Goal: Task Accomplishment & Management: Use online tool/utility

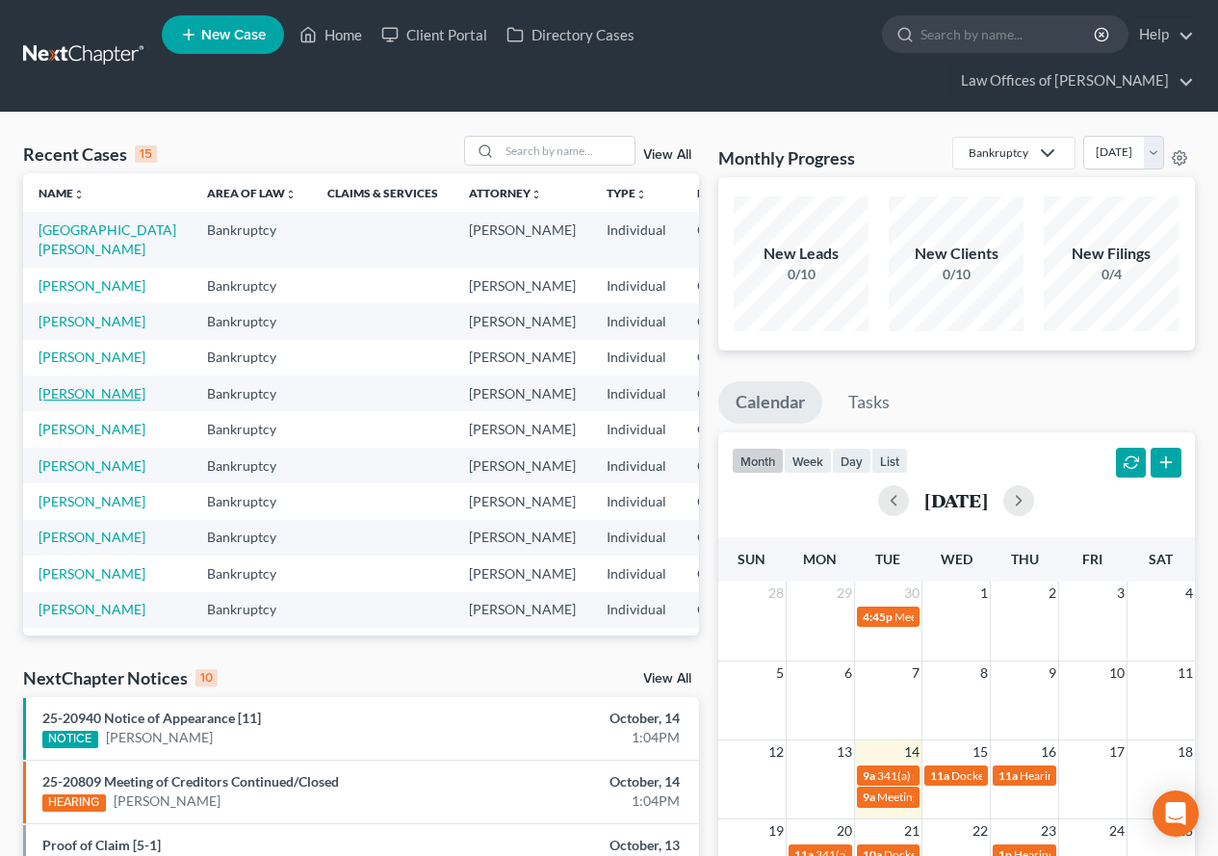
click at [54, 401] on link "[PERSON_NAME]" at bounding box center [91, 393] width 107 height 16
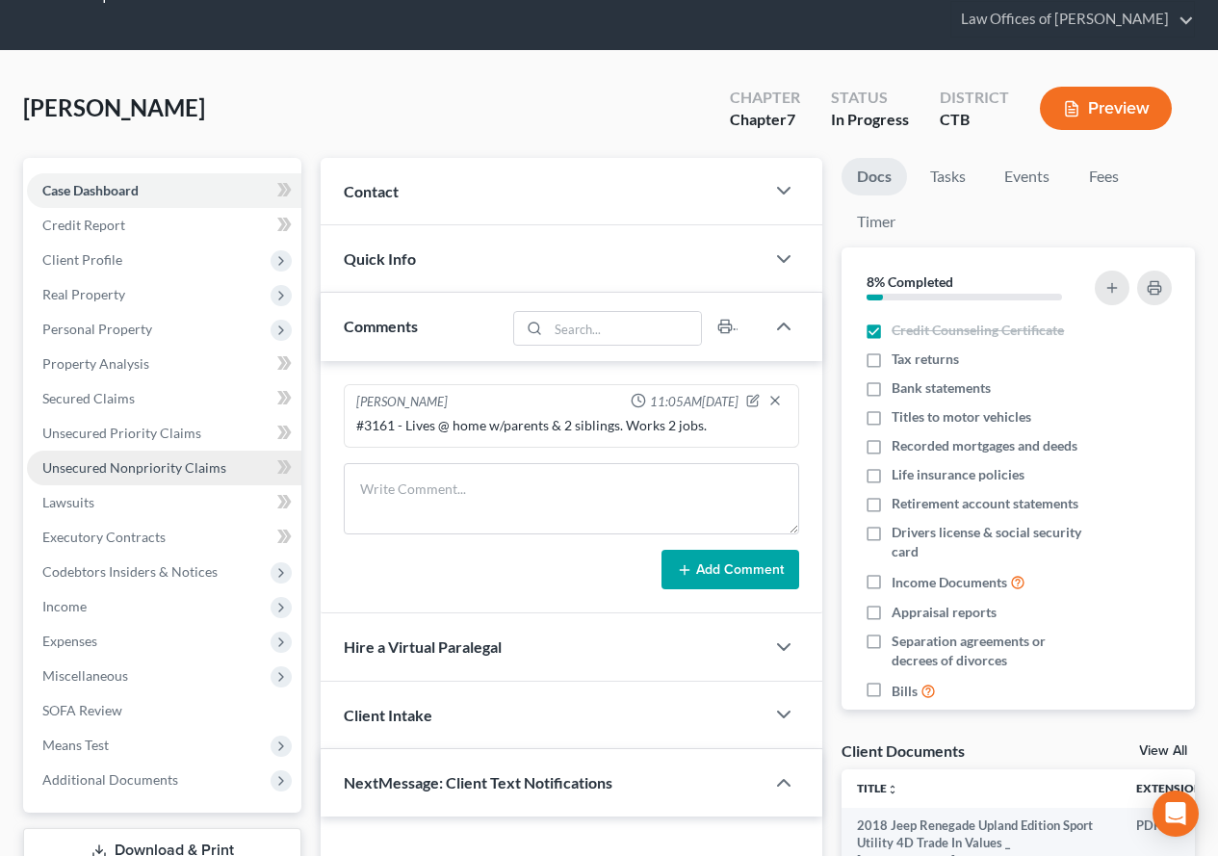
scroll to position [96, 0]
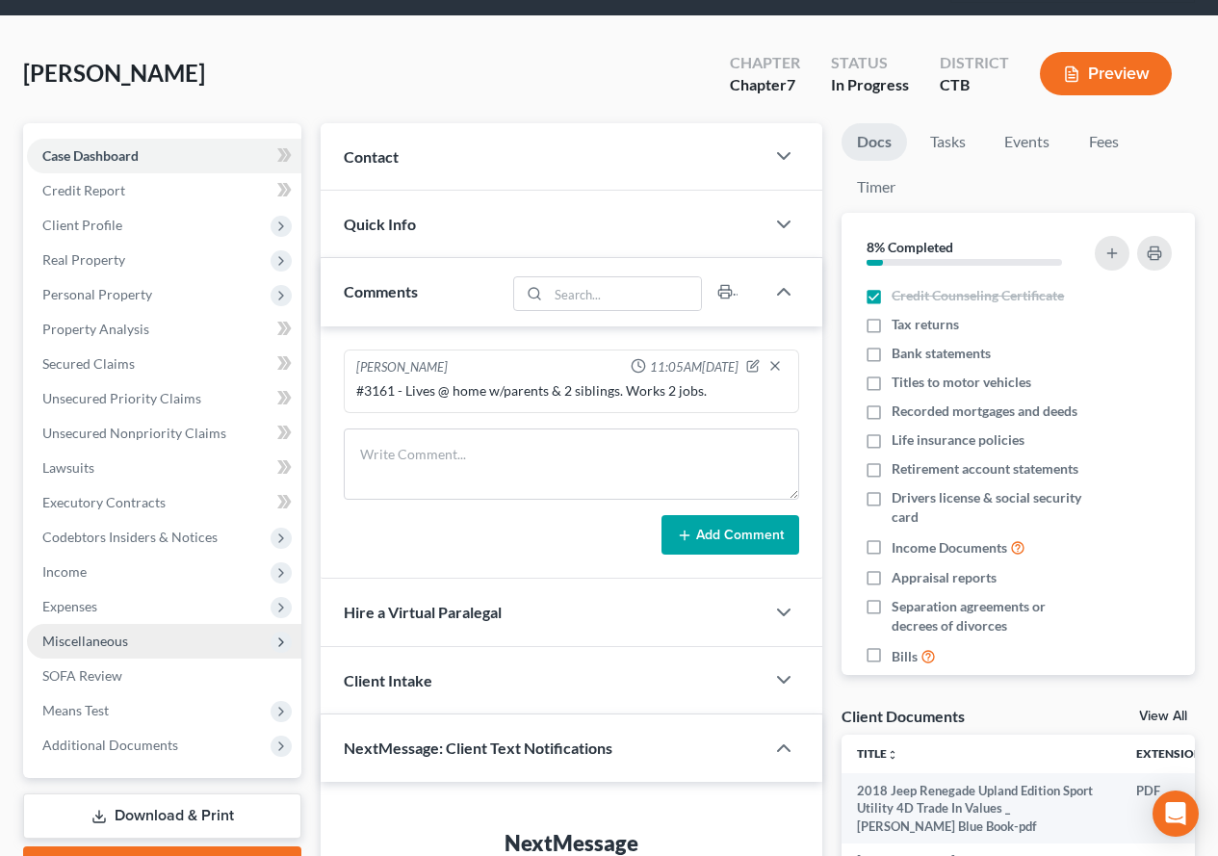
click at [88, 642] on span "Miscellaneous" at bounding box center [85, 640] width 86 height 16
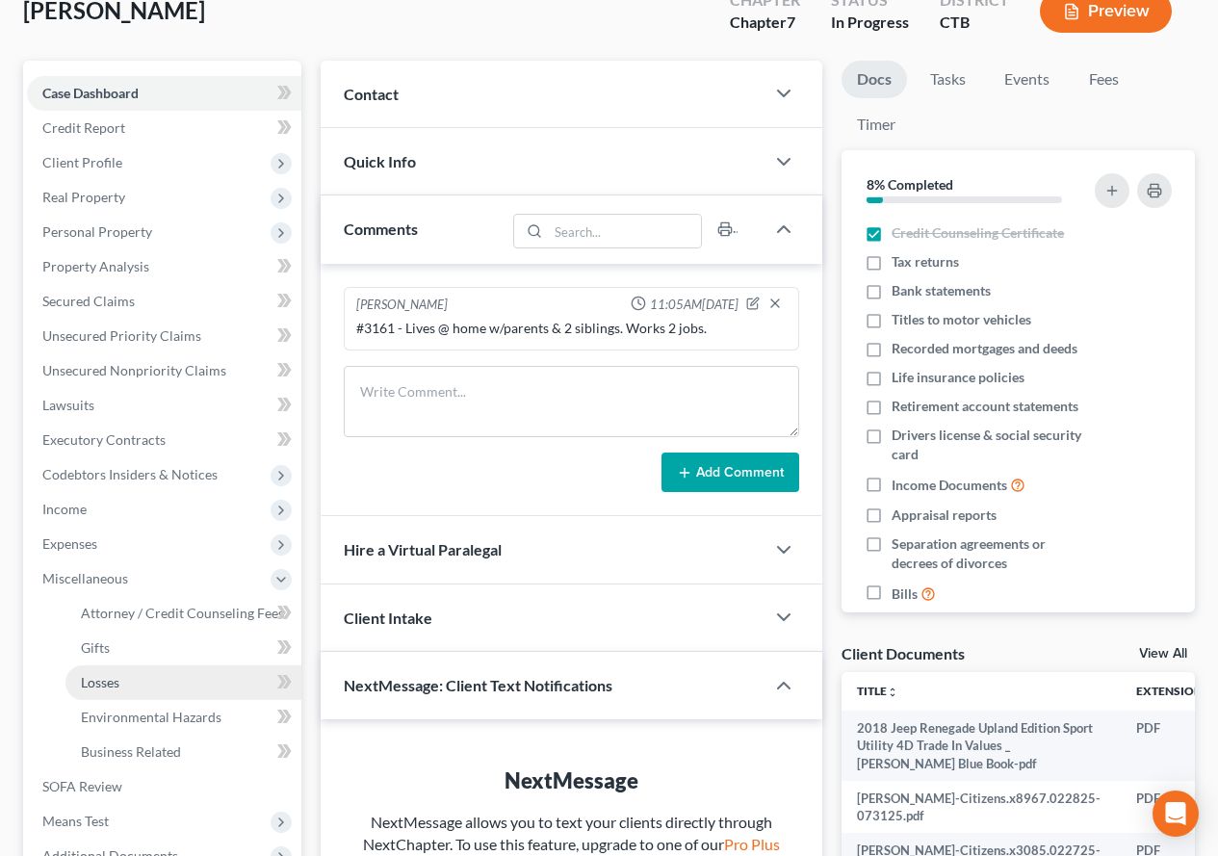
scroll to position [192, 0]
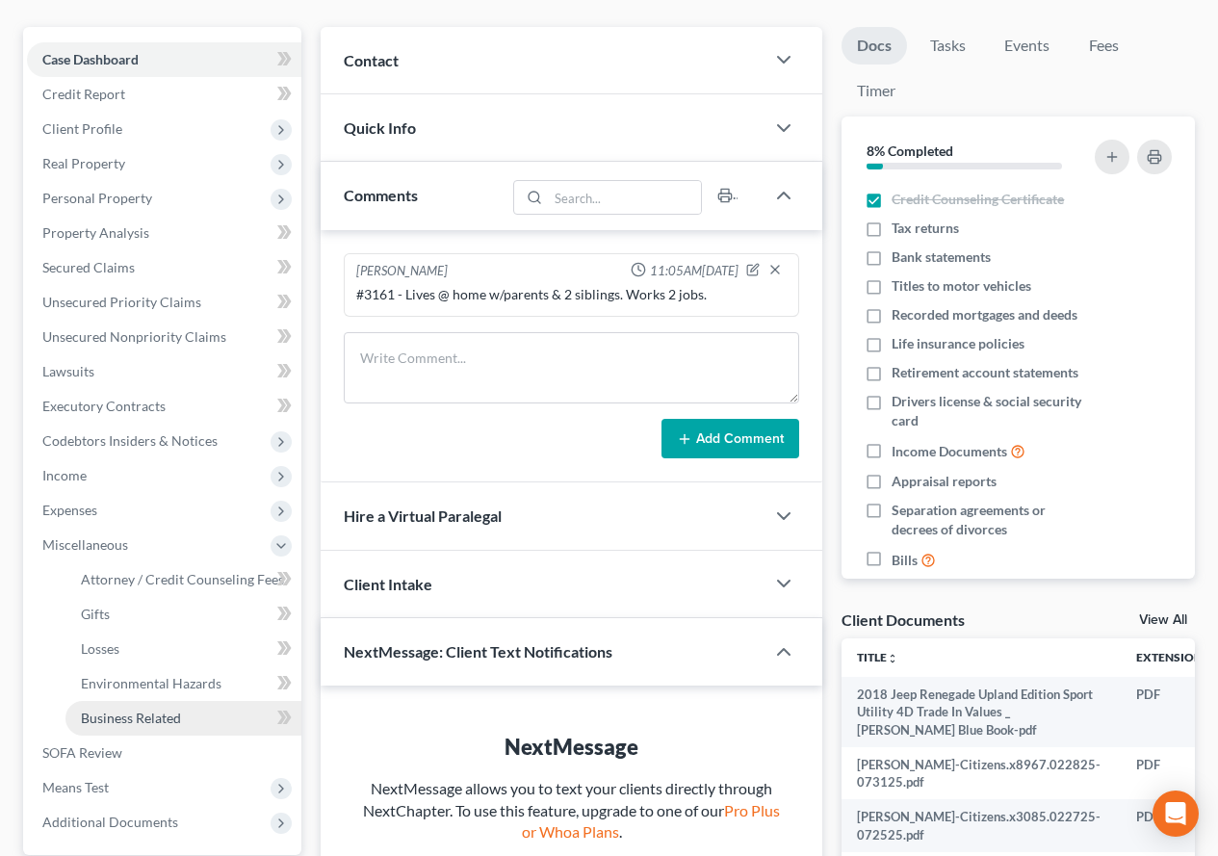
click at [99, 725] on span "Business Related" at bounding box center [131, 717] width 100 height 16
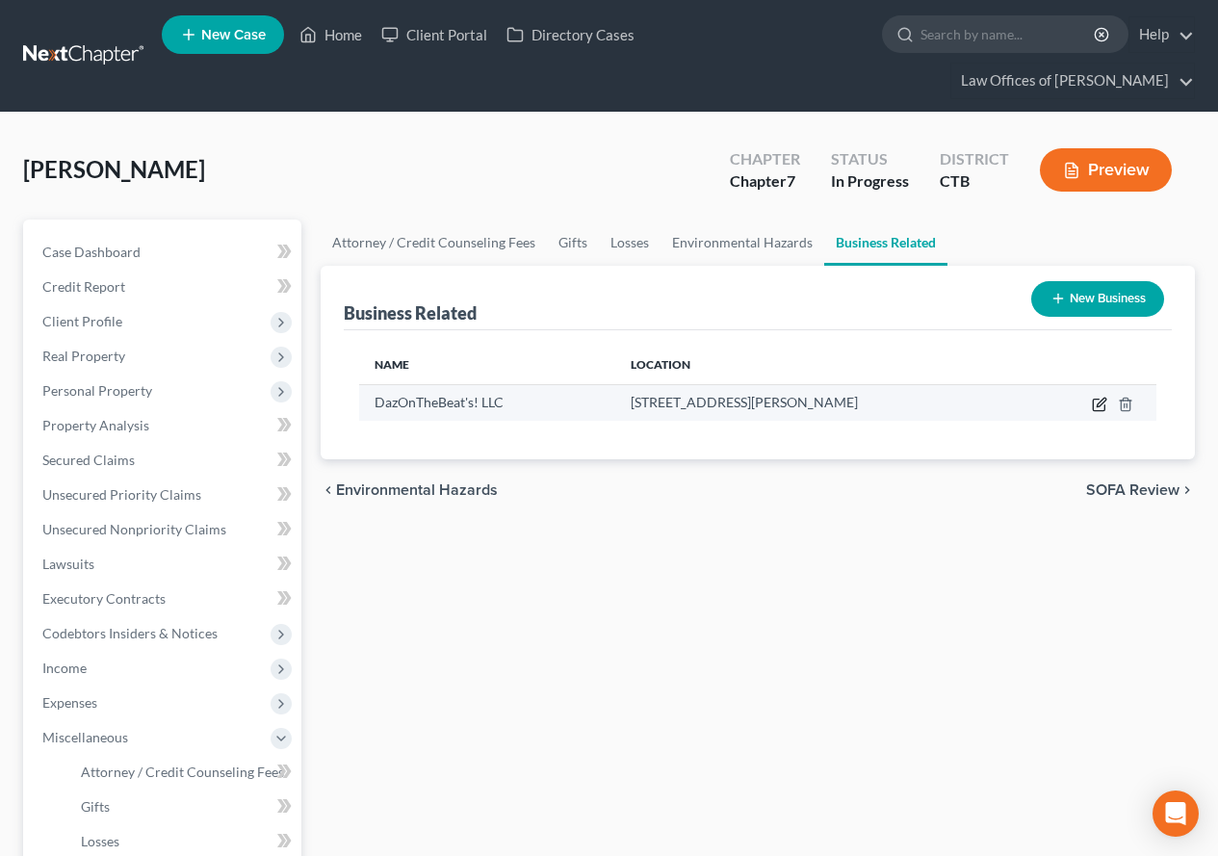
click at [1097, 406] on icon "button" at bounding box center [1100, 401] width 9 height 9
select select "member"
select select "6"
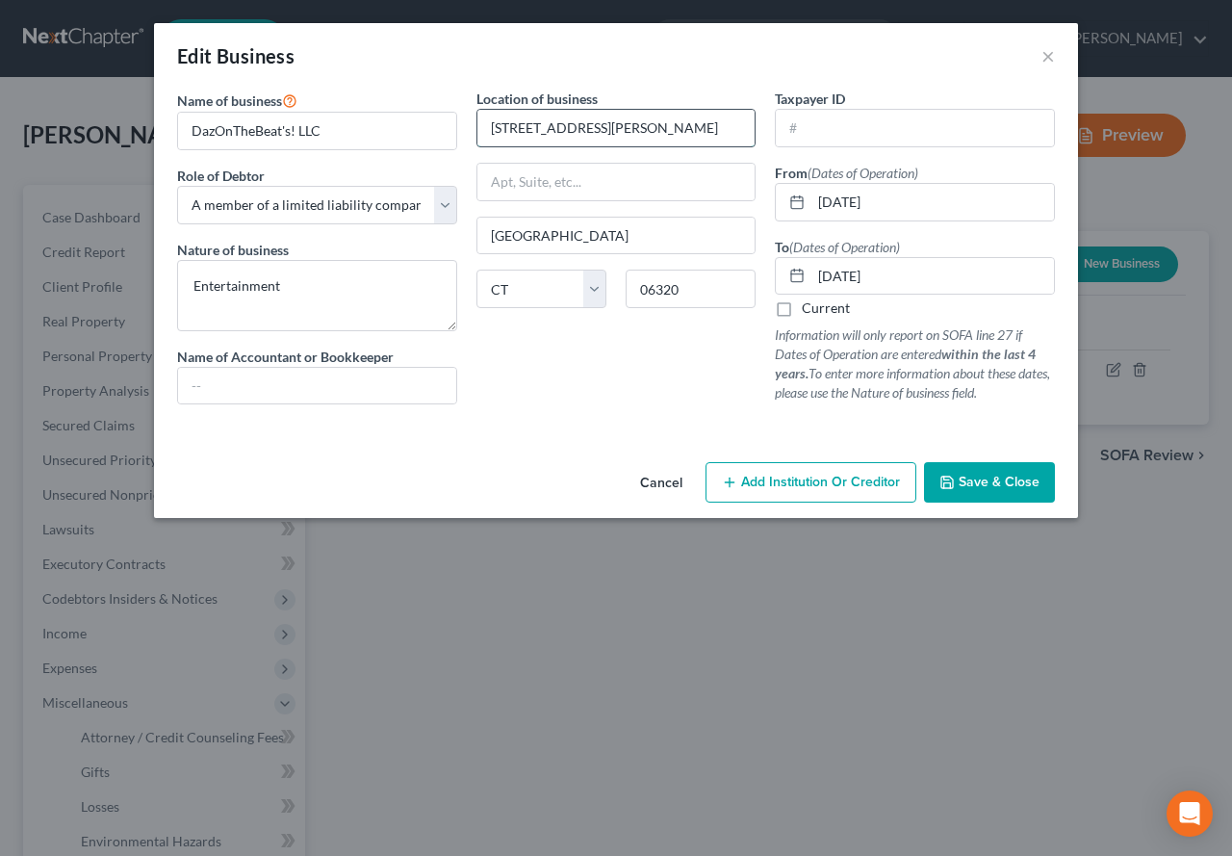
click at [580, 133] on input "[STREET_ADDRESS][PERSON_NAME]" at bounding box center [616, 128] width 278 height 37
type input "[STREET_ADDRESS][PERSON_NAME]"
drag, startPoint x: 817, startPoint y: 199, endPoint x: 988, endPoint y: 216, distance: 172.1
click at [988, 216] on input "[DATE]" at bounding box center [932, 202] width 243 height 37
type input "[DATE]"
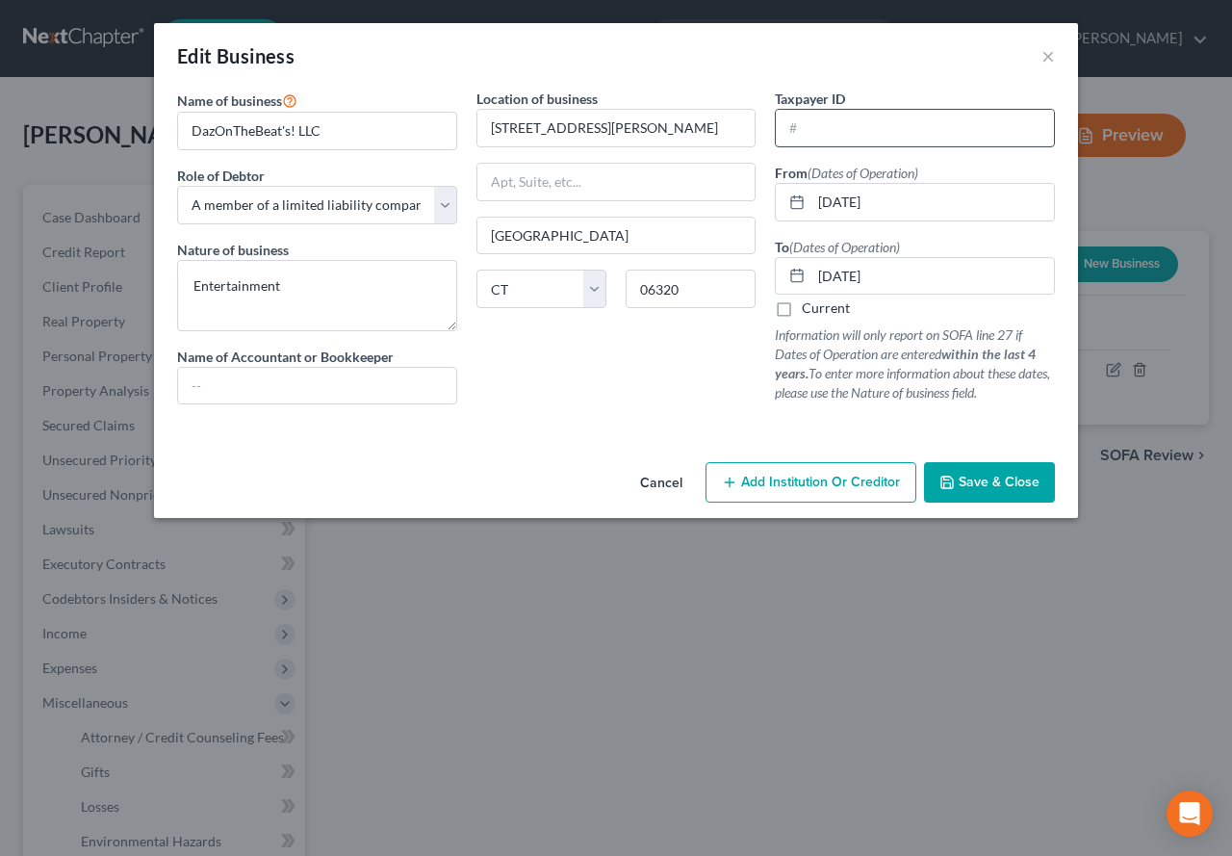
click at [800, 134] on input "text" at bounding box center [915, 128] width 278 height 37
type input "[US_EMPLOYER_IDENTIFICATION_NUMBER]"
click at [1000, 481] on span "Save & Close" at bounding box center [999, 482] width 81 height 16
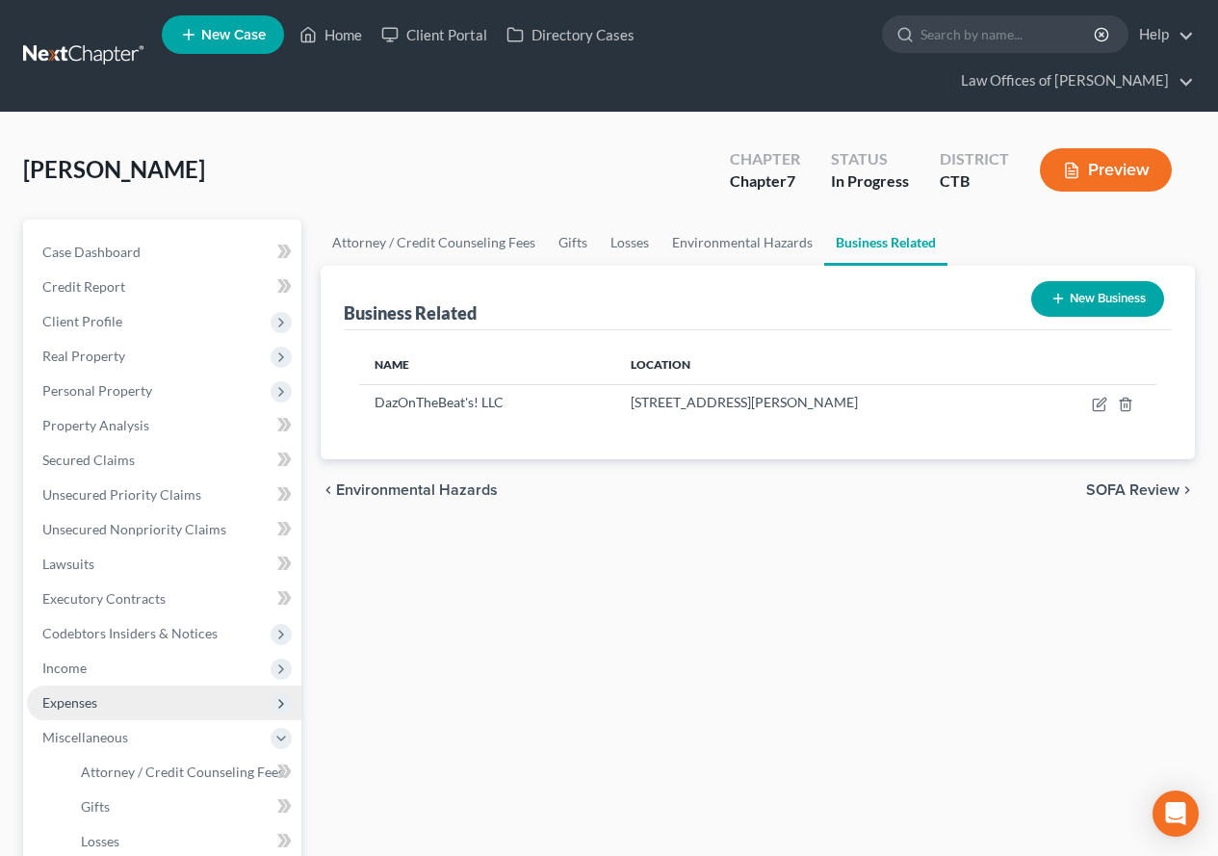
click at [69, 701] on span "Expenses" at bounding box center [69, 702] width 55 height 16
click at [91, 743] on span "Home" at bounding box center [99, 737] width 37 height 16
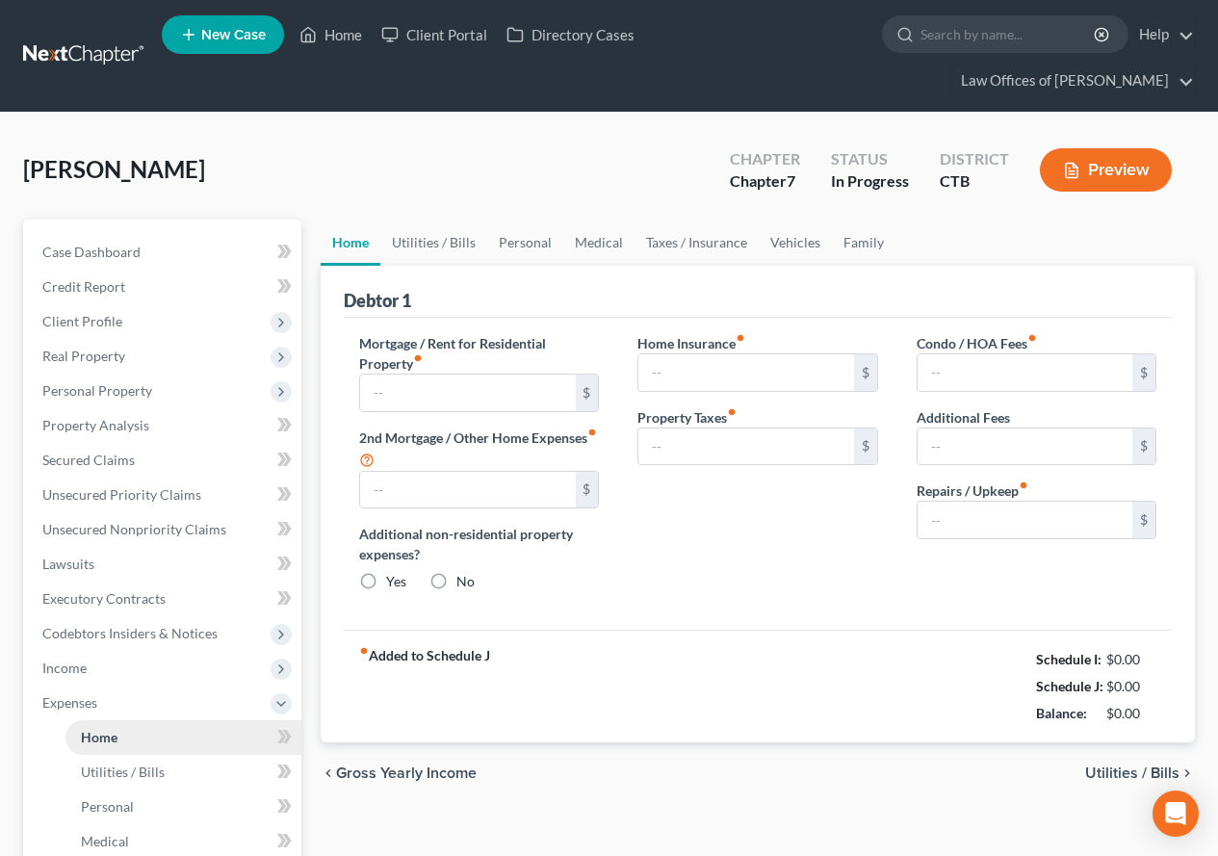
type input "0.00"
radio input "true"
type input "0.00"
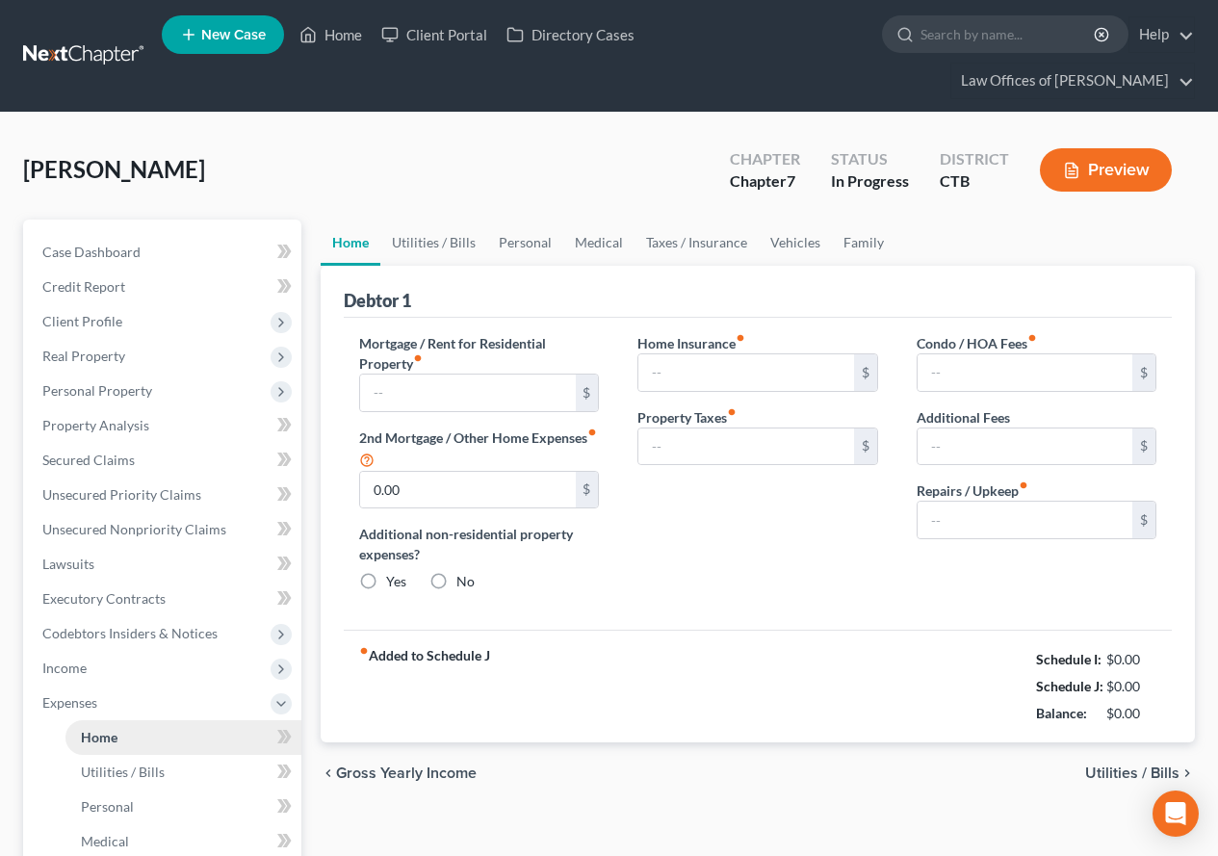
type input "0.00"
click at [412, 239] on link "Utilities / Bills" at bounding box center [433, 242] width 107 height 46
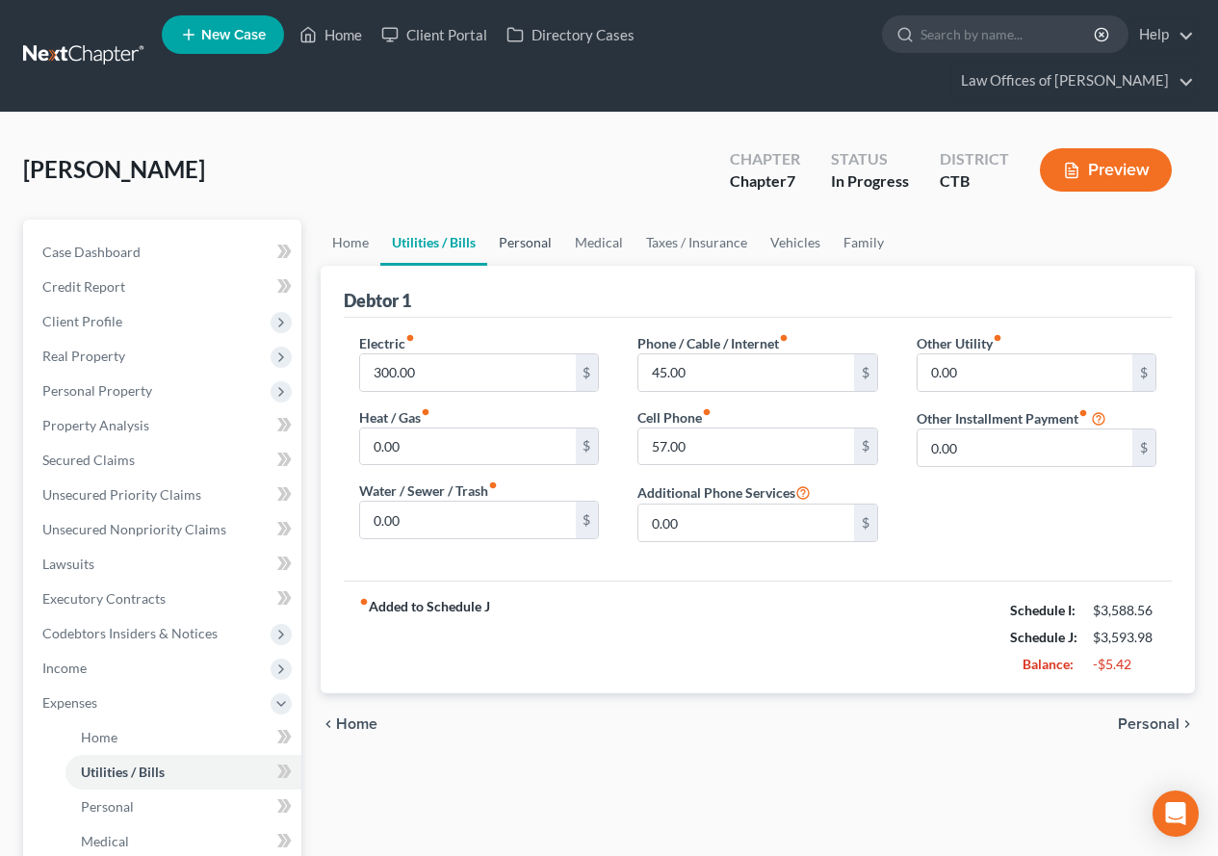
click at [526, 244] on link "Personal" at bounding box center [525, 242] width 76 height 46
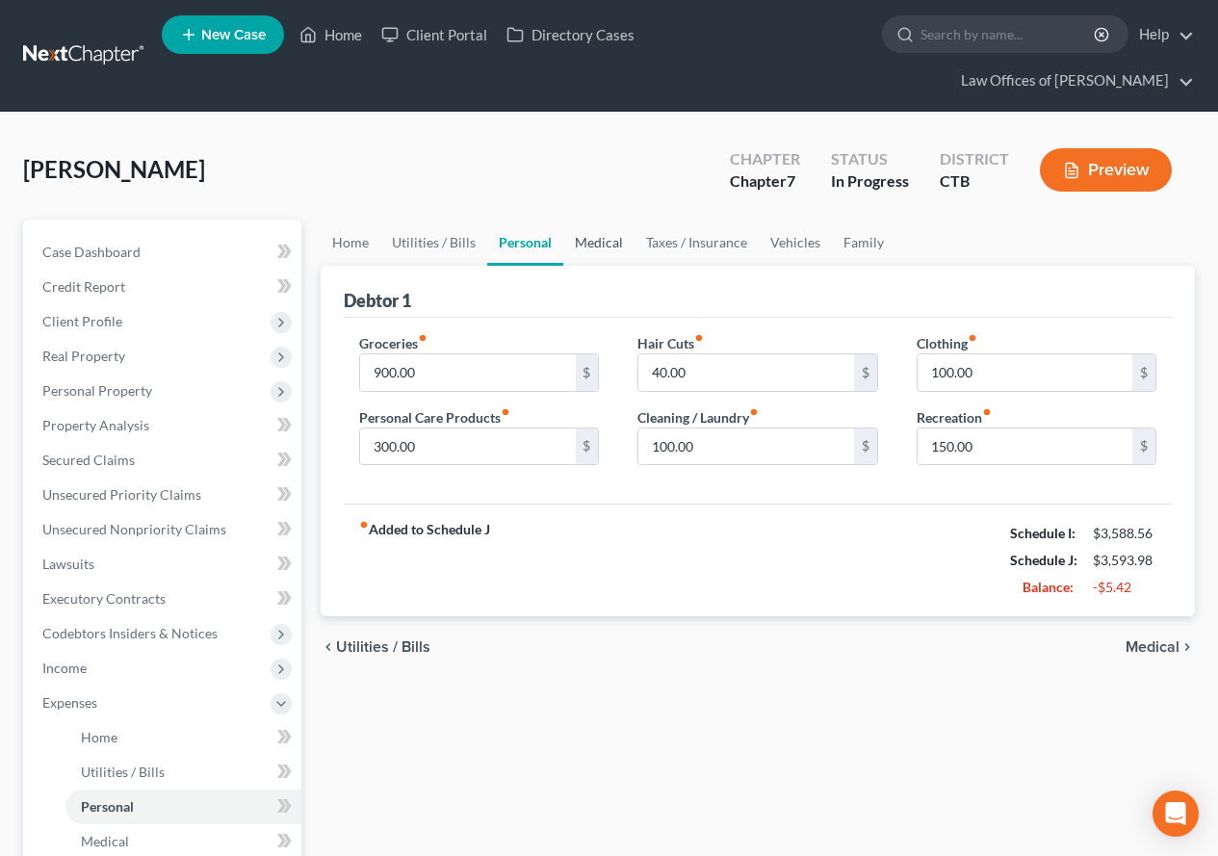
click at [573, 234] on link "Medical" at bounding box center [598, 242] width 71 height 46
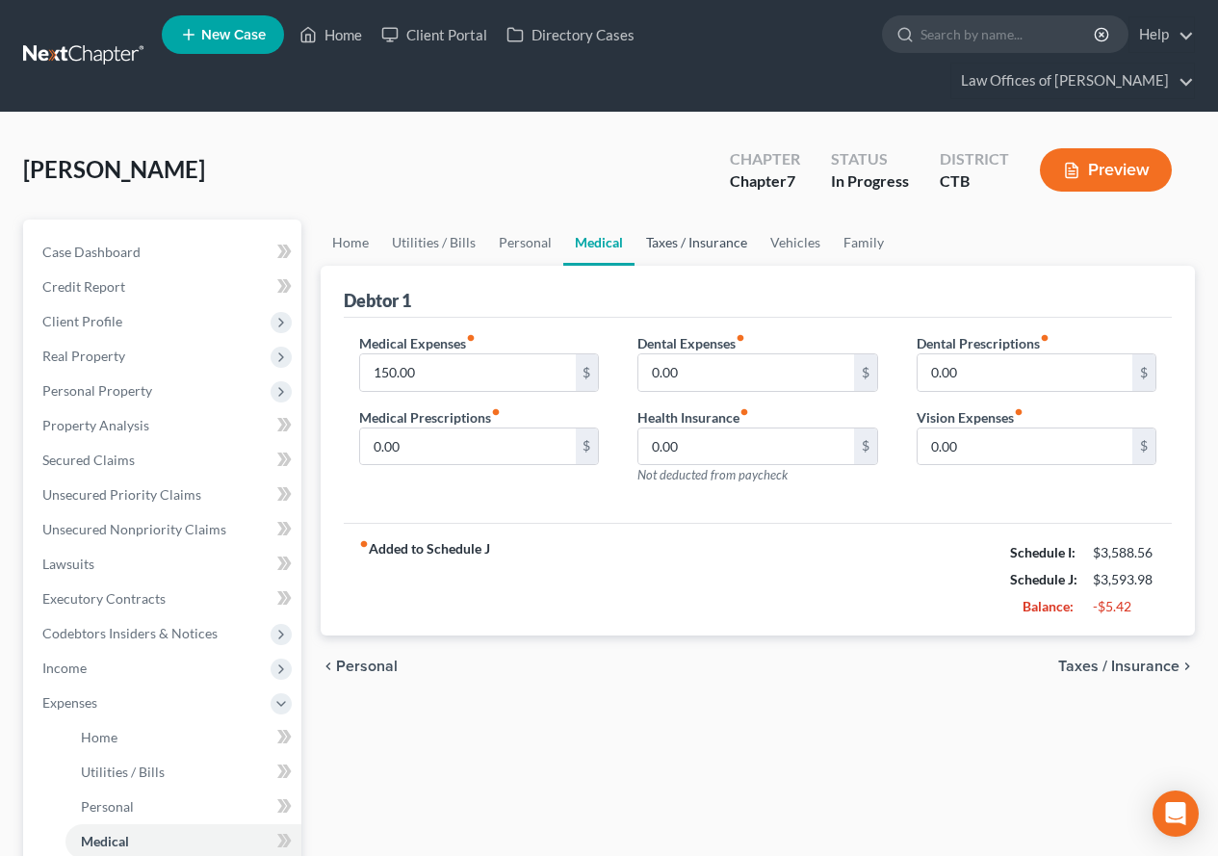
click at [701, 243] on link "Taxes / Insurance" at bounding box center [696, 242] width 124 height 46
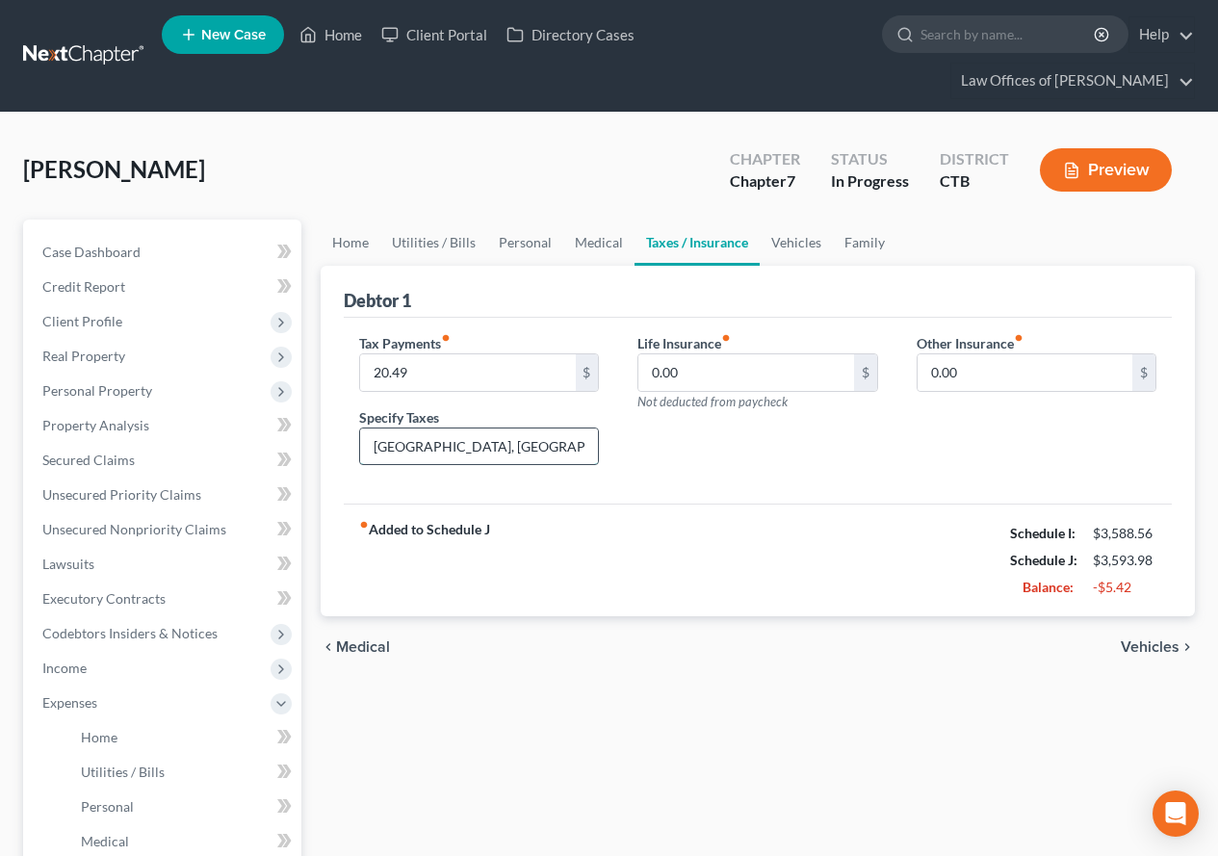
drag, startPoint x: 472, startPoint y: 445, endPoint x: 377, endPoint y: 444, distance: 94.3
click at [377, 444] on input "[GEOGRAPHIC_DATA], [GEOGRAPHIC_DATA] Vehicle Tax" at bounding box center [479, 446] width 238 height 37
drag, startPoint x: 418, startPoint y: 445, endPoint x: 367, endPoint y: 441, distance: 51.2
click at [367, 441] on input "Vehicle Tax" at bounding box center [479, 446] width 238 height 37
type input "MV Property Tax"
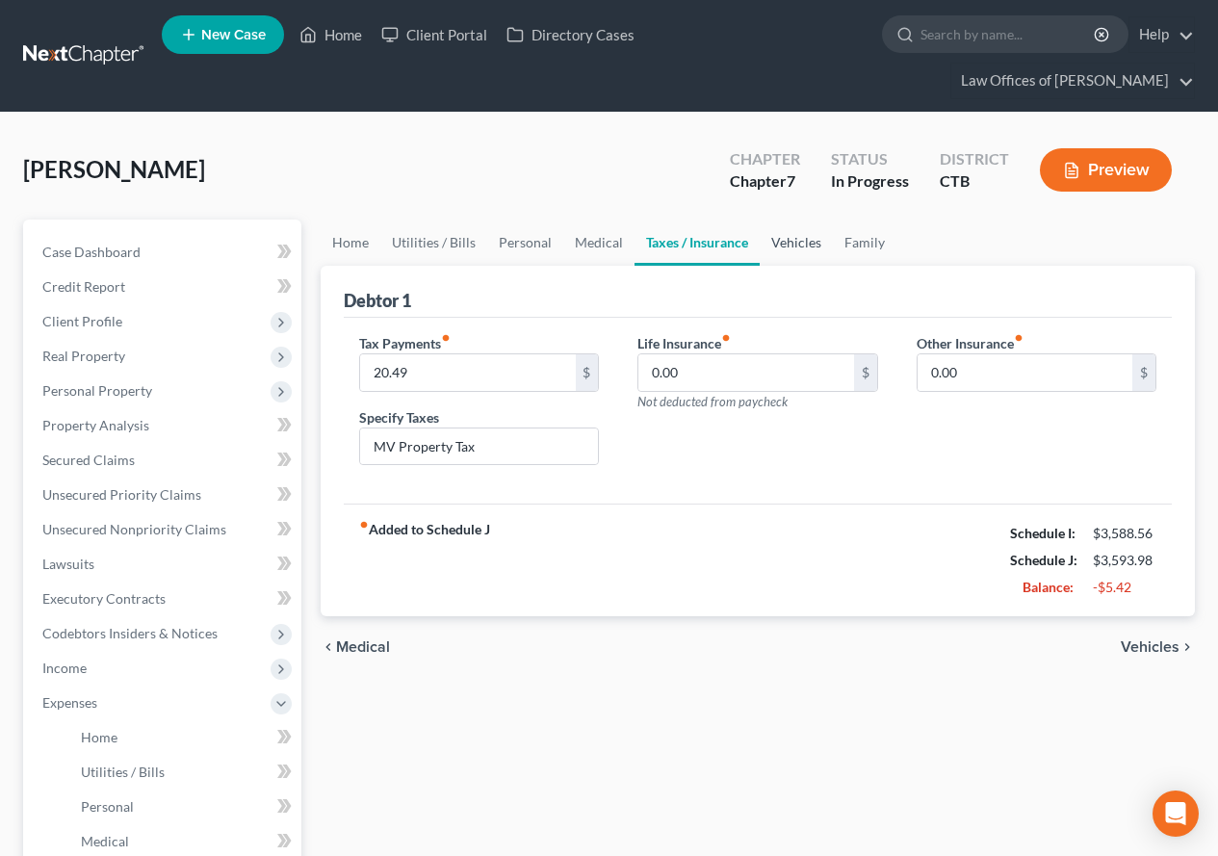
click at [791, 246] on link "Vehicles" at bounding box center [795, 242] width 73 height 46
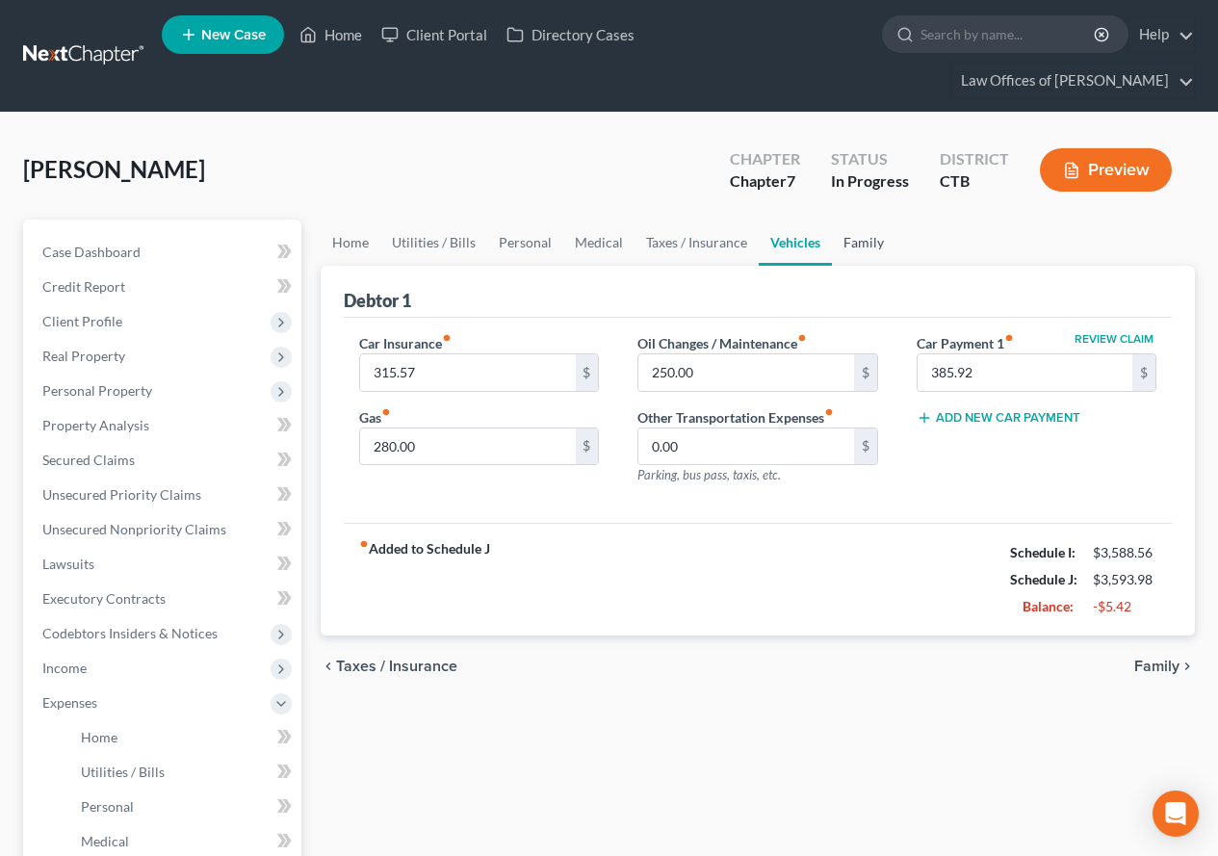
click at [862, 245] on link "Family" at bounding box center [864, 242] width 64 height 46
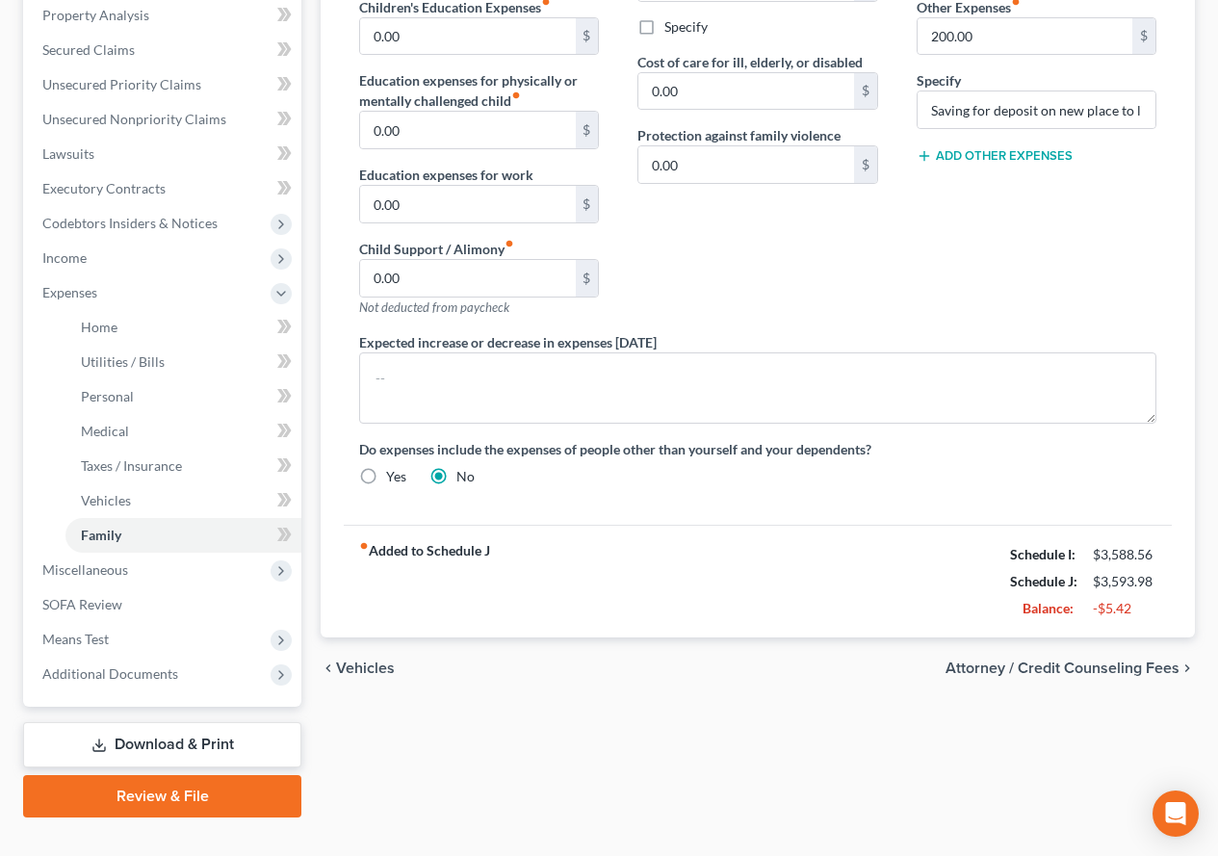
scroll to position [445, 0]
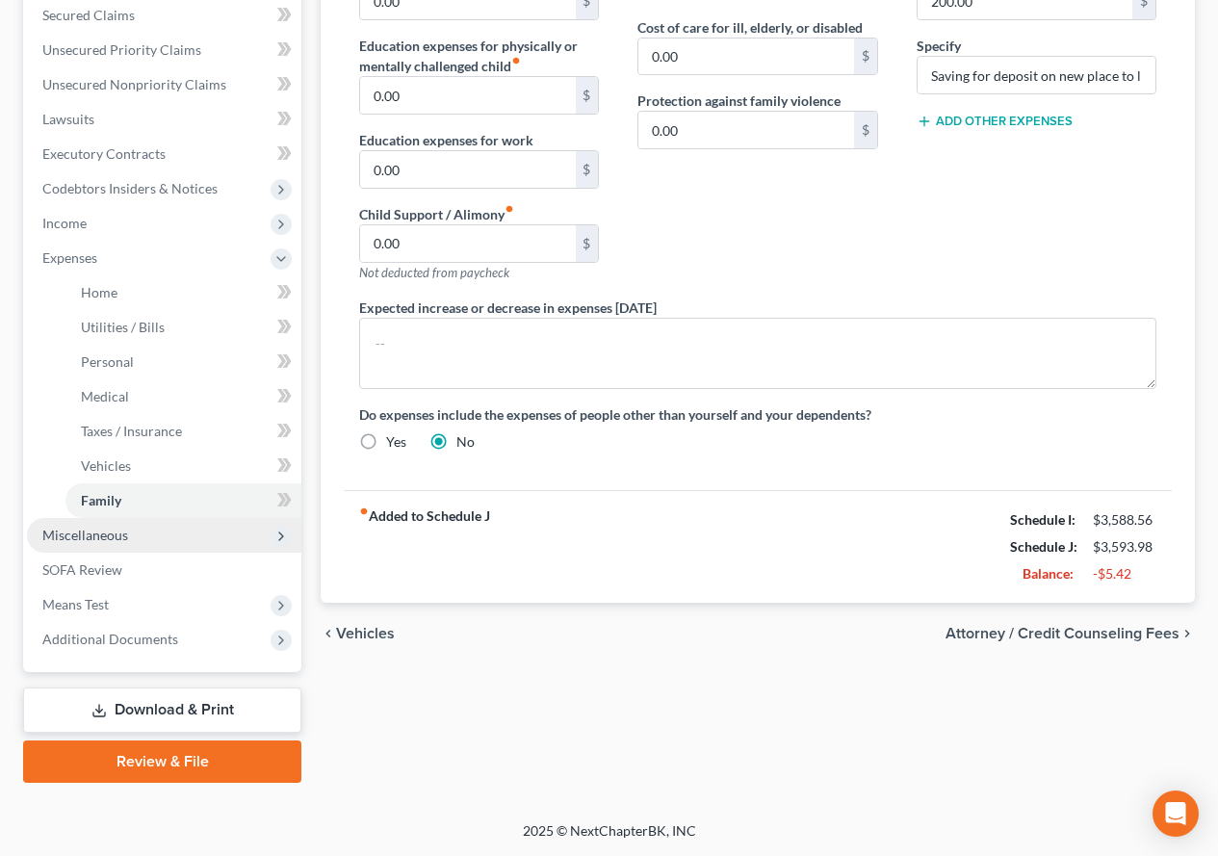
click at [122, 541] on span "Miscellaneous" at bounding box center [85, 534] width 86 height 16
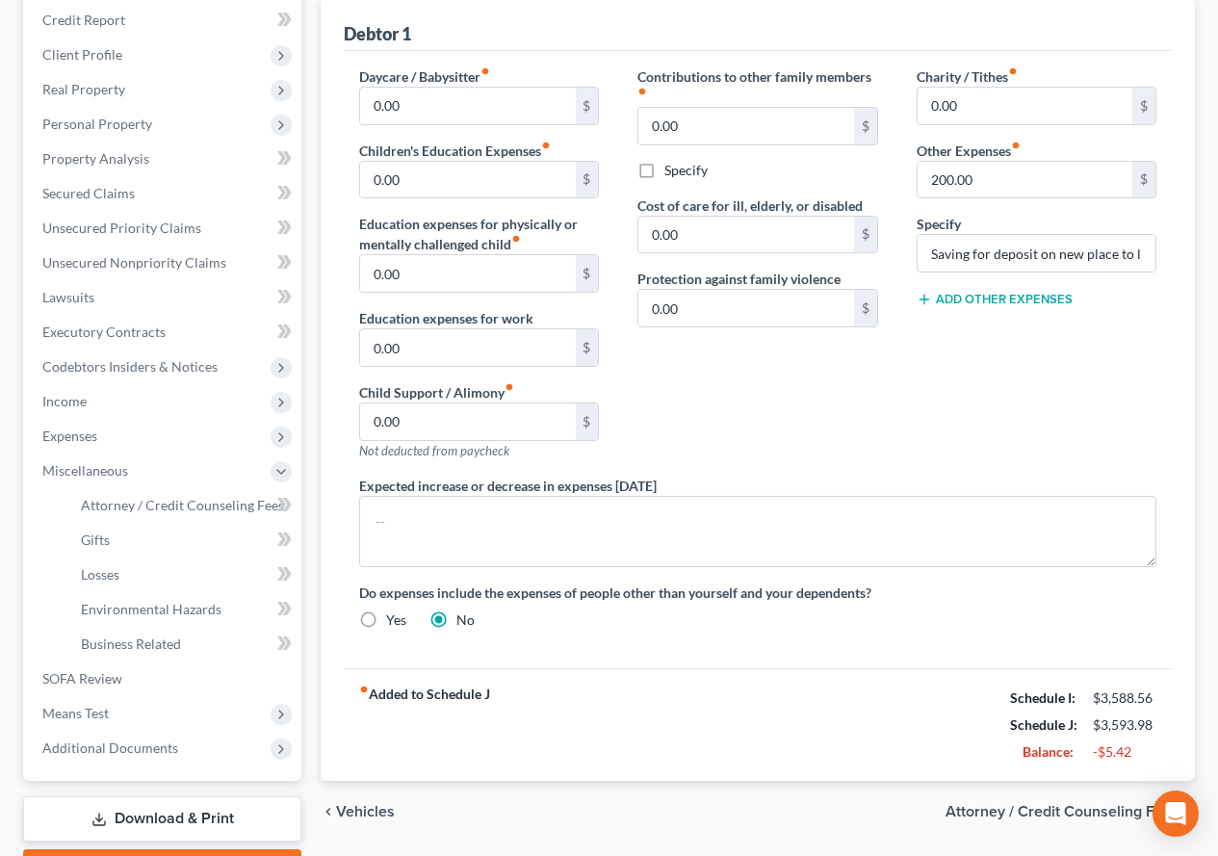
scroll to position [0, 0]
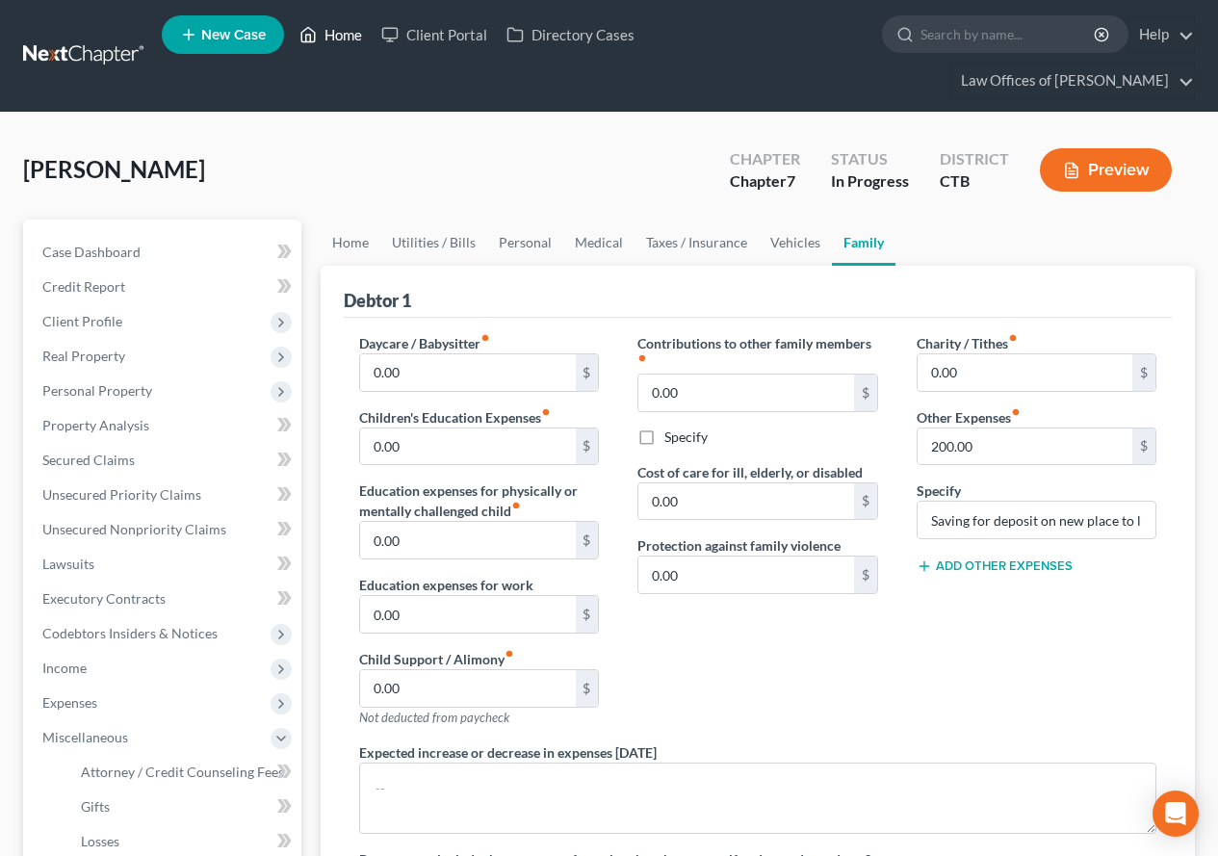
click at [345, 38] on link "Home" at bounding box center [331, 34] width 82 height 35
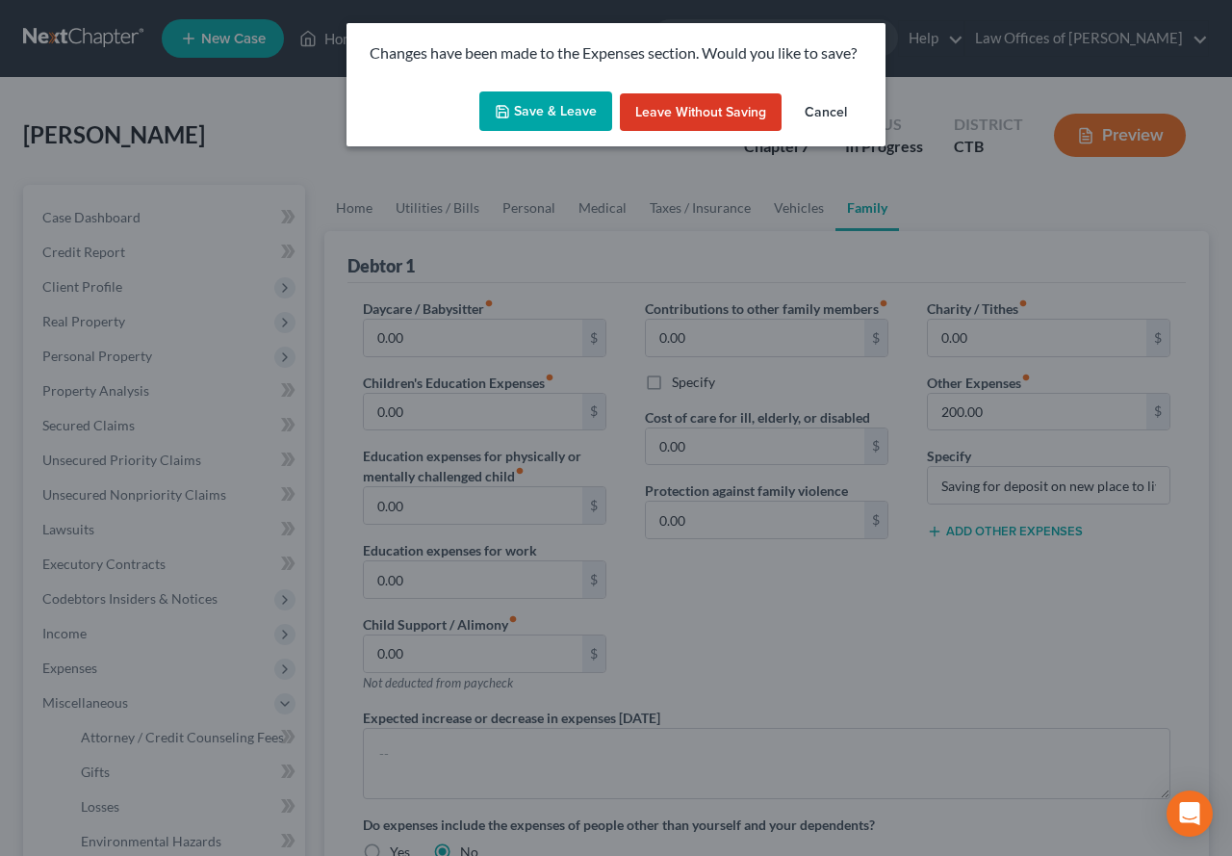
click at [554, 121] on button "Save & Leave" at bounding box center [545, 111] width 133 height 40
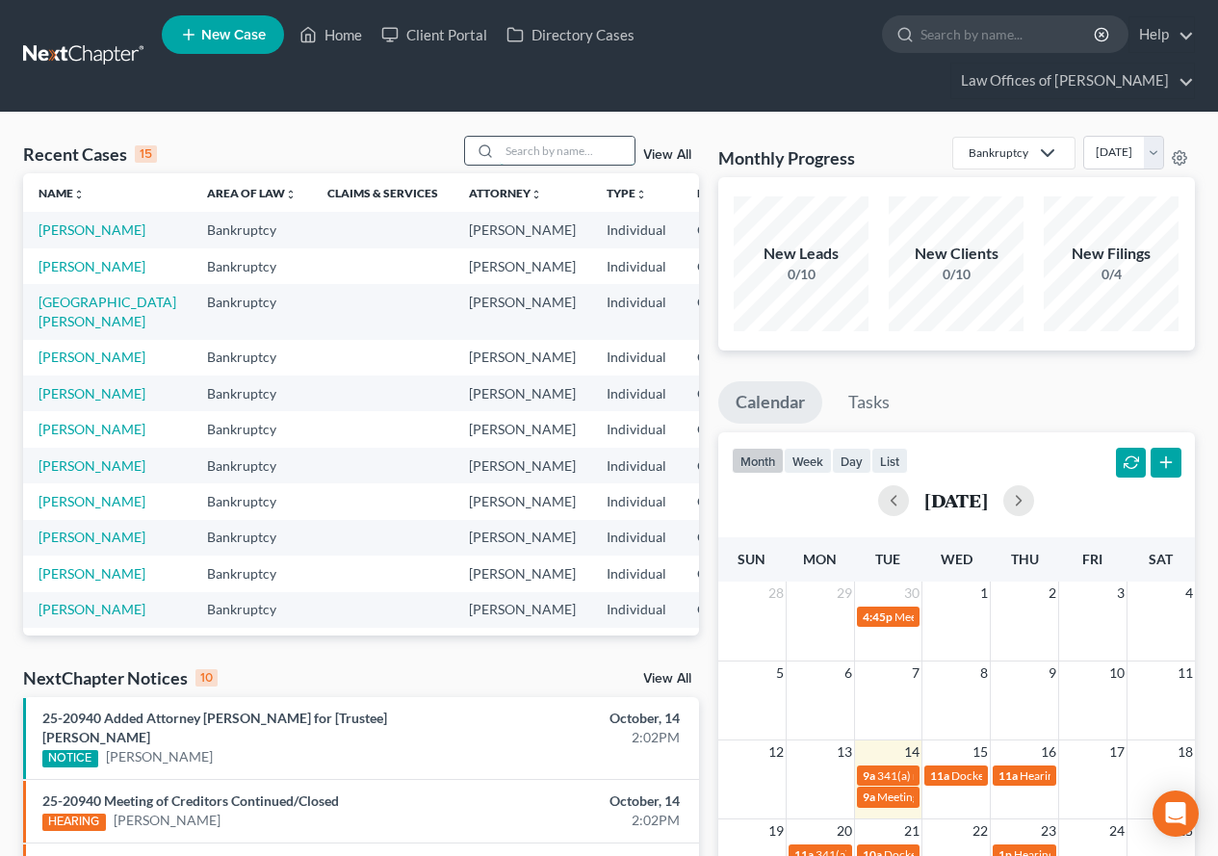
click at [569, 145] on input "search" at bounding box center [567, 151] width 135 height 28
click at [53, 401] on link "[PERSON_NAME]" at bounding box center [91, 393] width 107 height 16
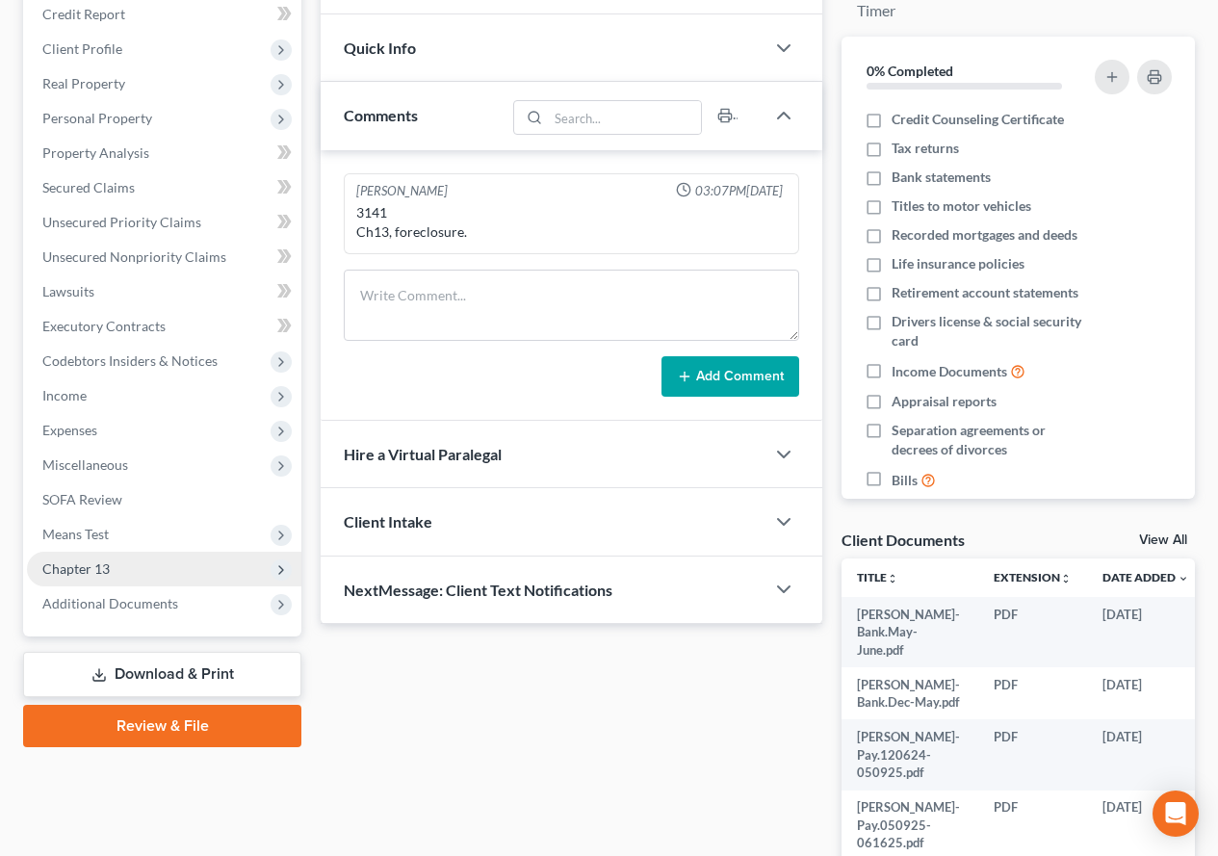
scroll to position [385, 0]
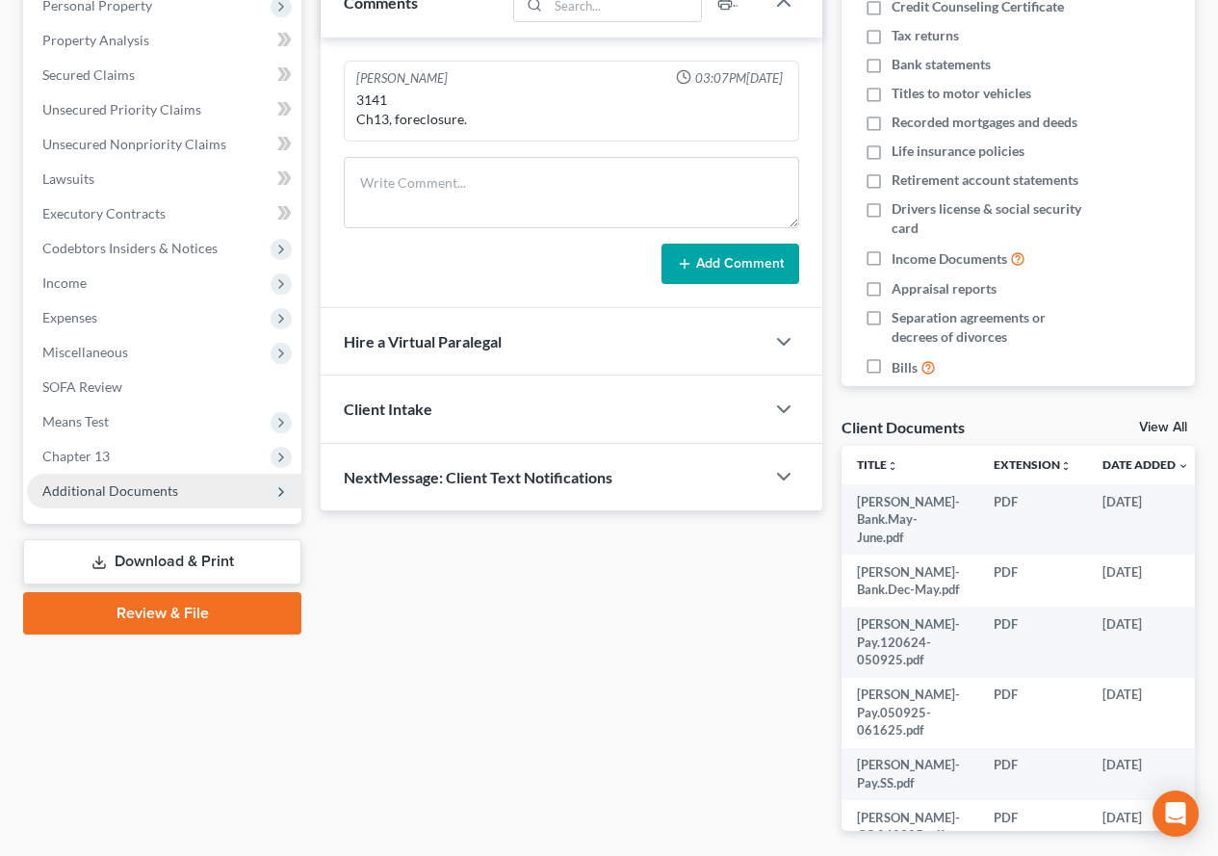
click at [71, 495] on span "Additional Documents" at bounding box center [110, 490] width 136 height 16
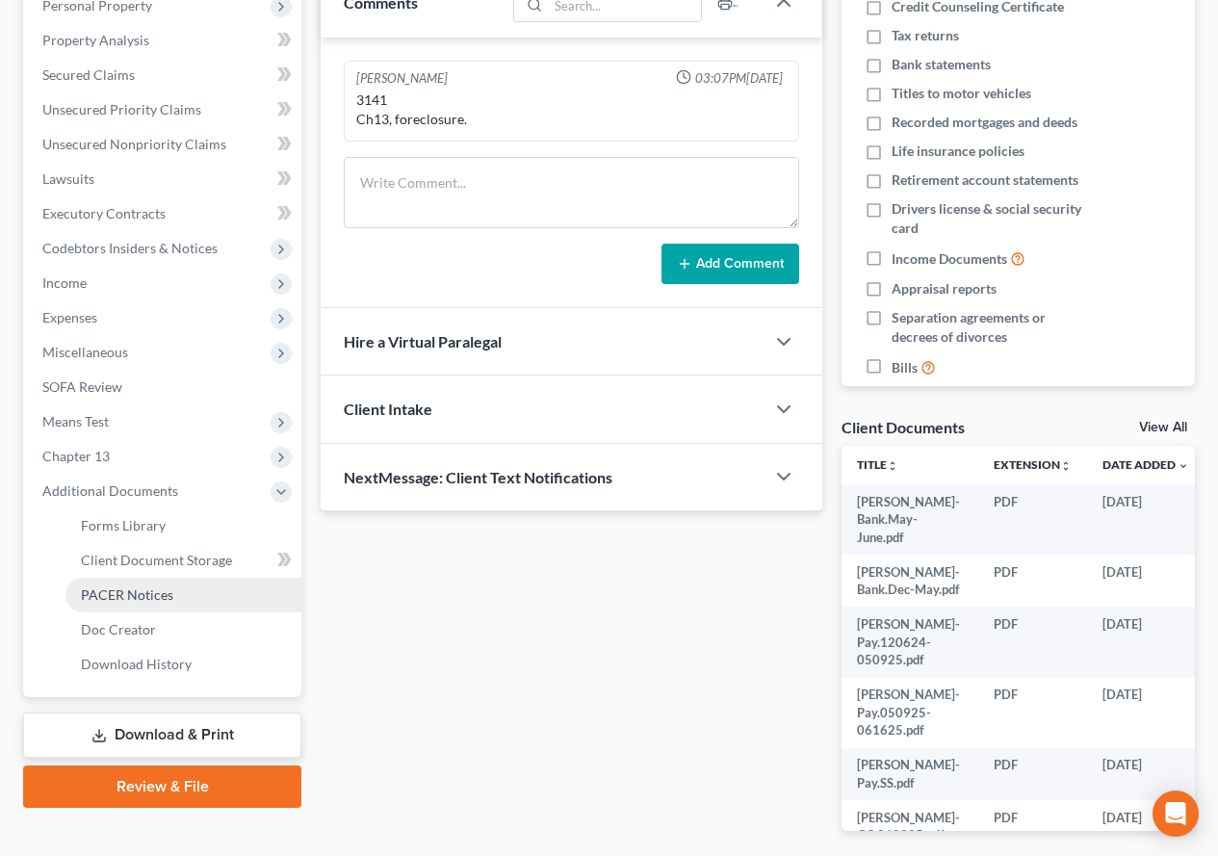
click at [106, 592] on span "PACER Notices" at bounding box center [127, 594] width 92 height 16
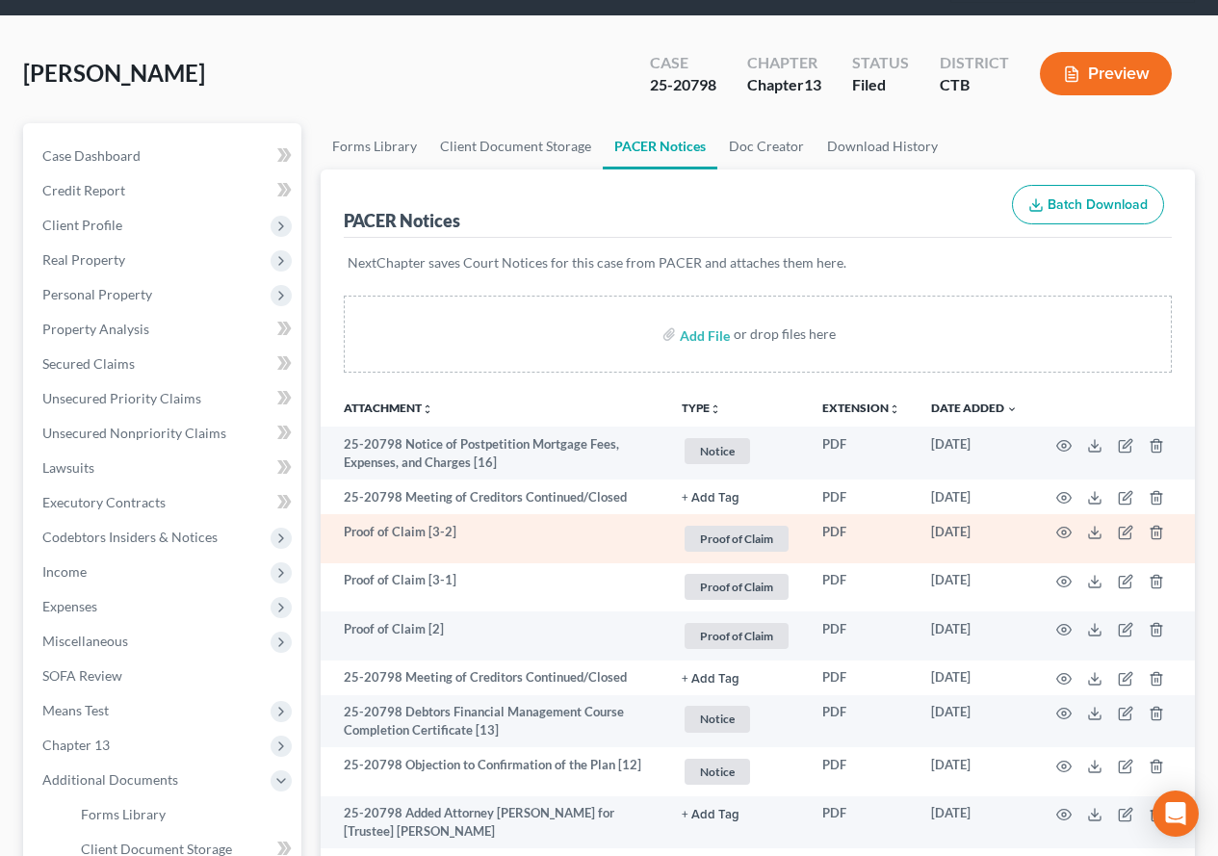
scroll to position [192, 0]
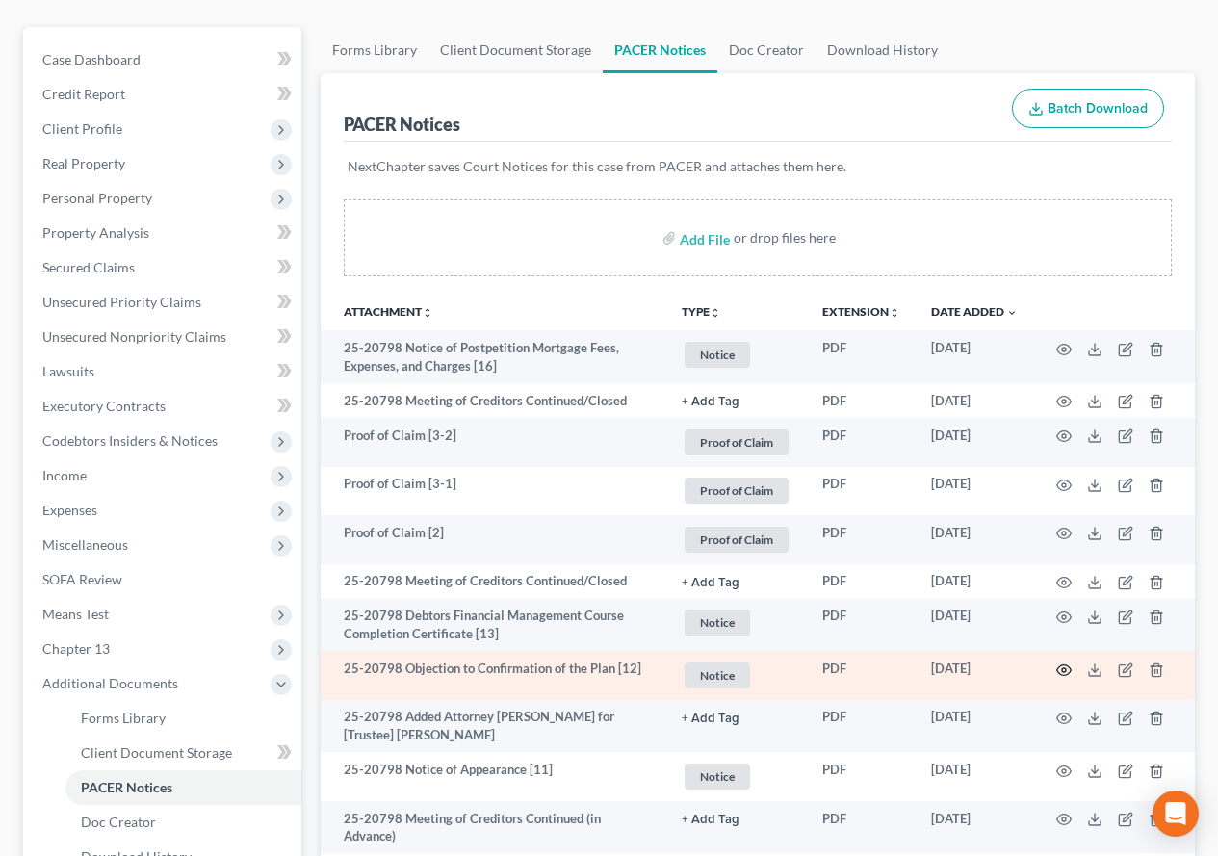
click at [1062, 670] on circle "button" at bounding box center [1064, 670] width 4 height 4
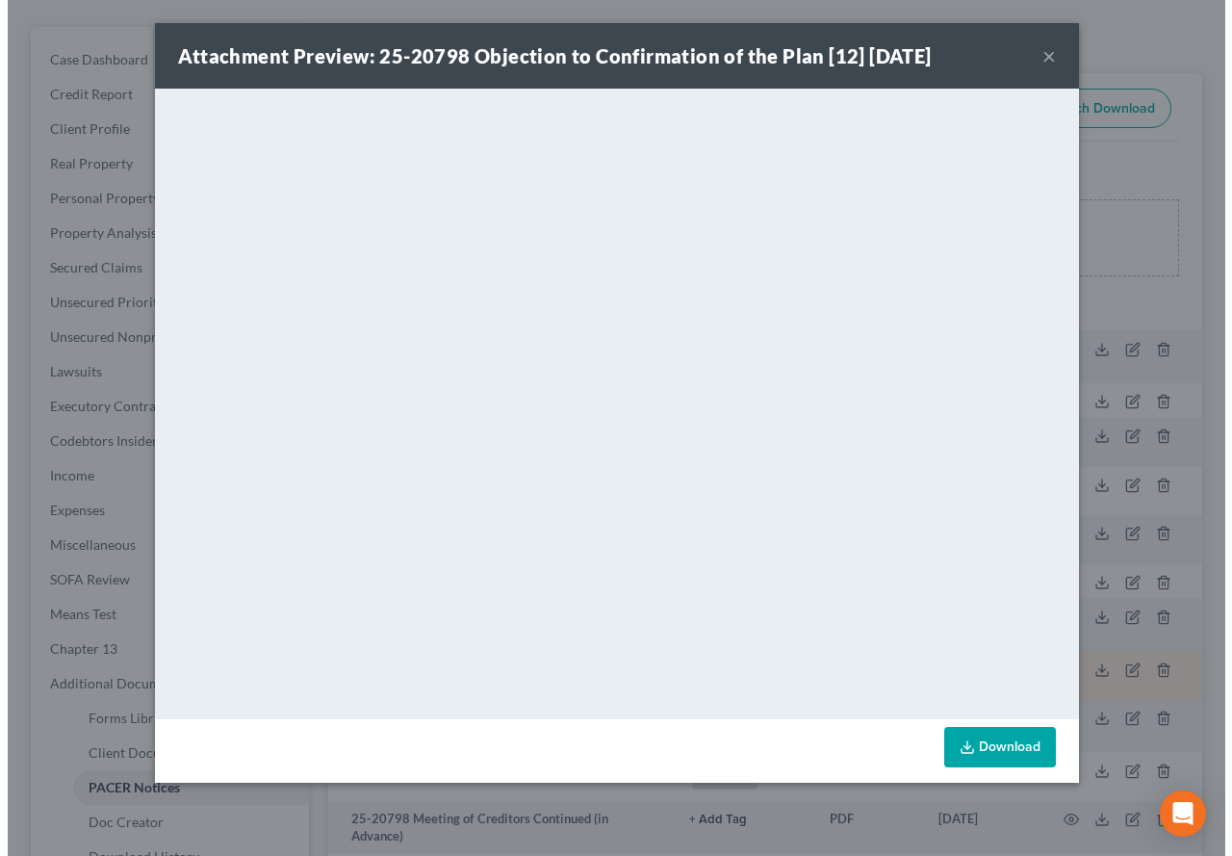
scroll to position [158, 0]
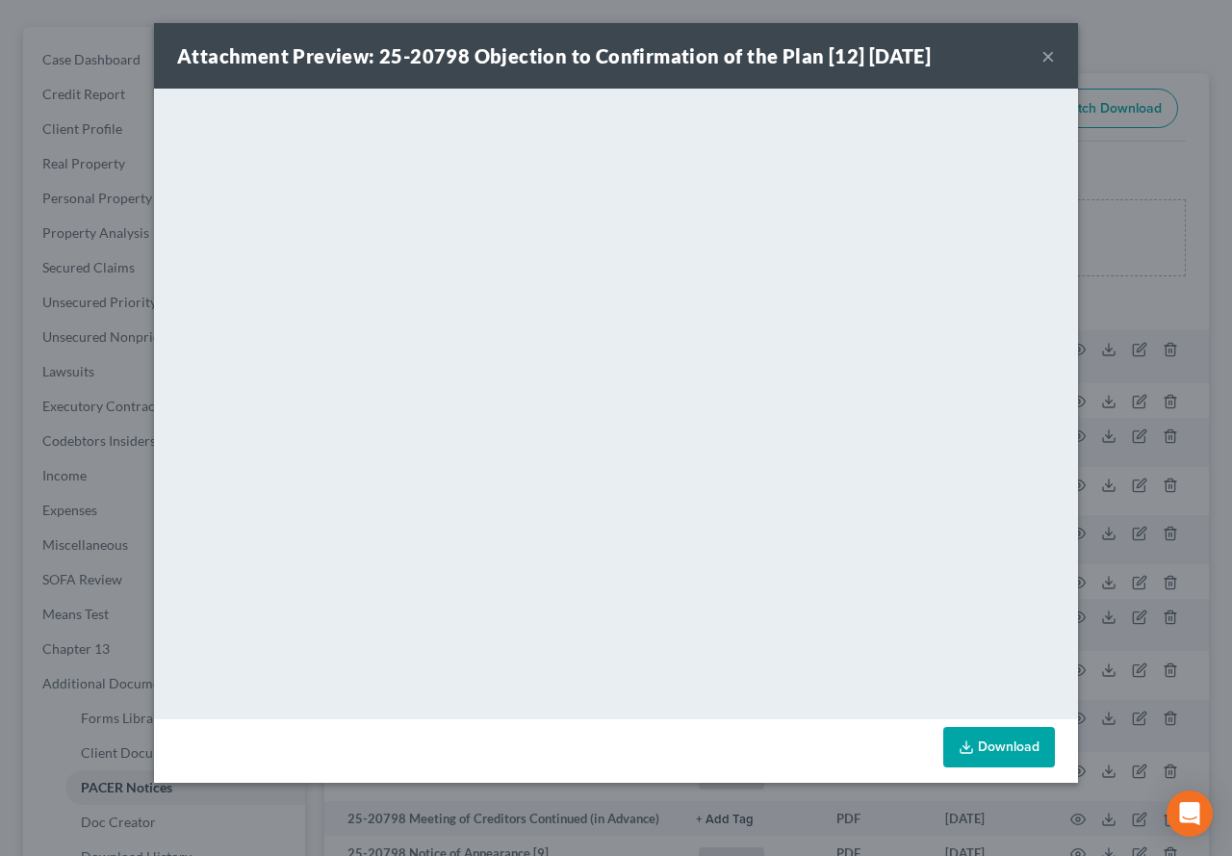
click at [1045, 54] on button "×" at bounding box center [1047, 55] width 13 height 23
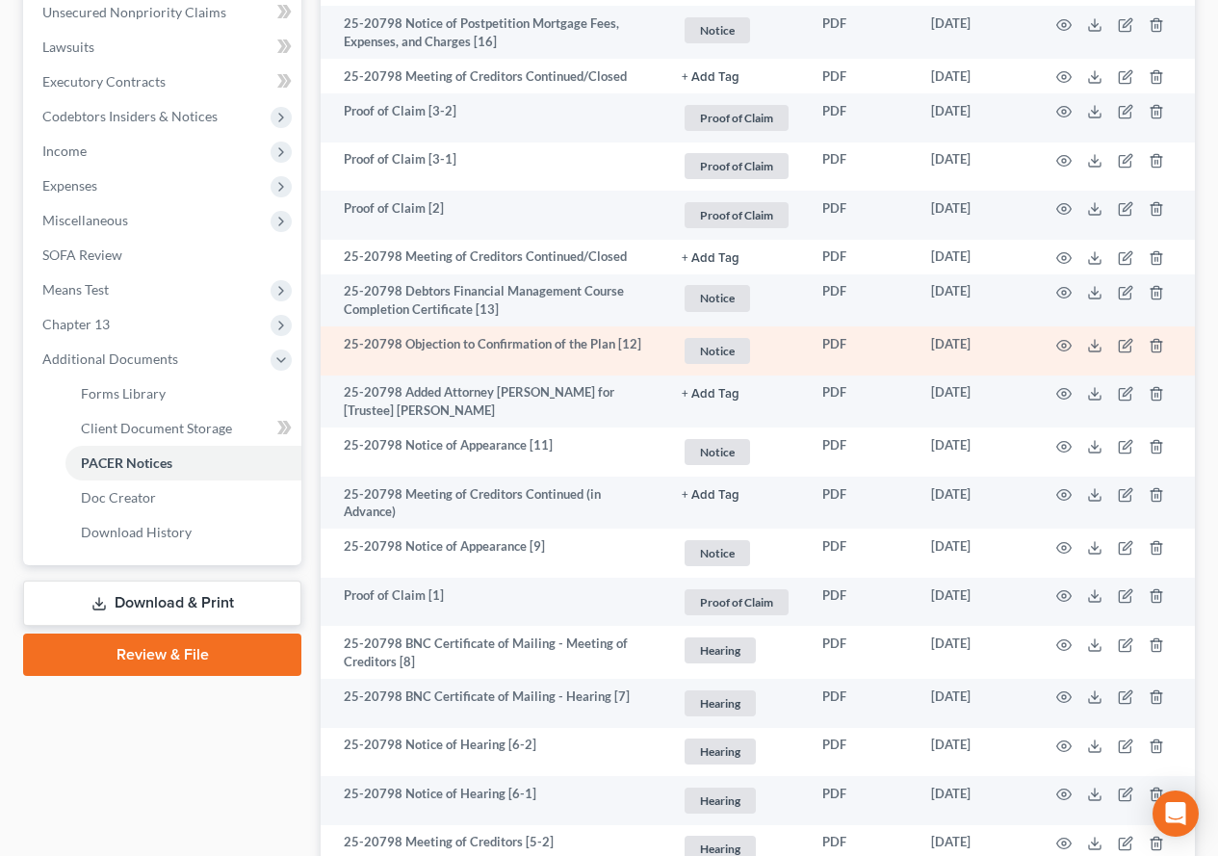
scroll to position [577, 0]
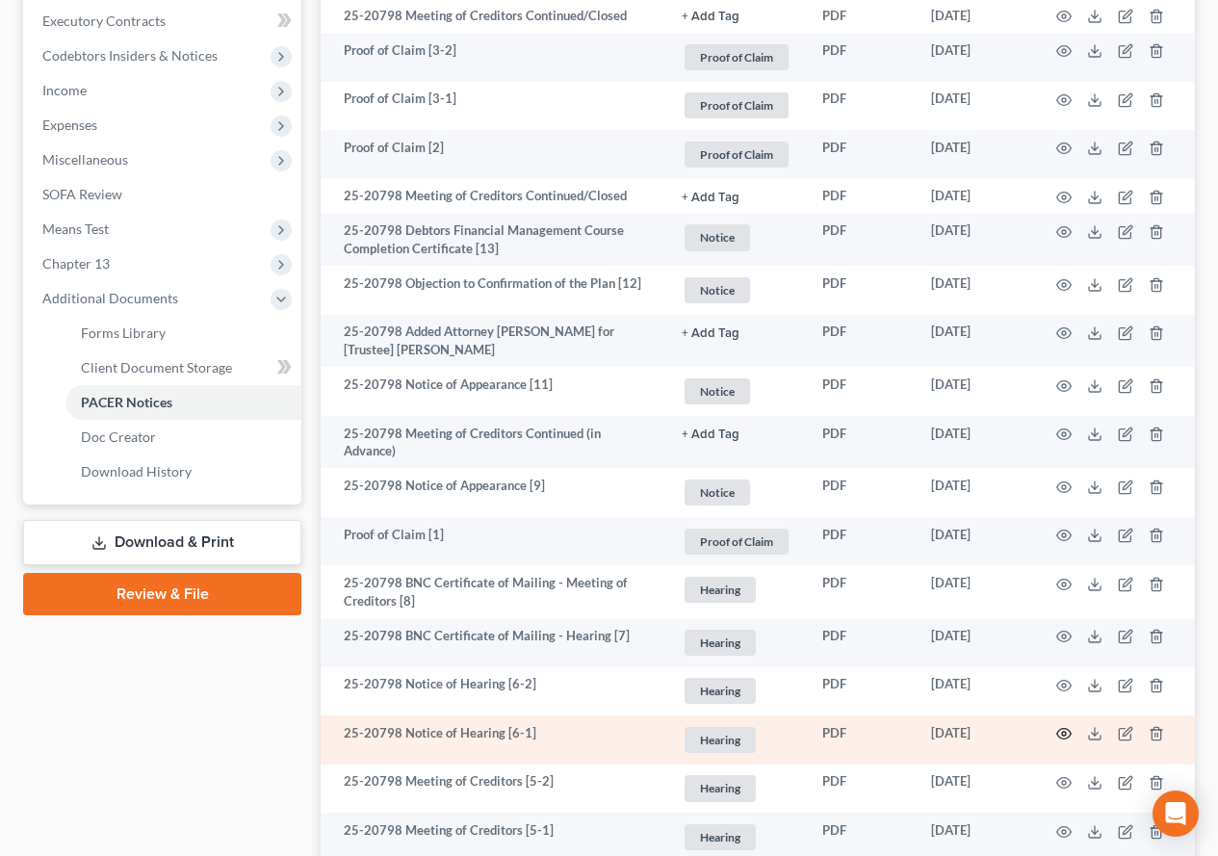
click at [1061, 727] on icon "button" at bounding box center [1063, 733] width 15 height 15
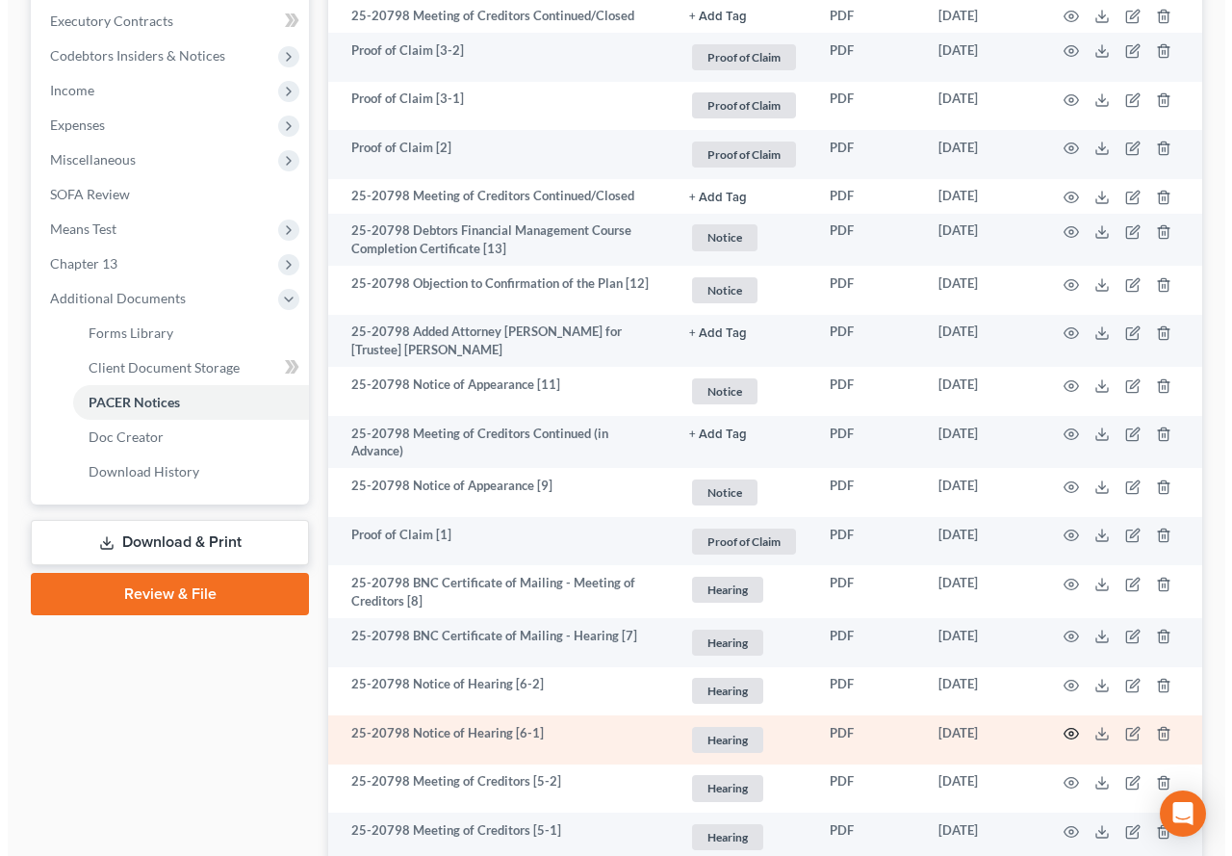
scroll to position [543, 0]
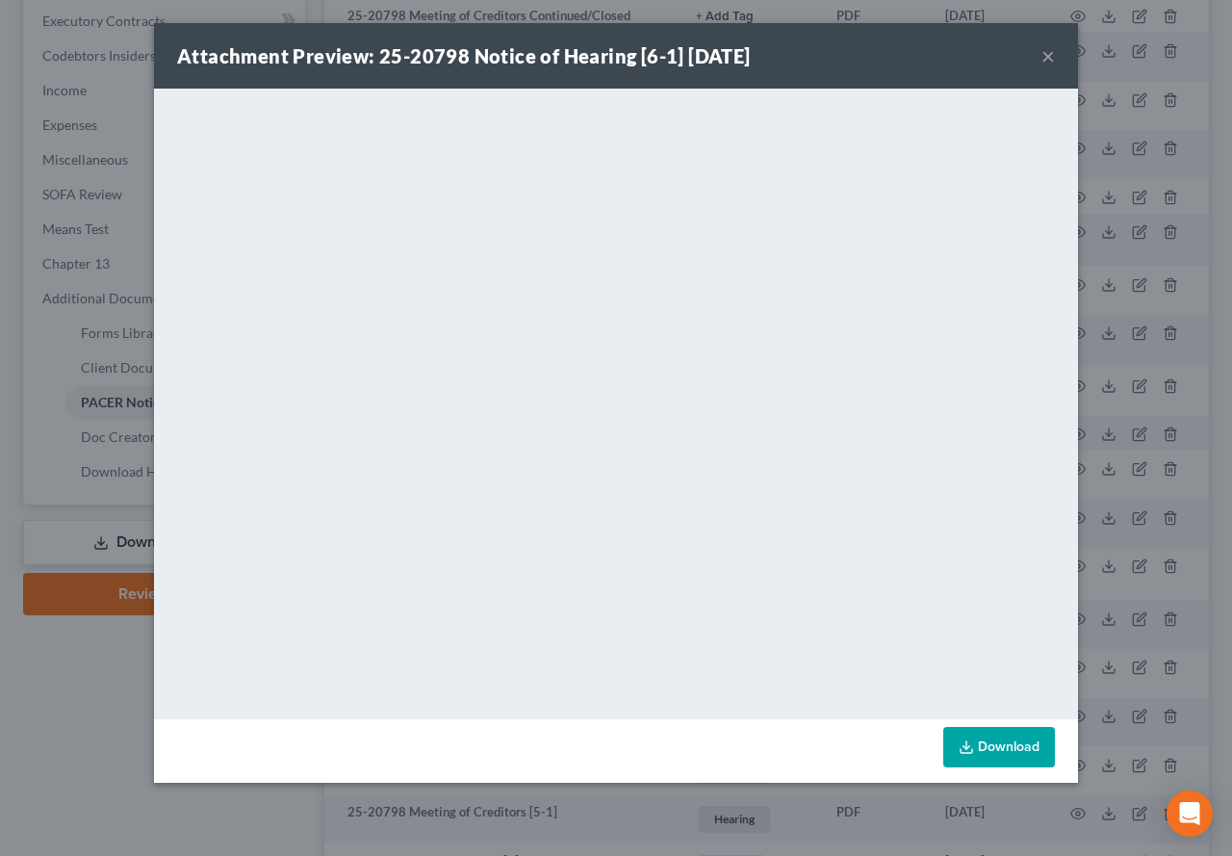
click at [1051, 56] on button "×" at bounding box center [1047, 55] width 13 height 23
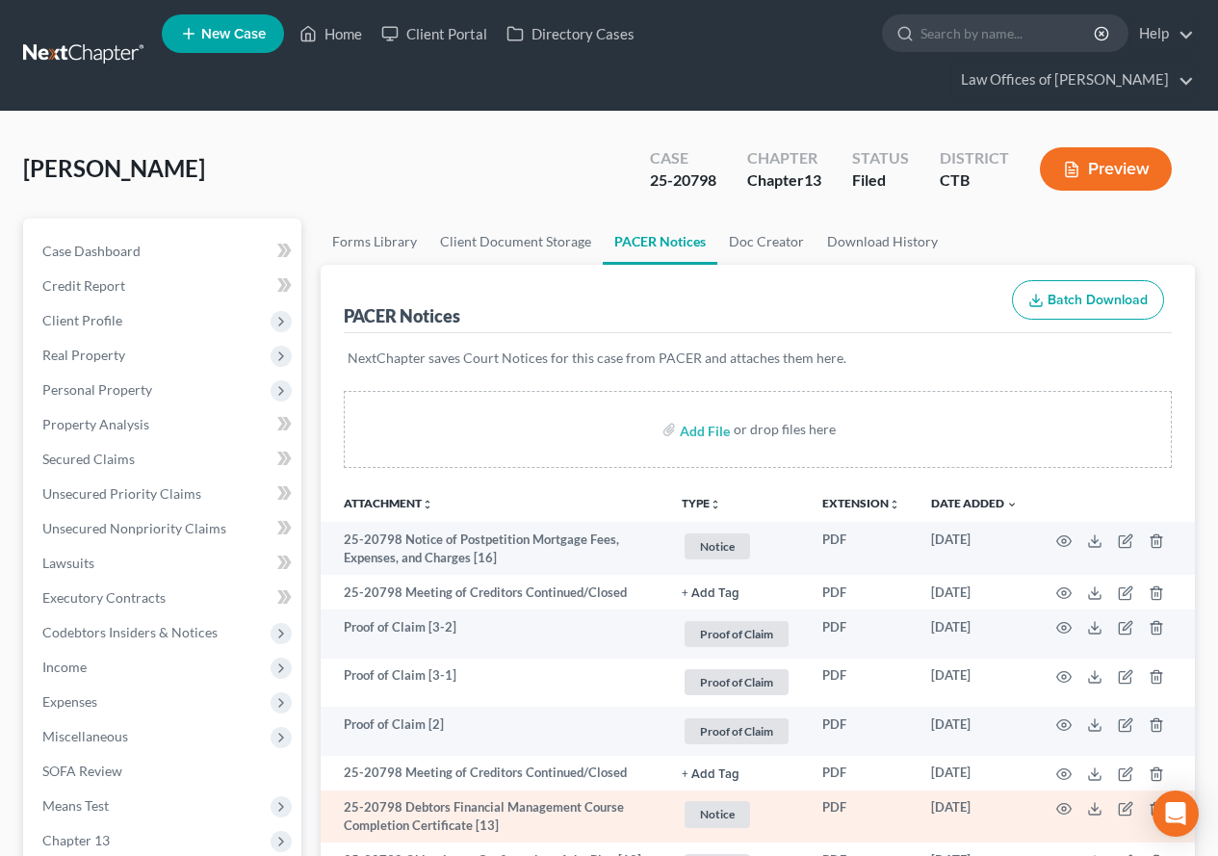
scroll to position [0, 0]
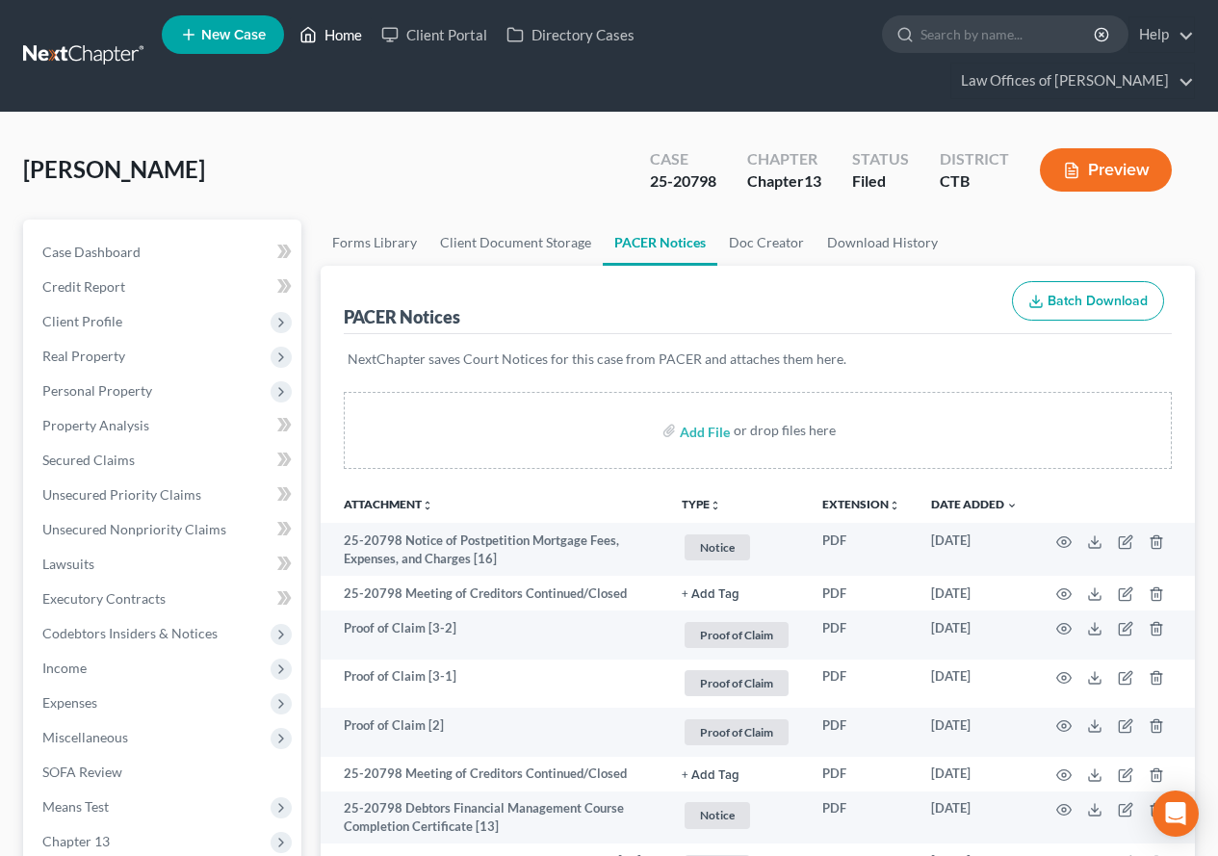
click at [331, 28] on link "Home" at bounding box center [331, 34] width 82 height 35
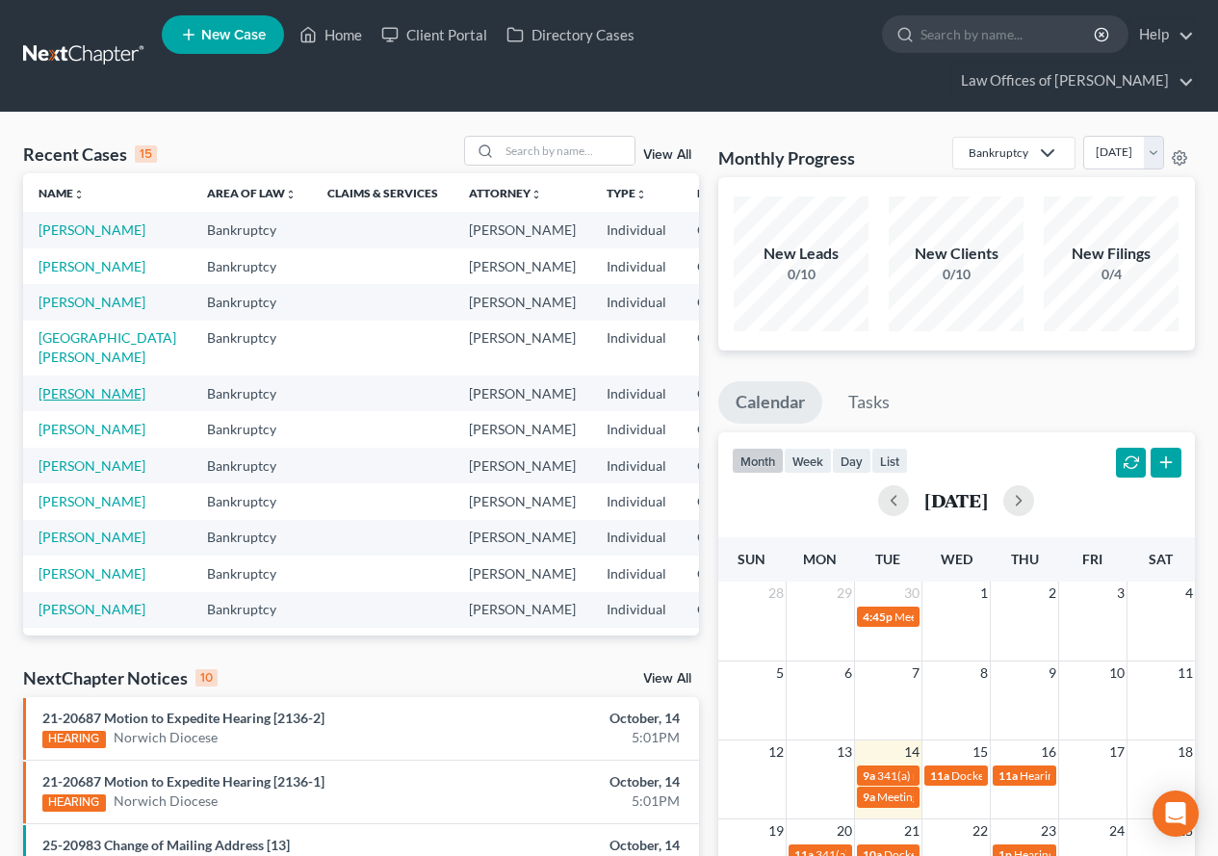
click at [52, 401] on link "[PERSON_NAME]" at bounding box center [91, 393] width 107 height 16
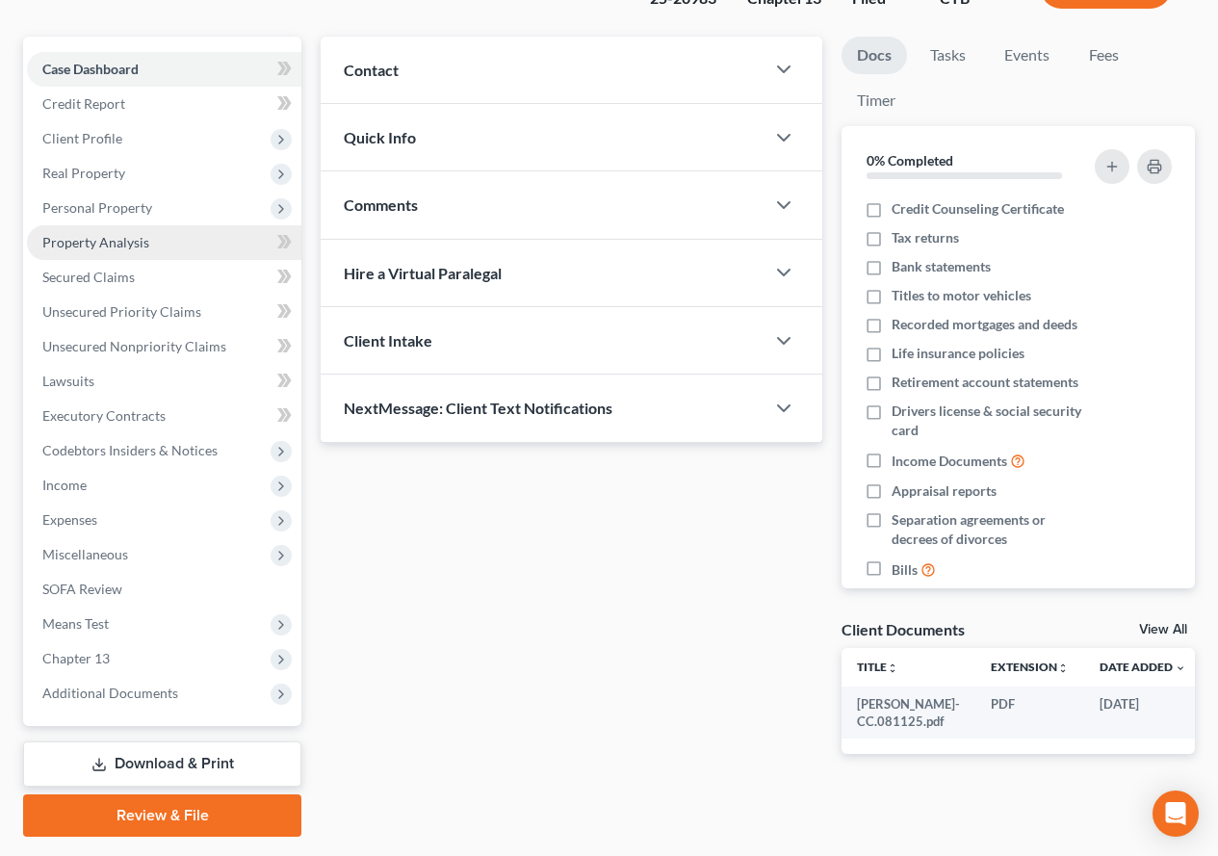
scroll to position [192, 0]
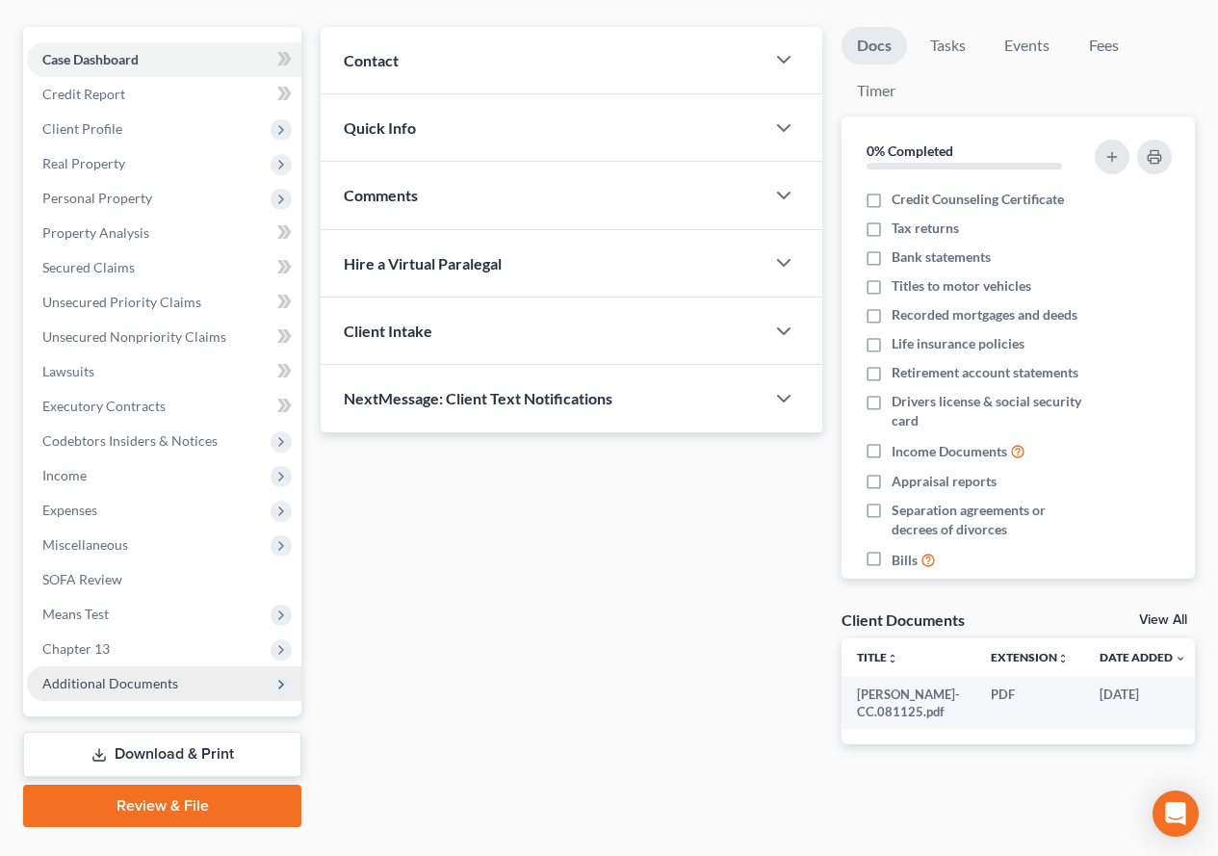
click at [121, 683] on span "Additional Documents" at bounding box center [110, 683] width 136 height 16
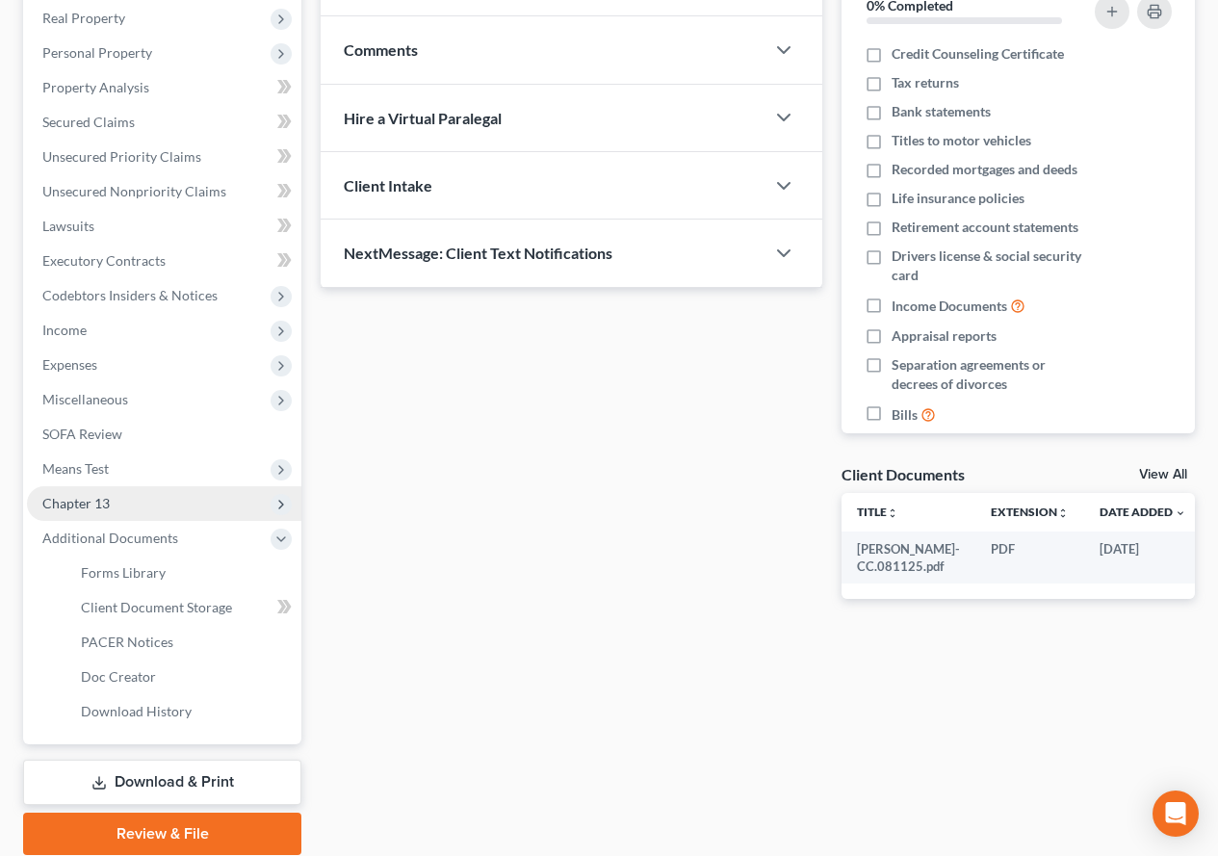
scroll to position [385, 0]
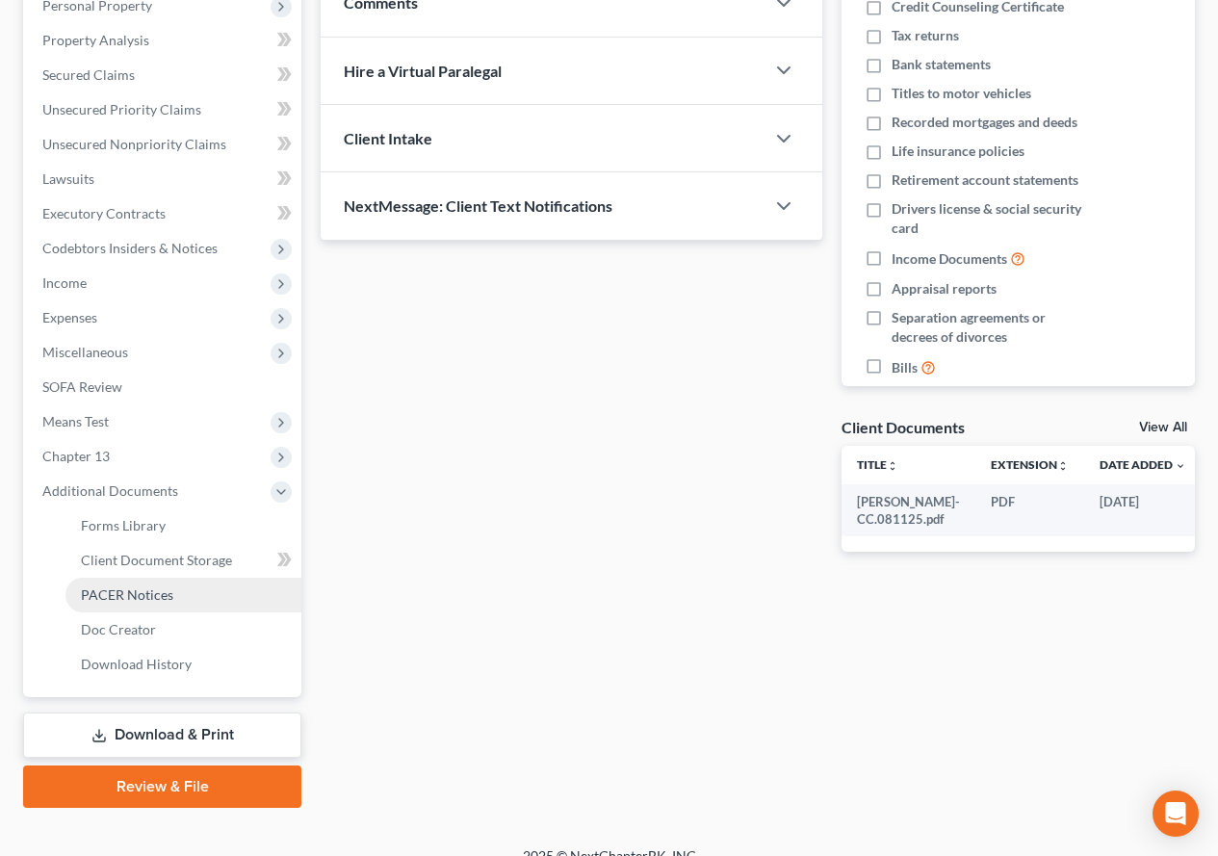
click at [132, 603] on link "PACER Notices" at bounding box center [183, 594] width 236 height 35
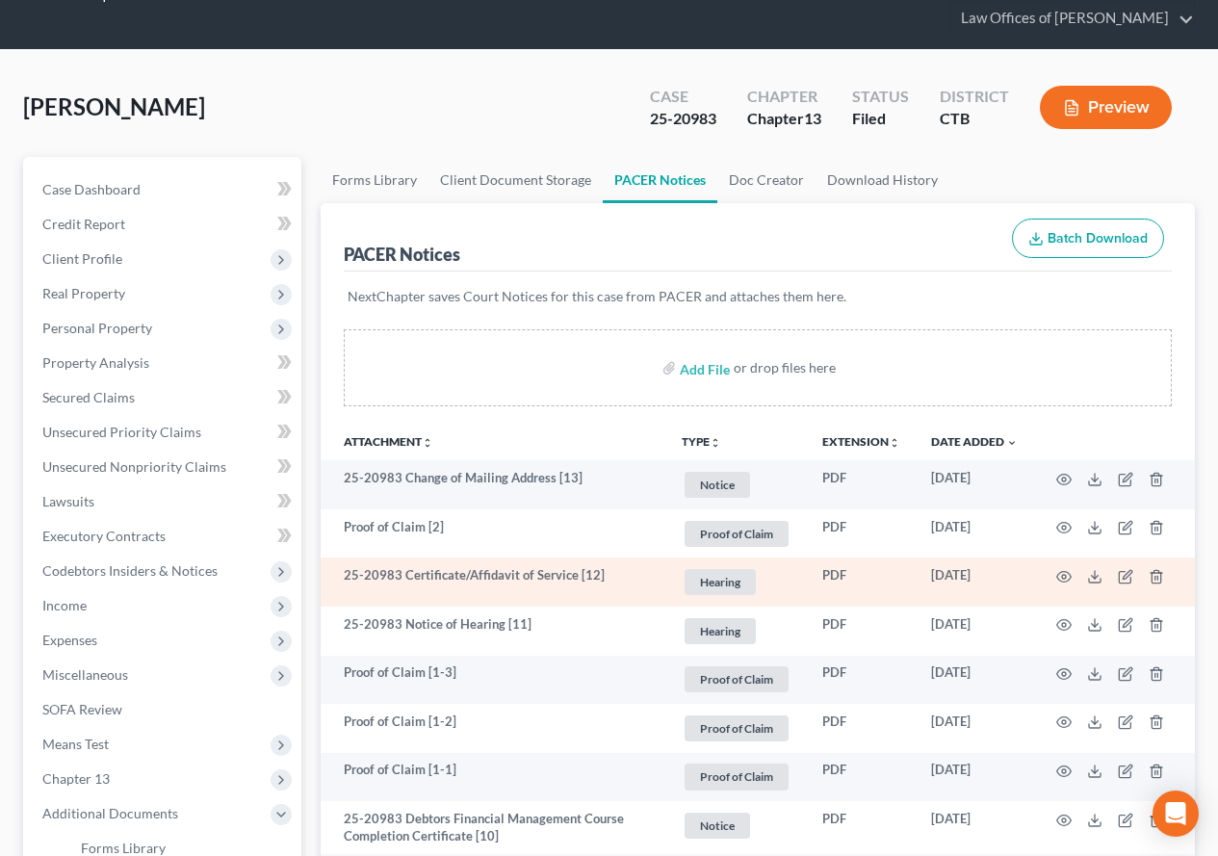
scroll to position [96, 0]
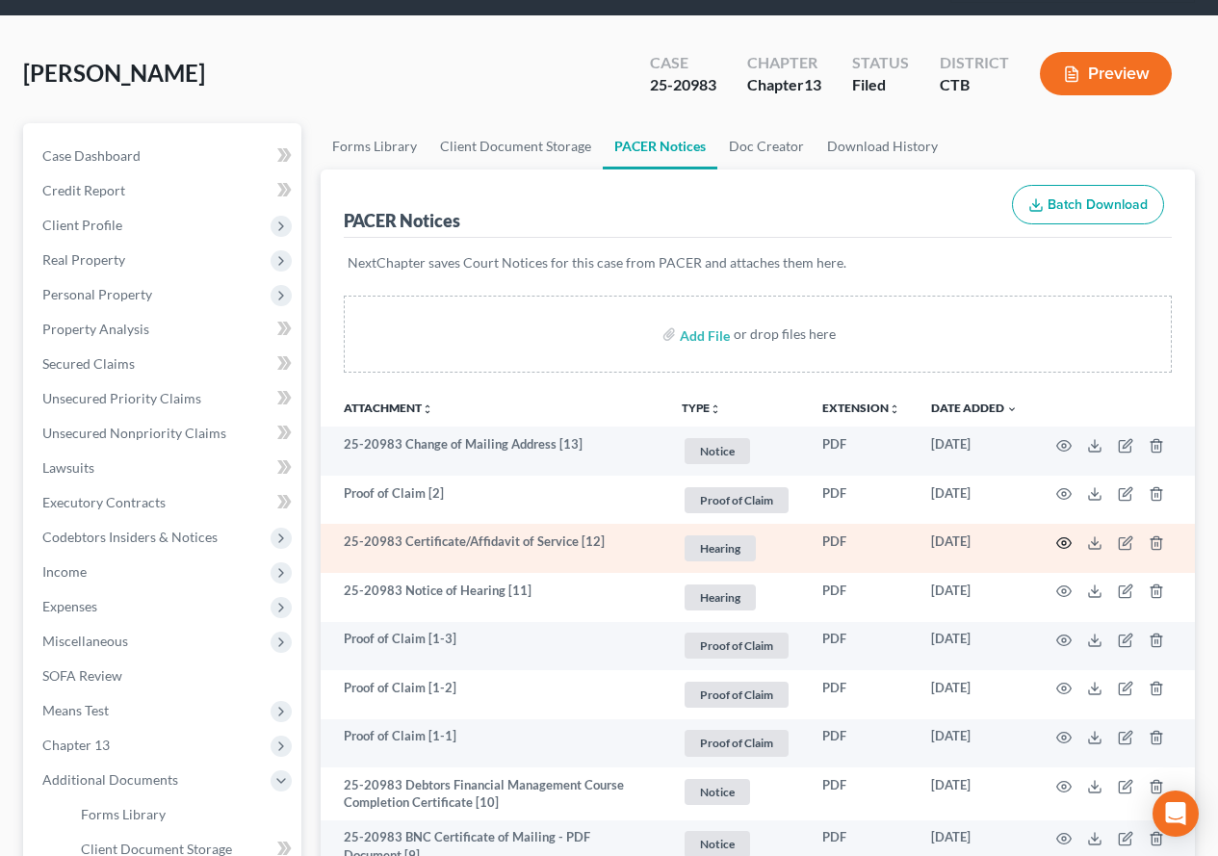
click at [1063, 544] on circle "button" at bounding box center [1064, 543] width 4 height 4
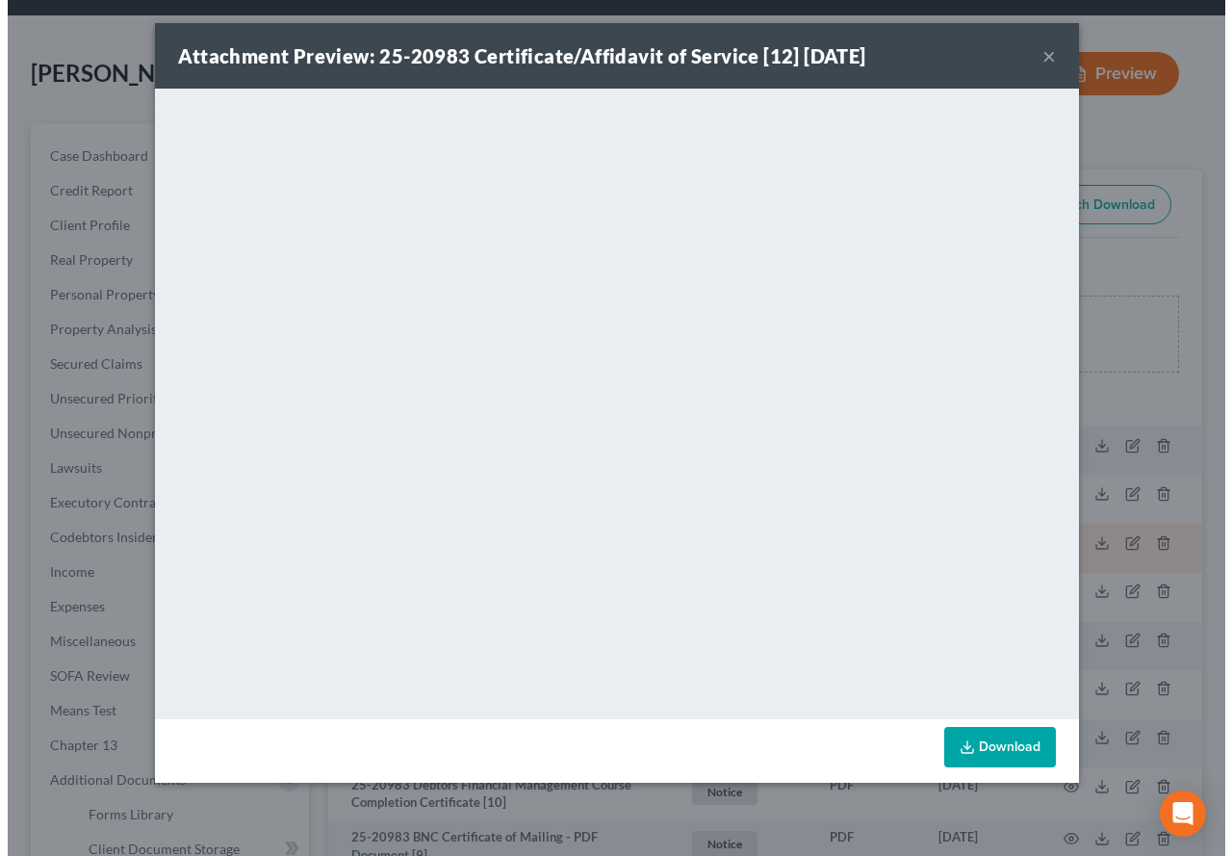
scroll to position [54, 0]
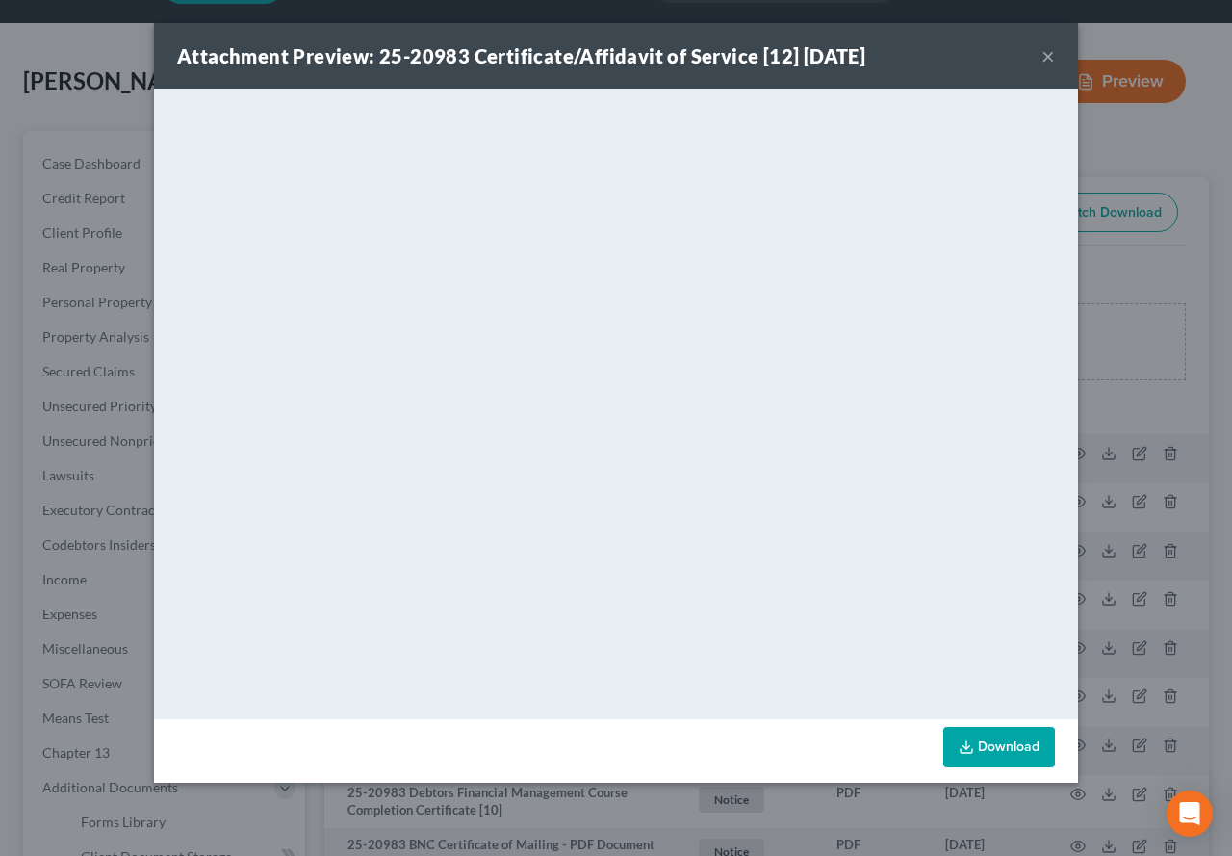
click at [1050, 54] on button "×" at bounding box center [1047, 55] width 13 height 23
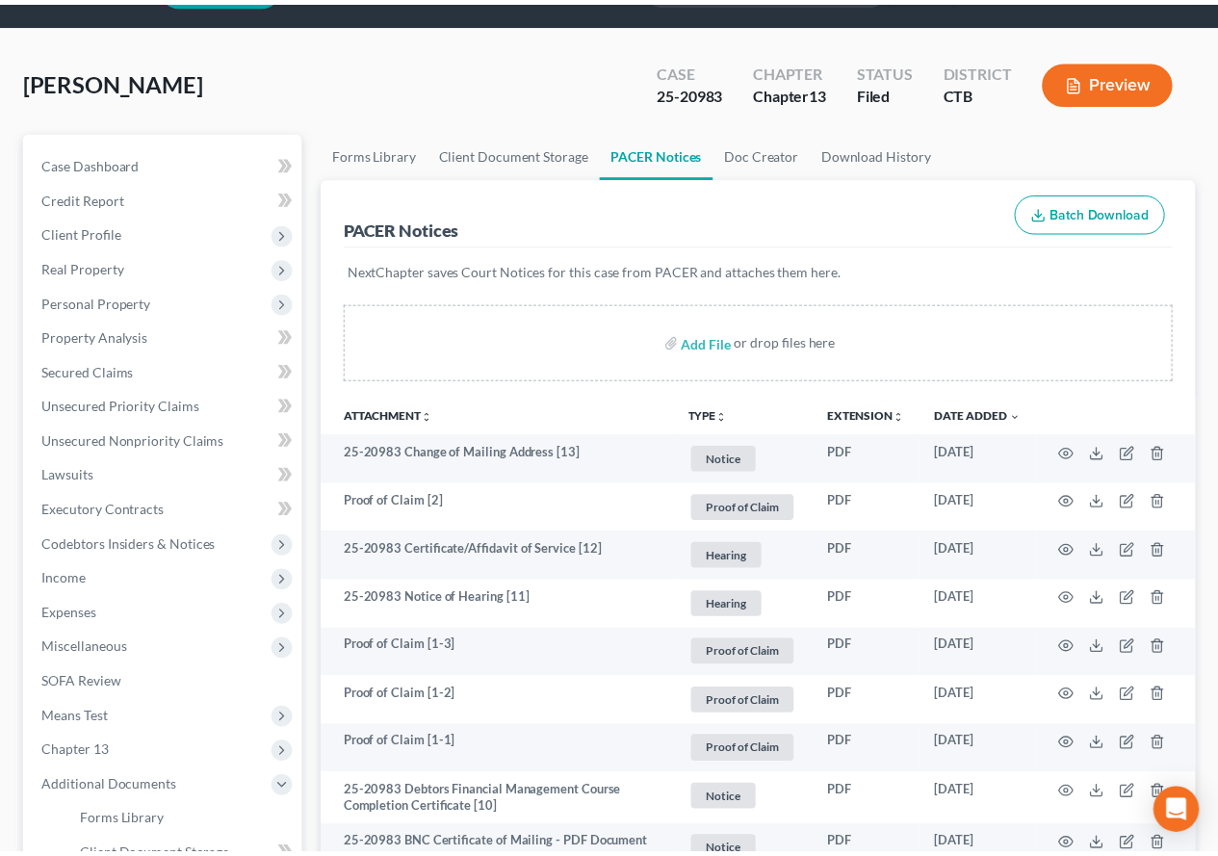
scroll to position [71, 0]
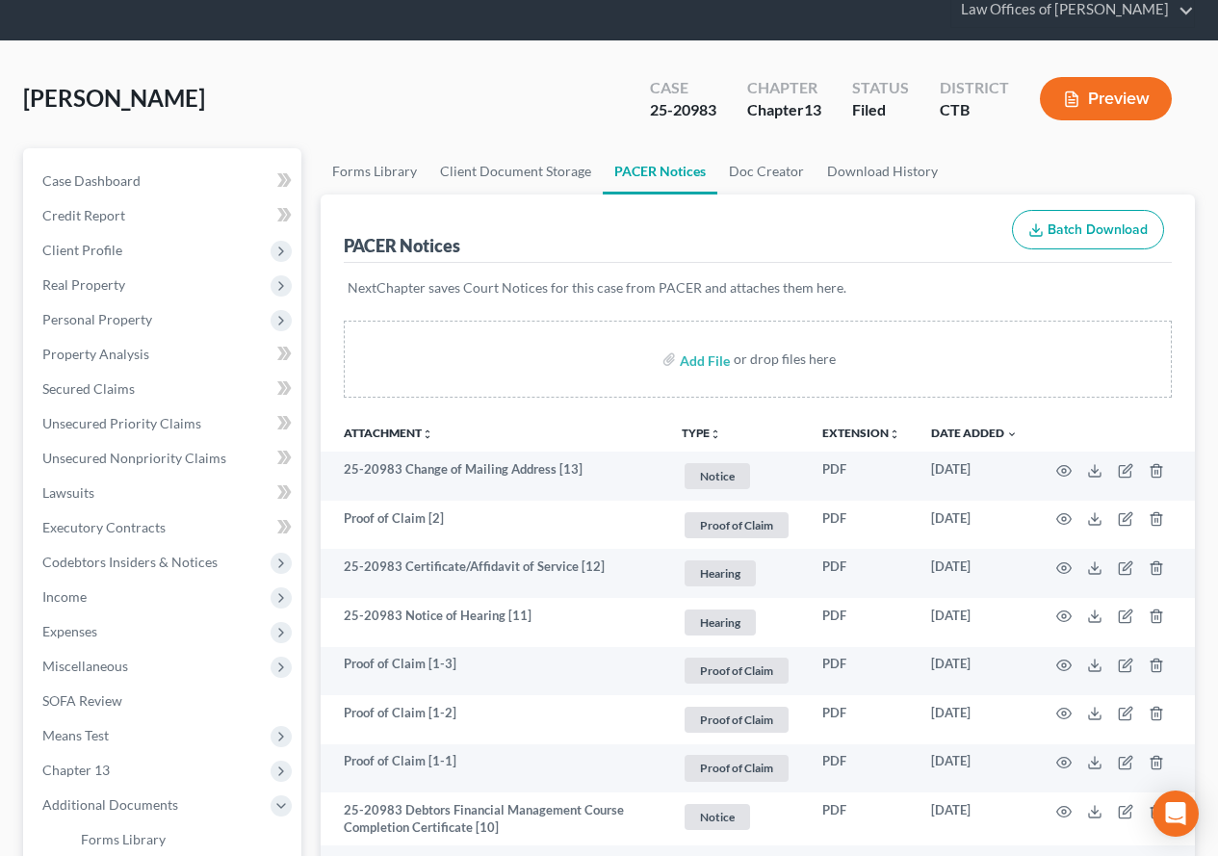
click at [372, 79] on div "[PERSON_NAME] Upgraded Case 25-20983 Chapter Chapter 13 Status Filed District C…" at bounding box center [608, 106] width 1171 height 84
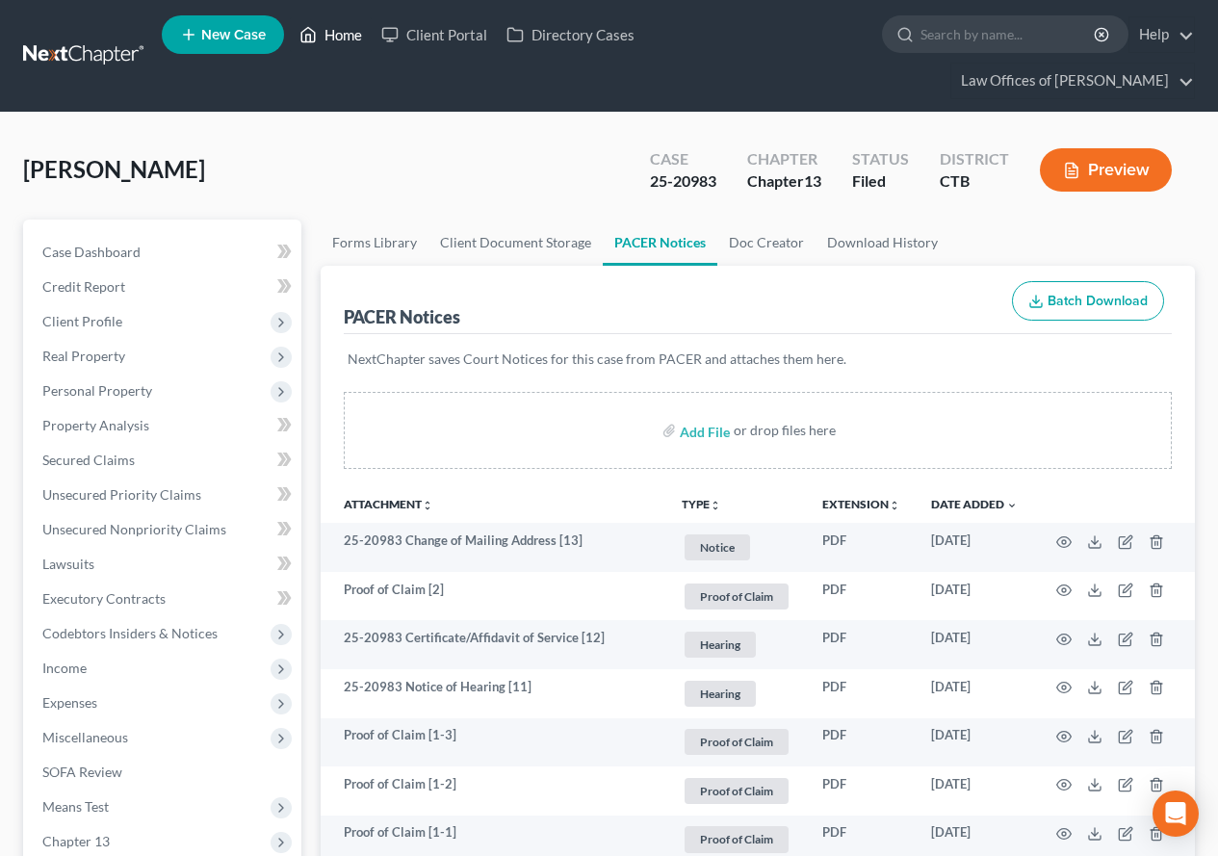
click at [335, 38] on link "Home" at bounding box center [331, 34] width 82 height 35
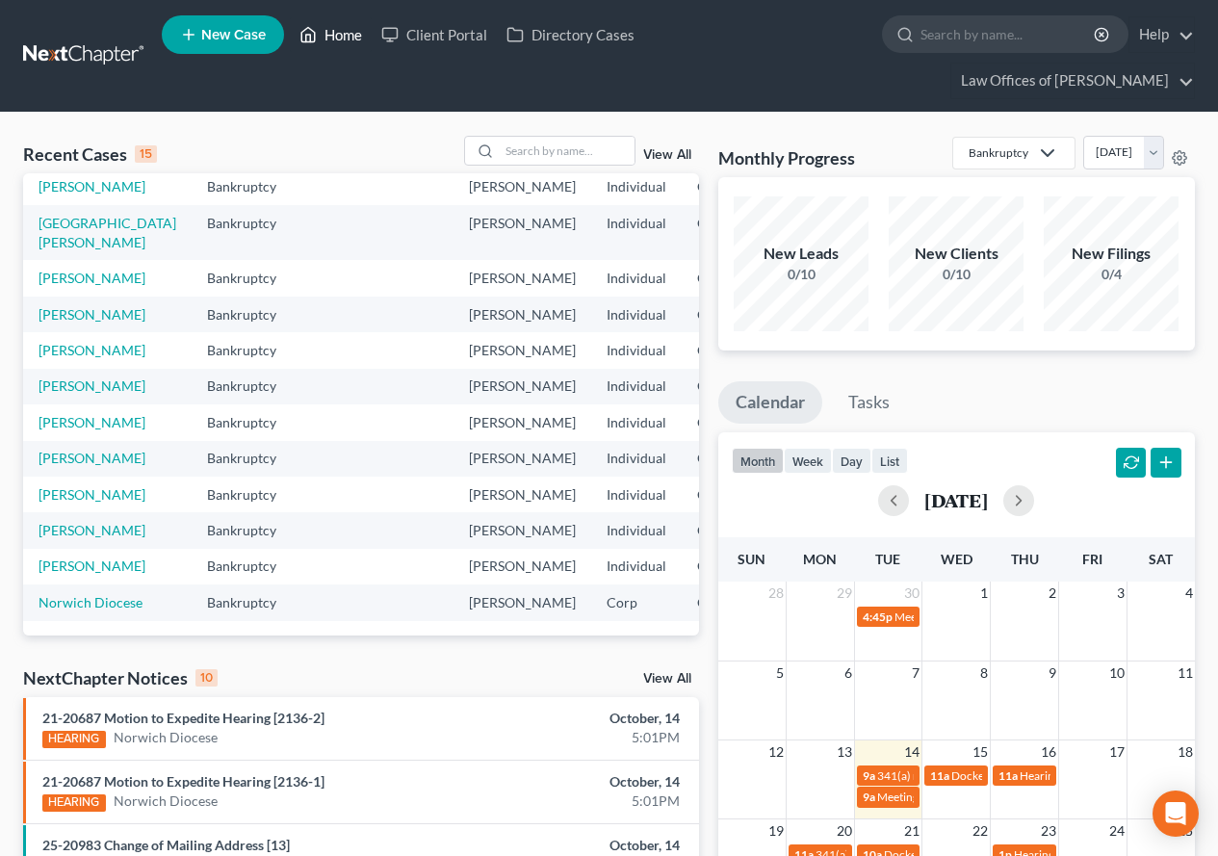
scroll to position [192, 0]
click at [54, 394] on link "[PERSON_NAME]" at bounding box center [91, 385] width 107 height 16
select select "2"
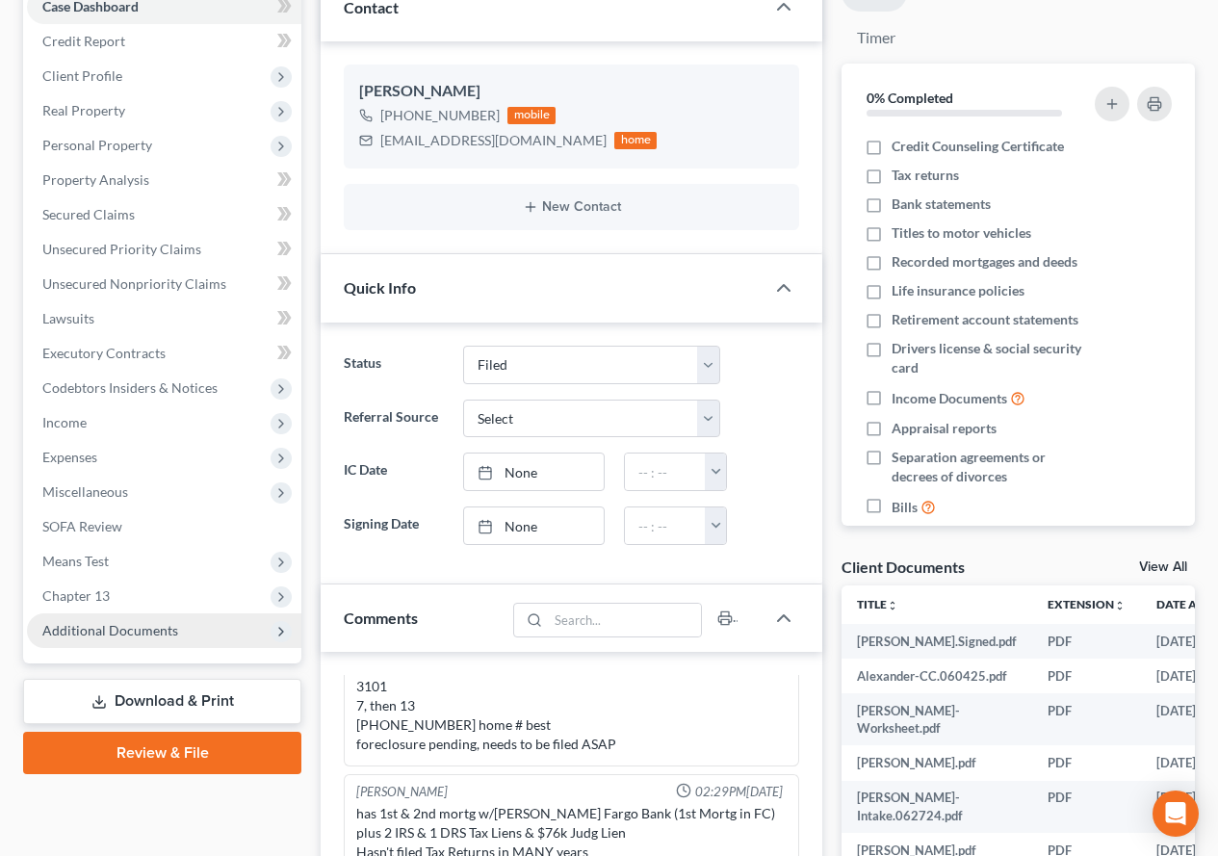
scroll to position [289, 0]
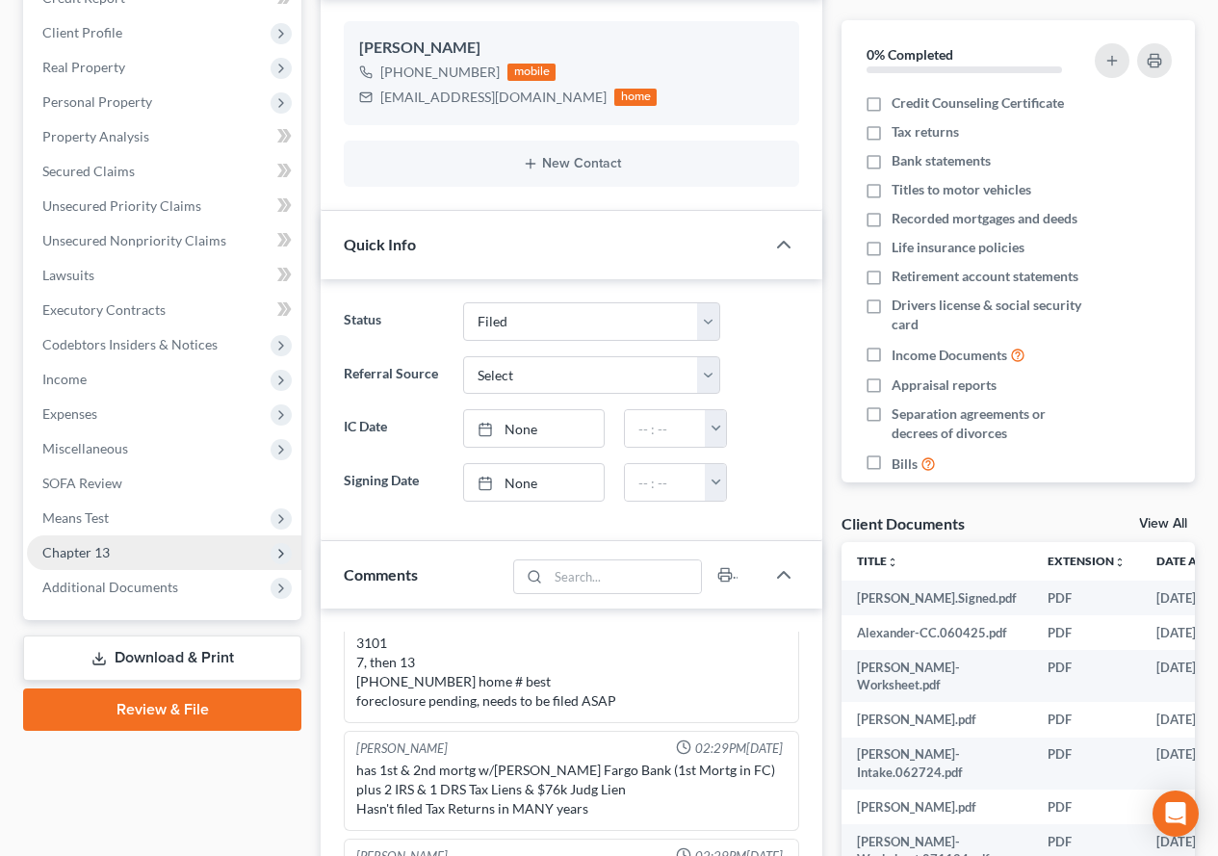
click at [95, 552] on span "Chapter 13" at bounding box center [75, 552] width 67 height 16
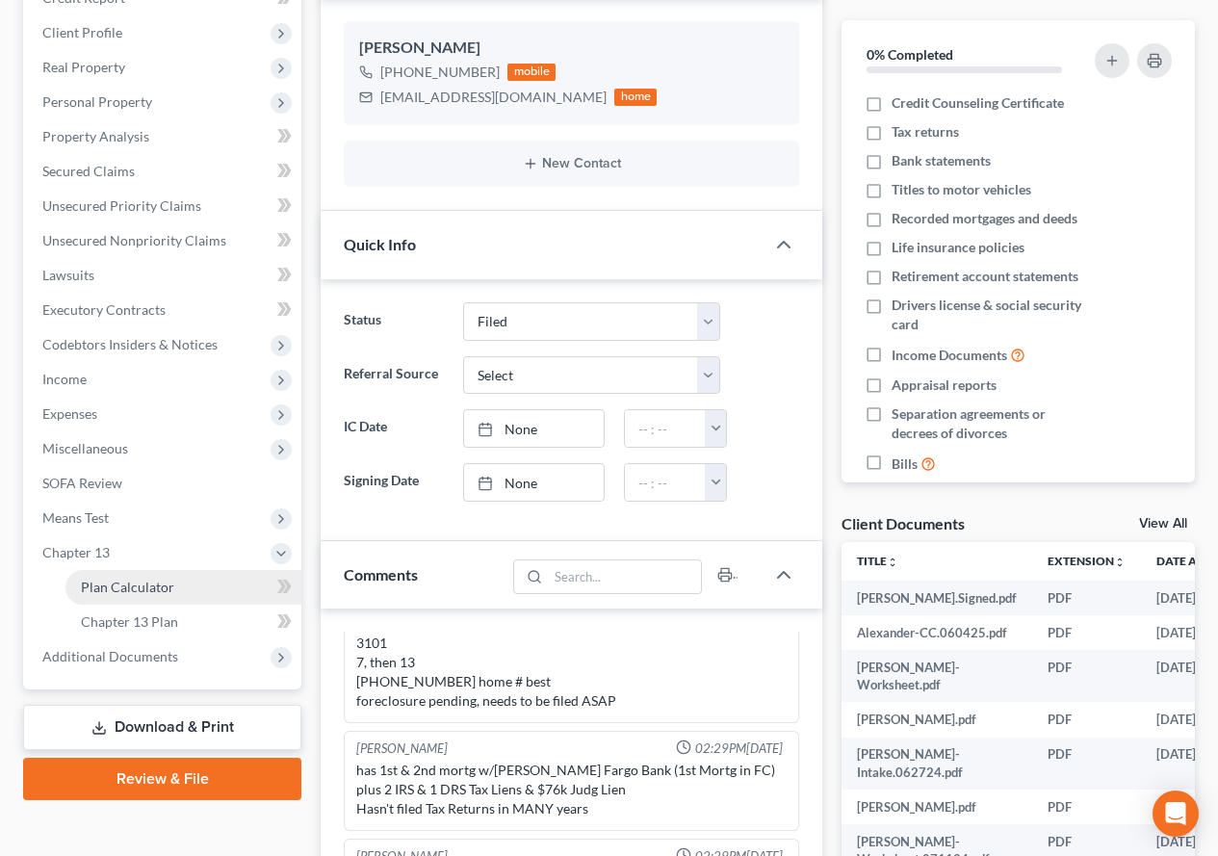
click at [134, 591] on span "Plan Calculator" at bounding box center [127, 586] width 93 height 16
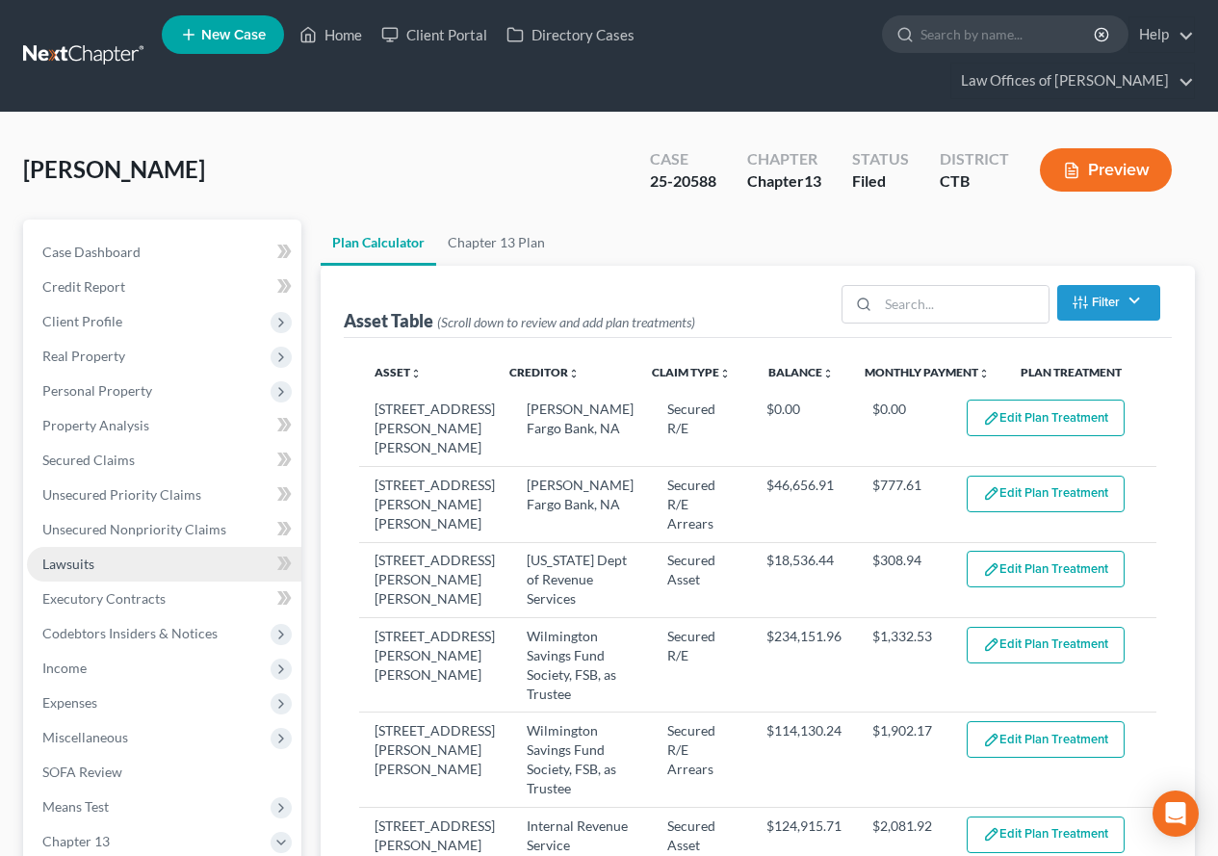
select select "59"
click at [529, 376] on link "Creditor unfold_more expand_more expand_less" at bounding box center [544, 372] width 70 height 14
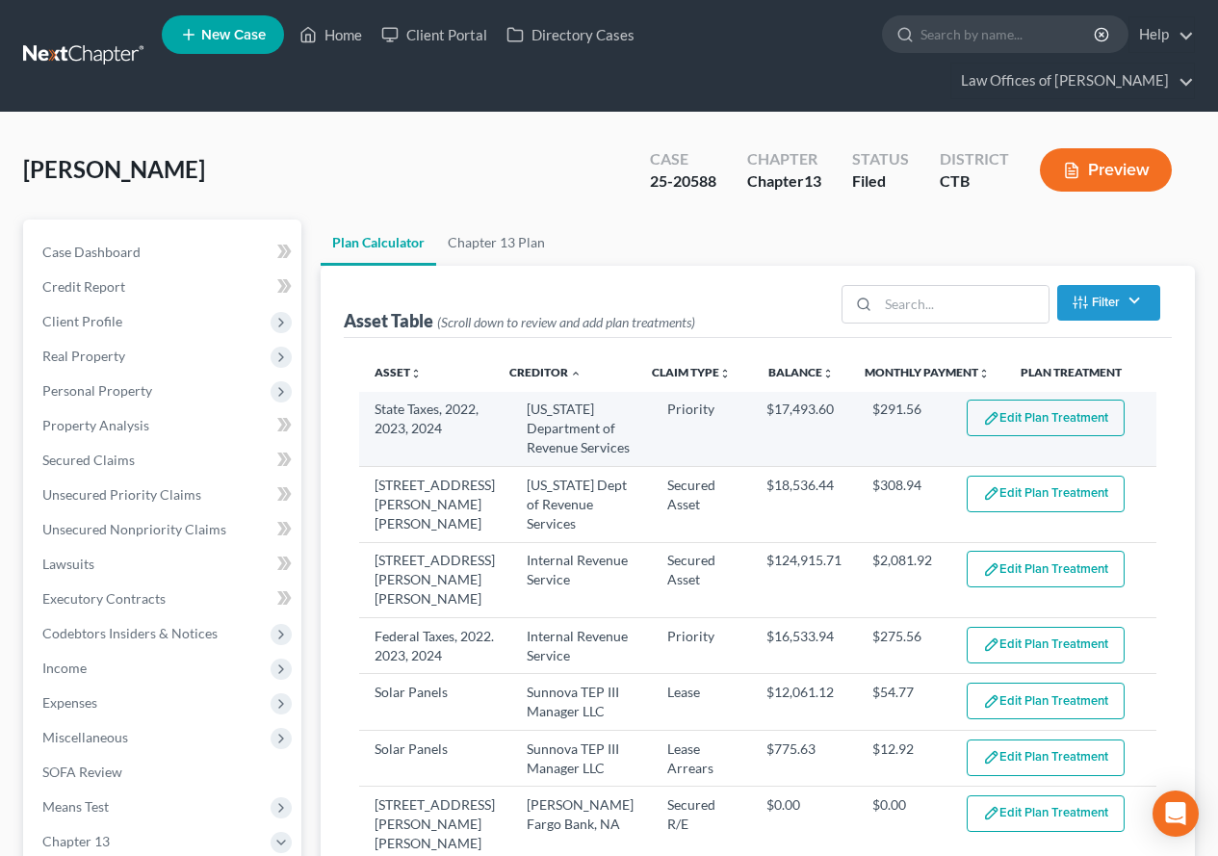
click at [997, 423] on button "Edit Plan Treatment" at bounding box center [1045, 417] width 158 height 37
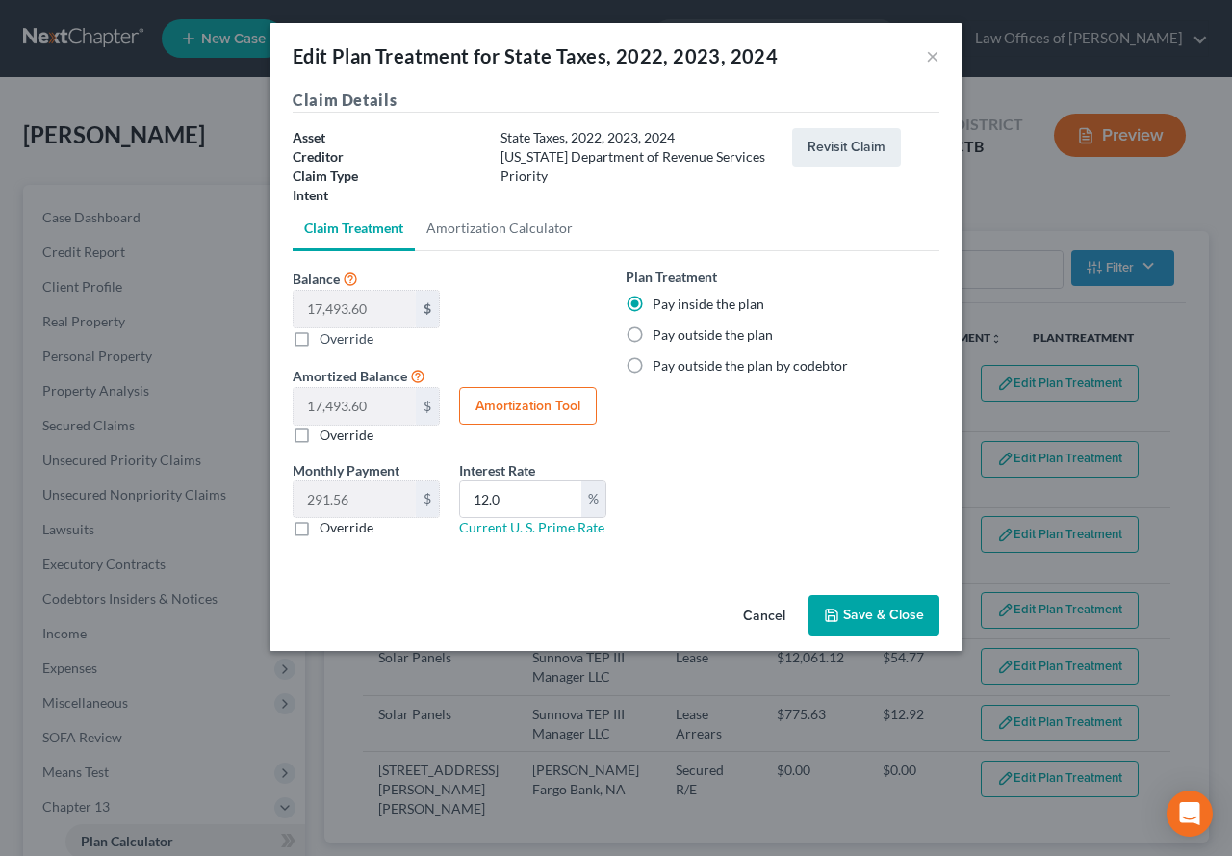
click at [472, 410] on button "Amortization Tool" at bounding box center [528, 406] width 138 height 38
type input "17,493.60"
type input "12.0"
type input "60"
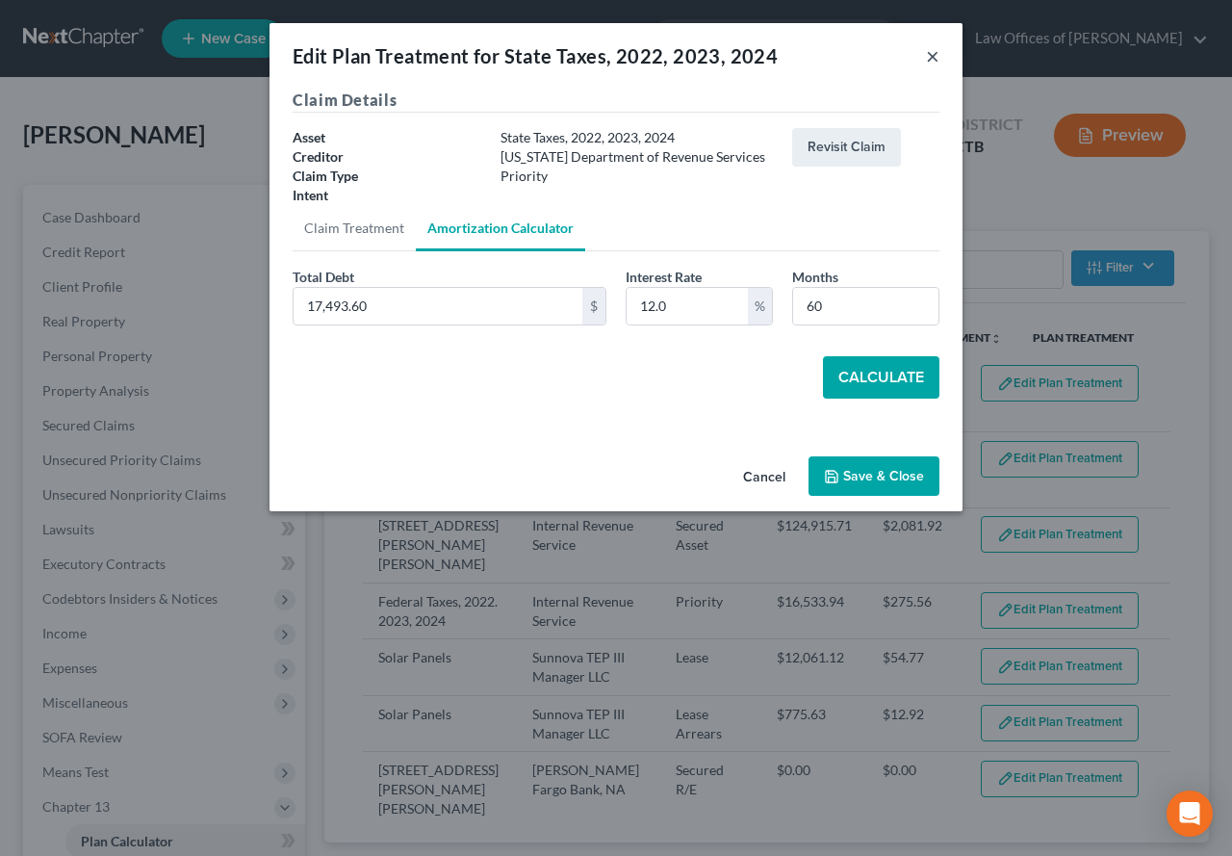
click at [931, 57] on button "×" at bounding box center [932, 55] width 13 height 23
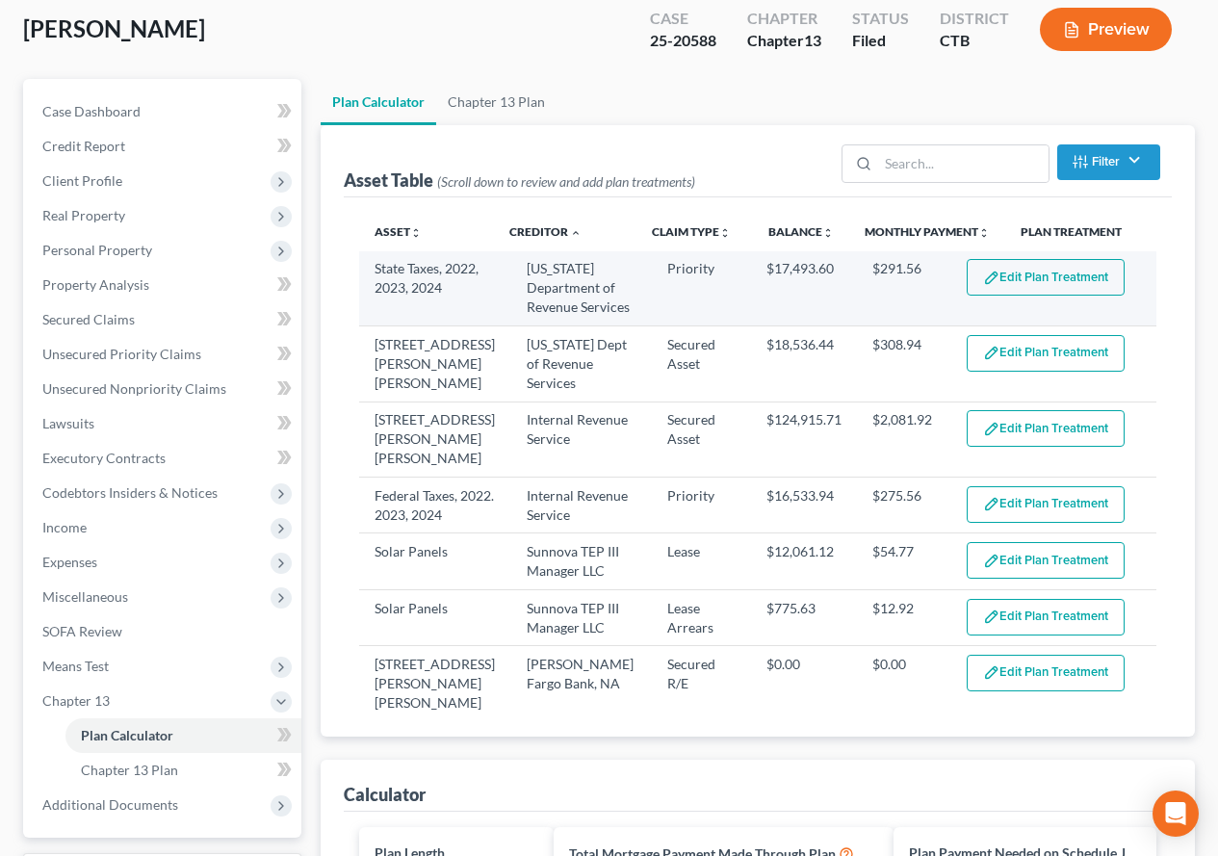
scroll to position [96, 0]
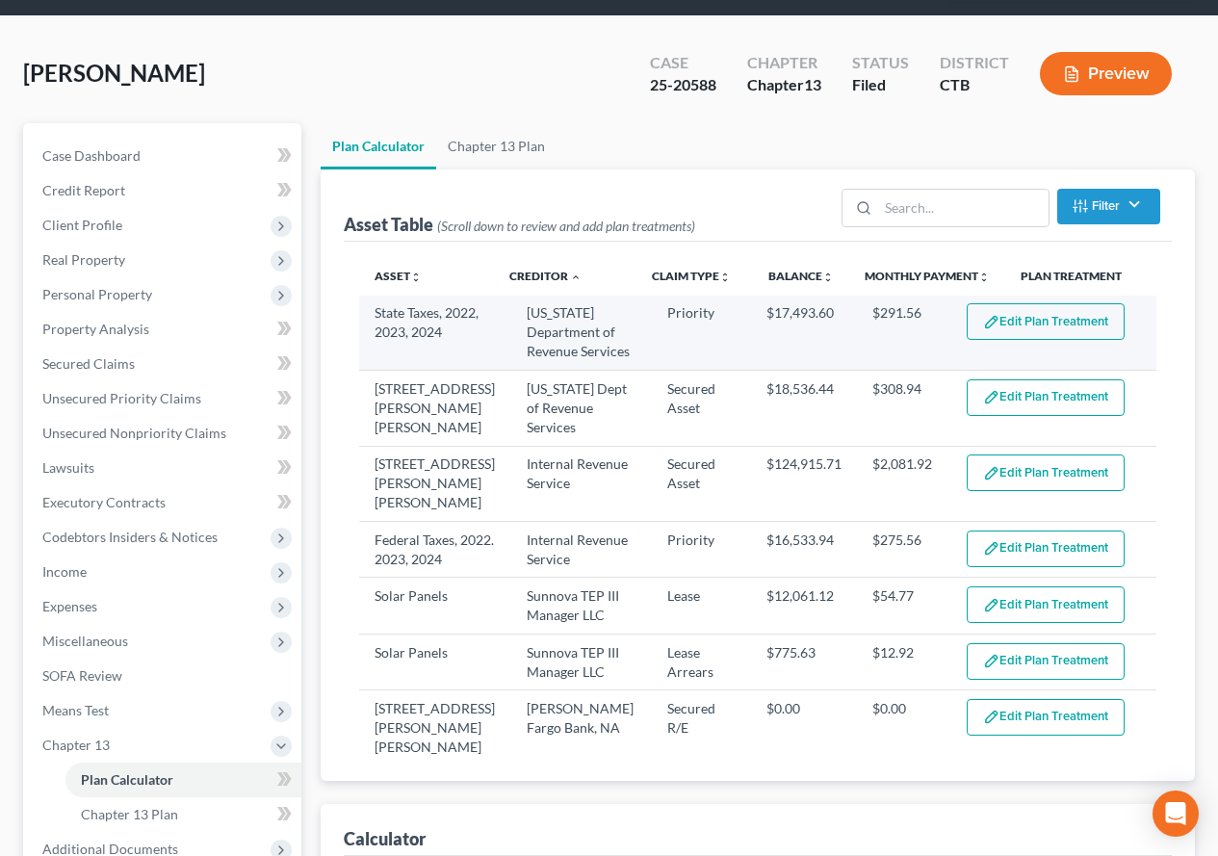
click at [1013, 326] on button "Edit Plan Treatment" at bounding box center [1045, 321] width 158 height 37
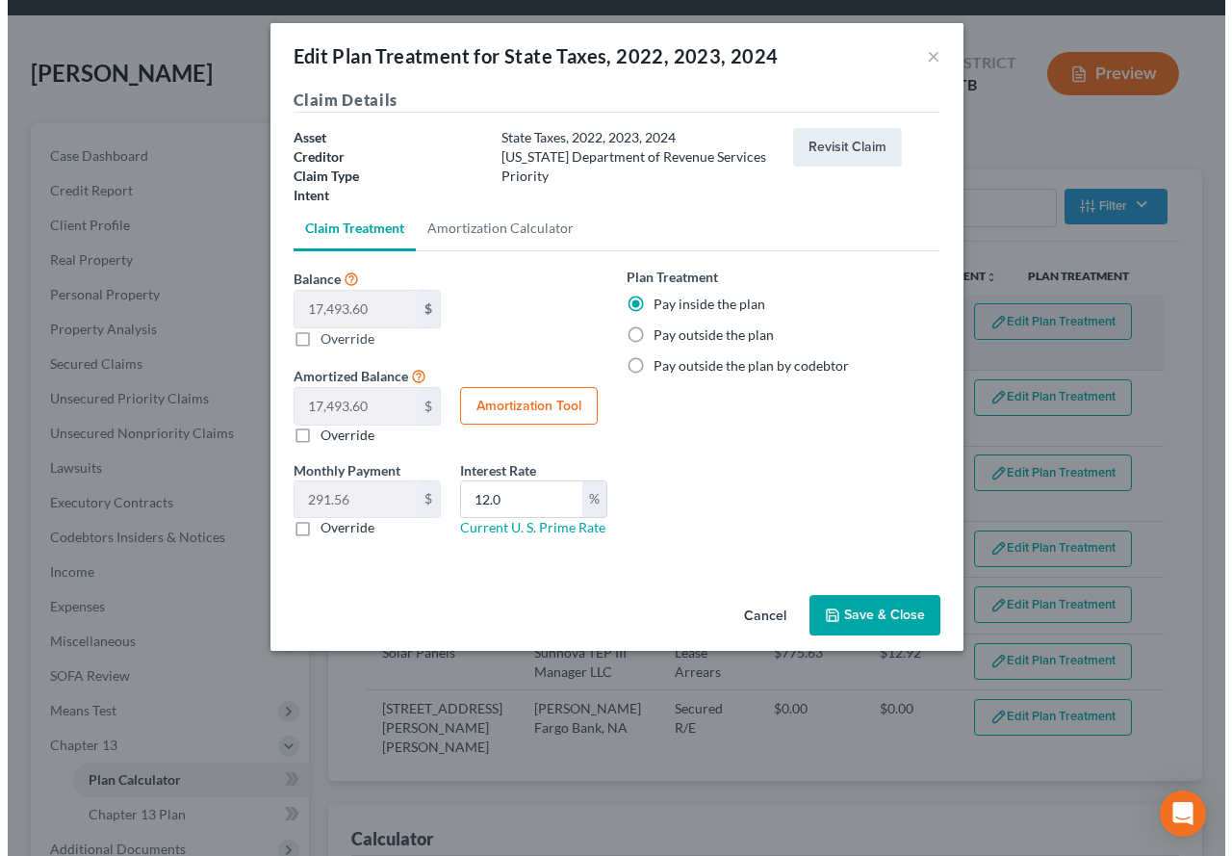
scroll to position [54, 0]
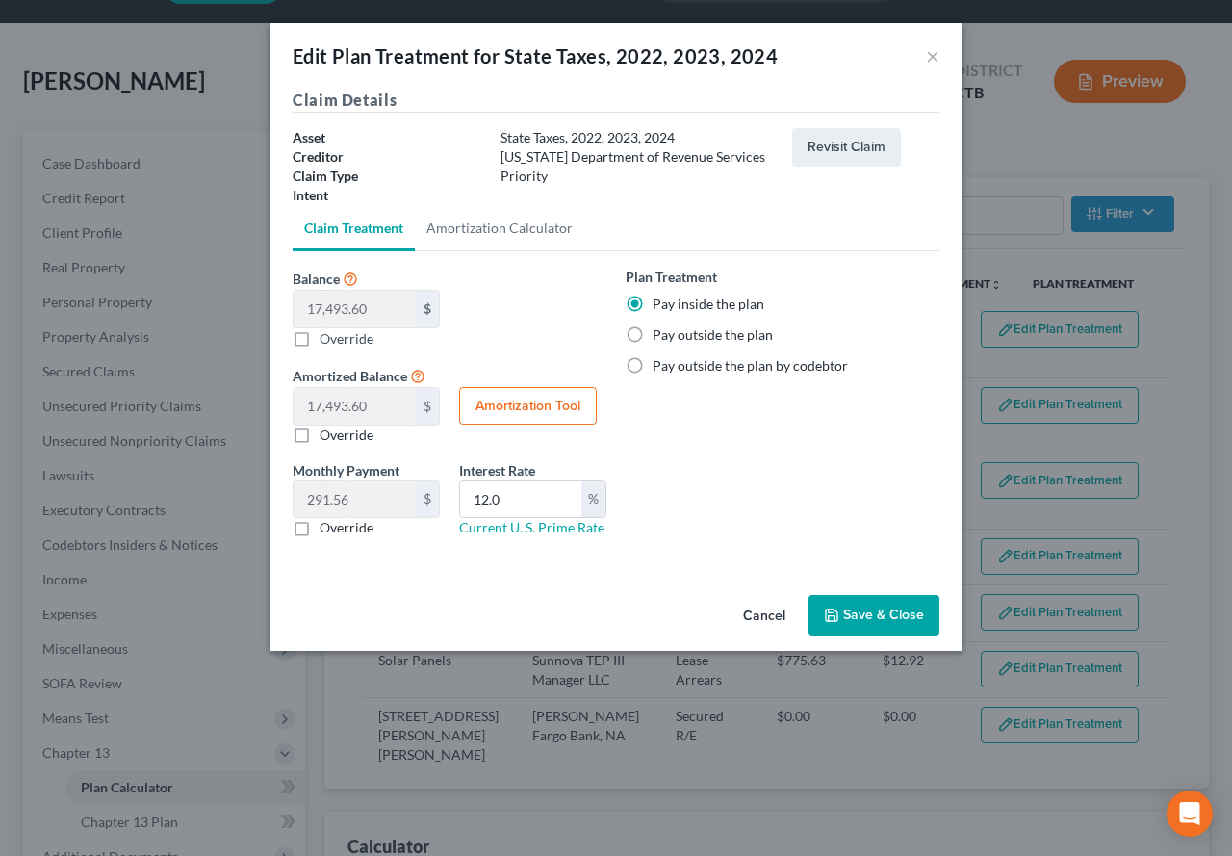
click at [520, 406] on button "Amortization Tool" at bounding box center [528, 406] width 138 height 38
type input "17,493.60"
type input "12.0"
type input "60"
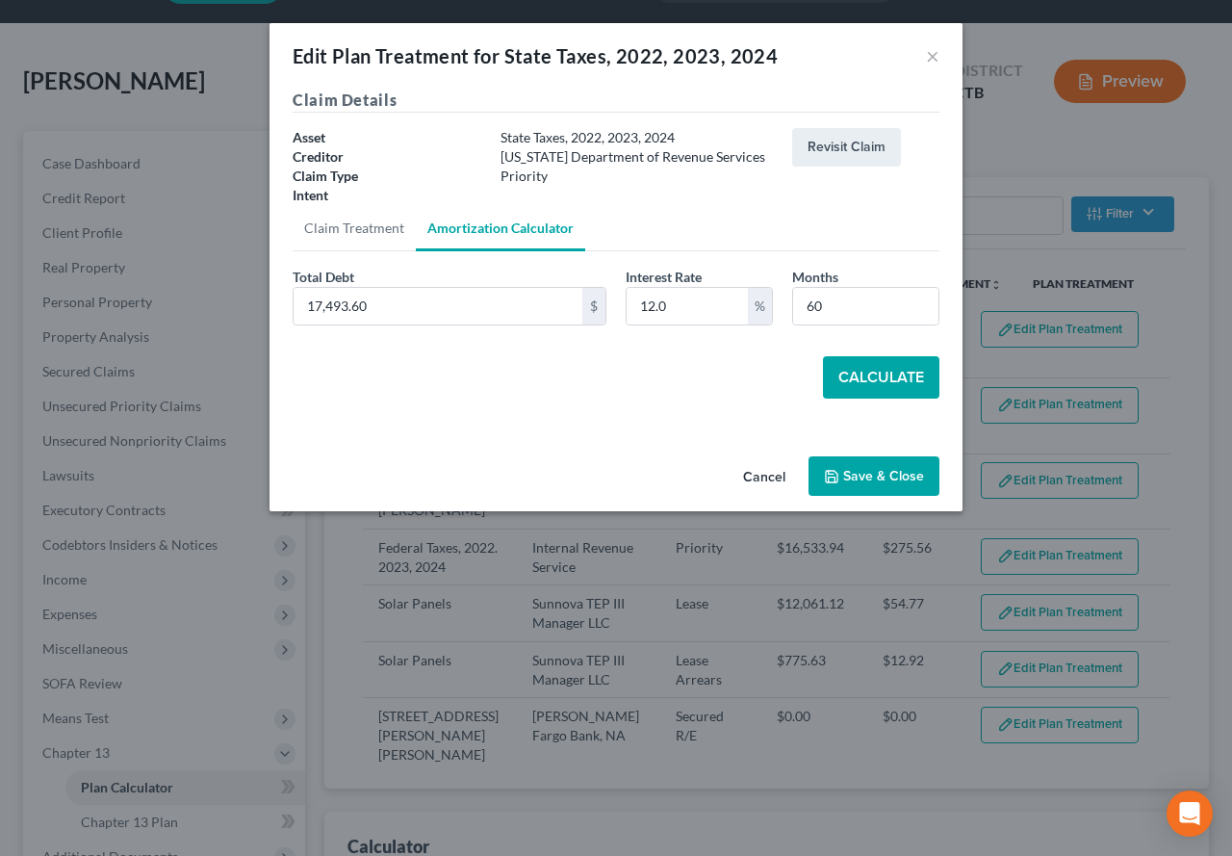
click at [864, 374] on button "Calculate" at bounding box center [881, 377] width 116 height 42
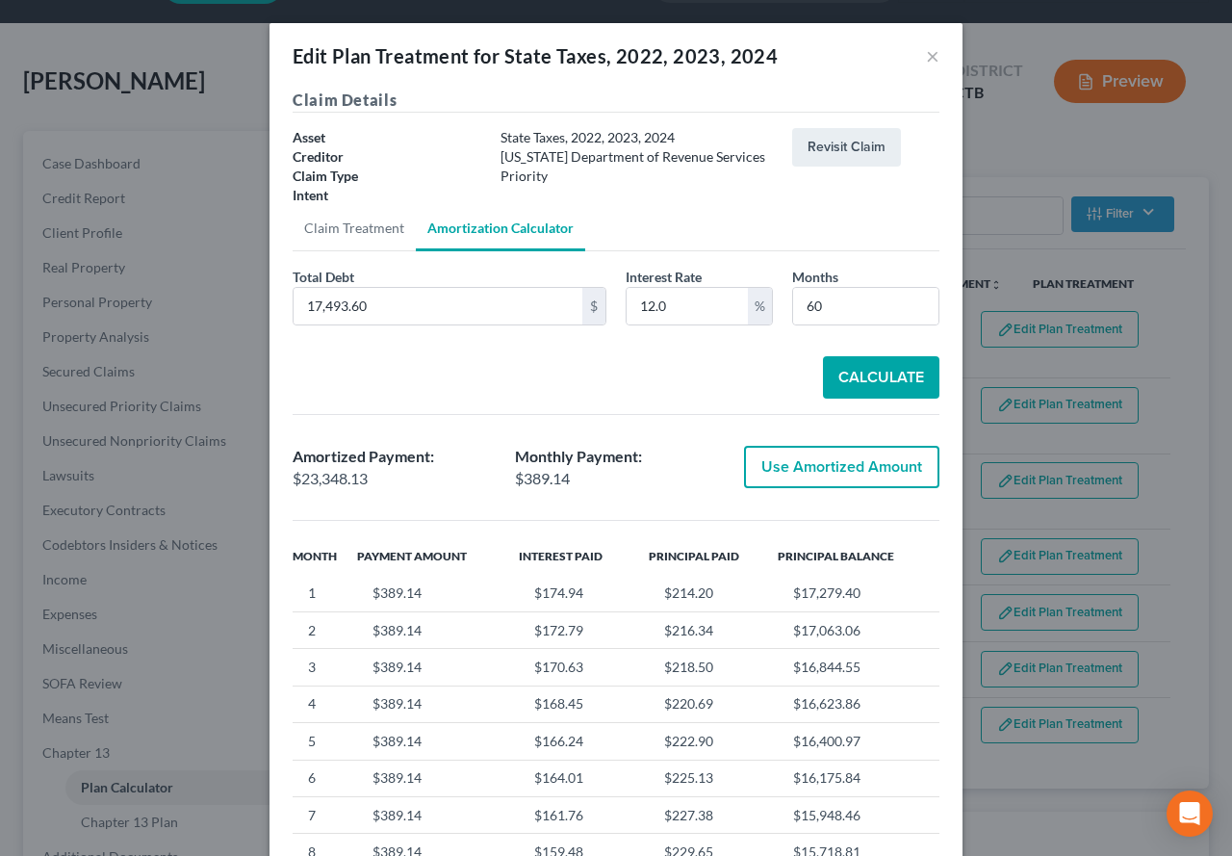
click at [854, 469] on button "Use Amortized Amount" at bounding box center [841, 467] width 195 height 42
type input "23,348.12"
checkbox input "true"
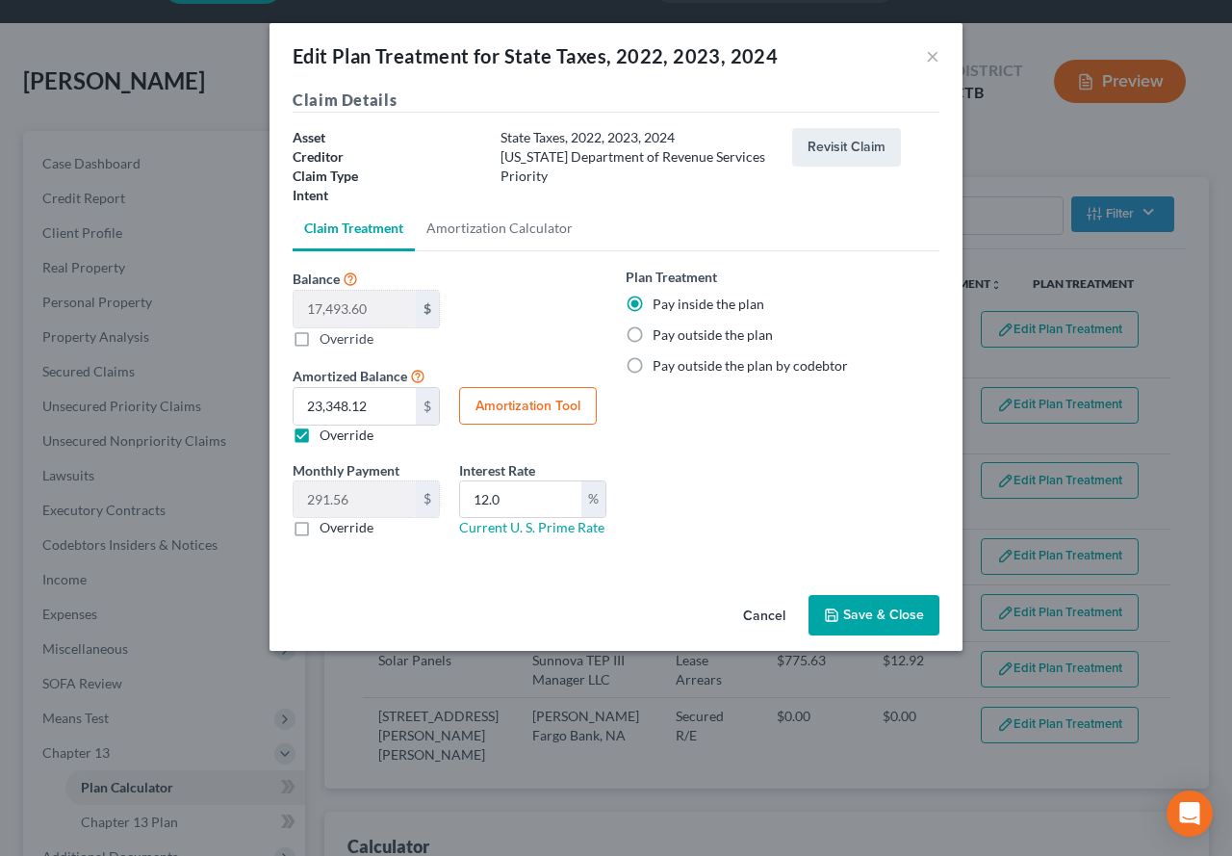
click at [854, 615] on button "Save & Close" at bounding box center [873, 615] width 131 height 40
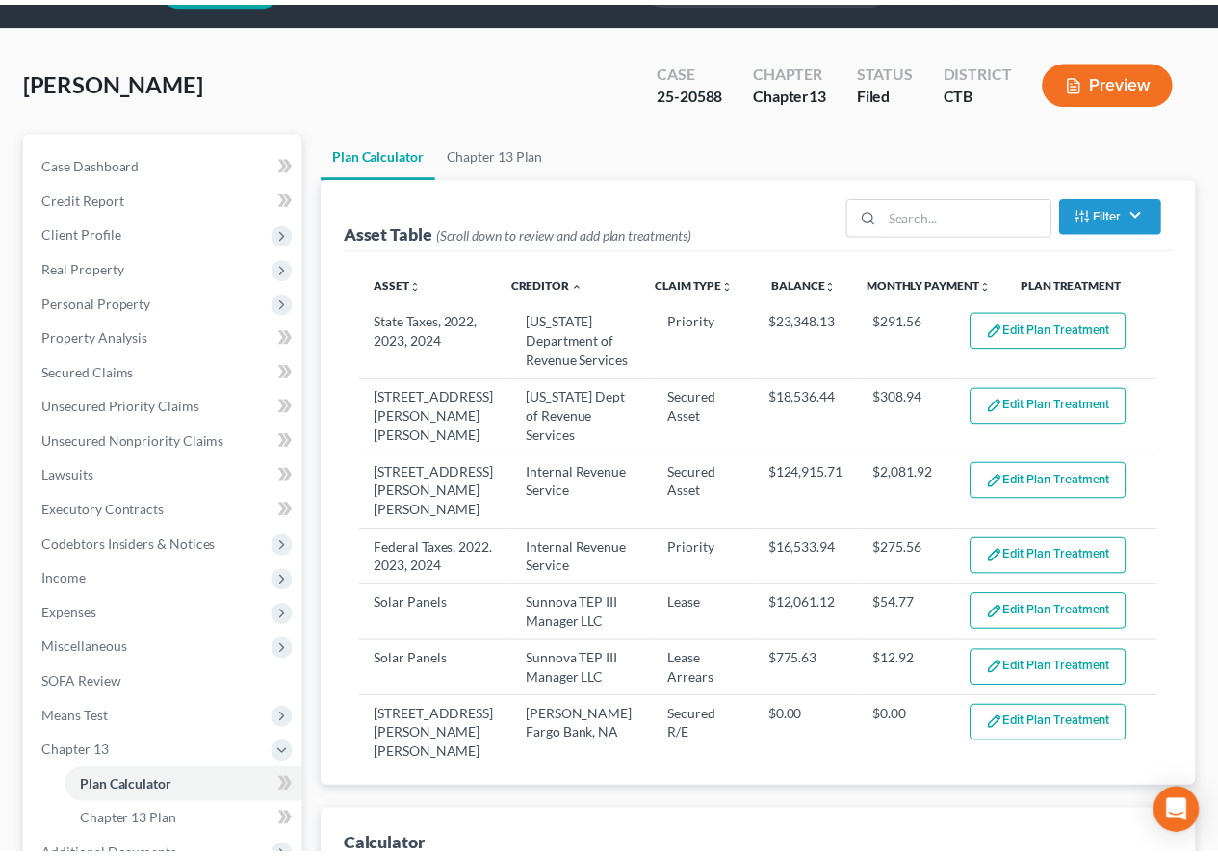
scroll to position [71, 0]
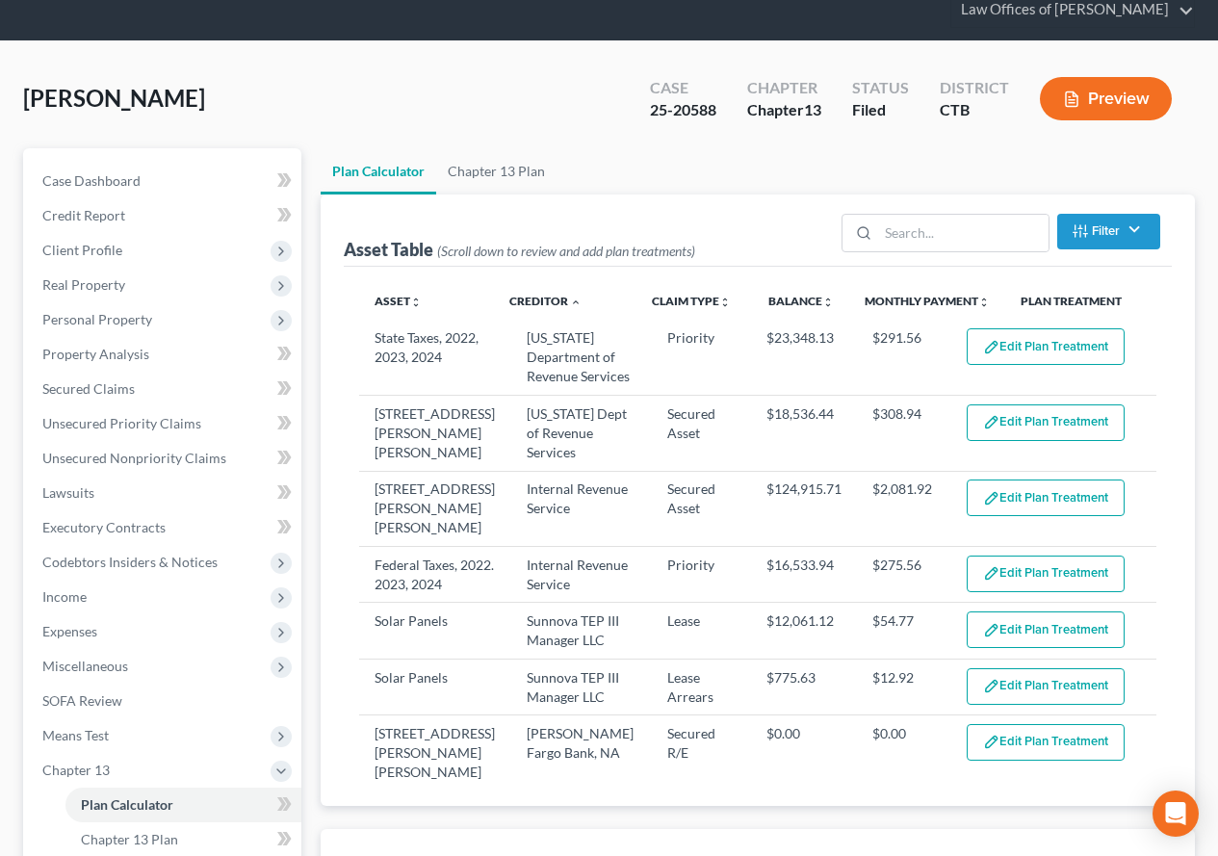
select select "59"
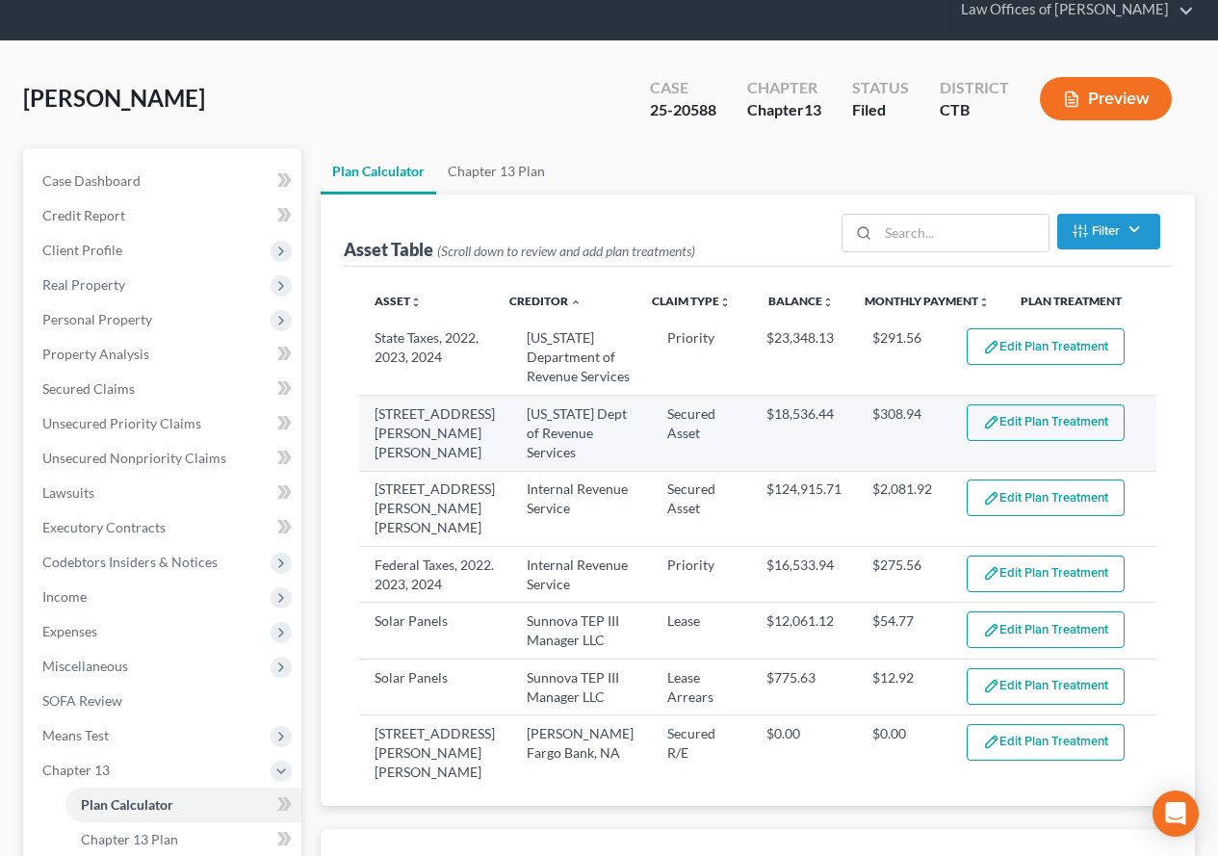
click at [1034, 441] on button "Edit Plan Treatment" at bounding box center [1045, 422] width 158 height 37
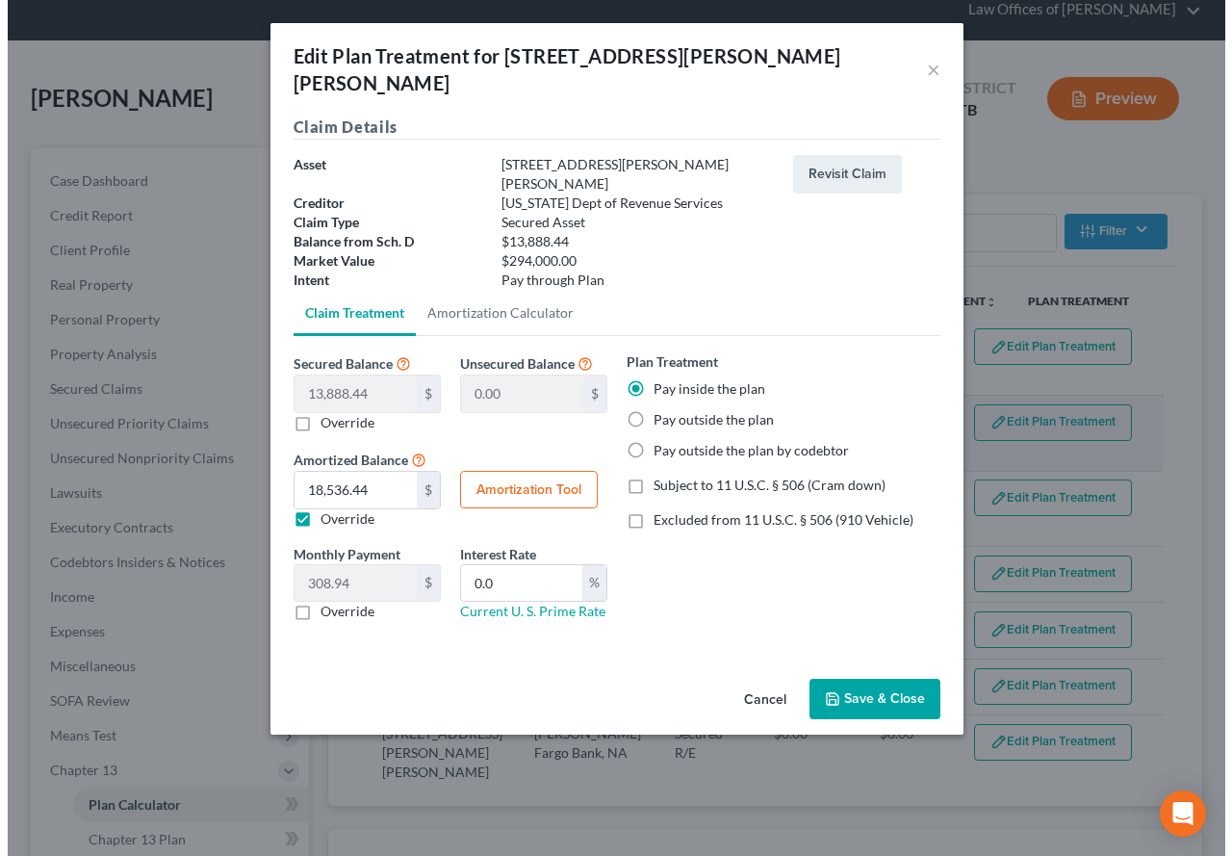
scroll to position [54, 0]
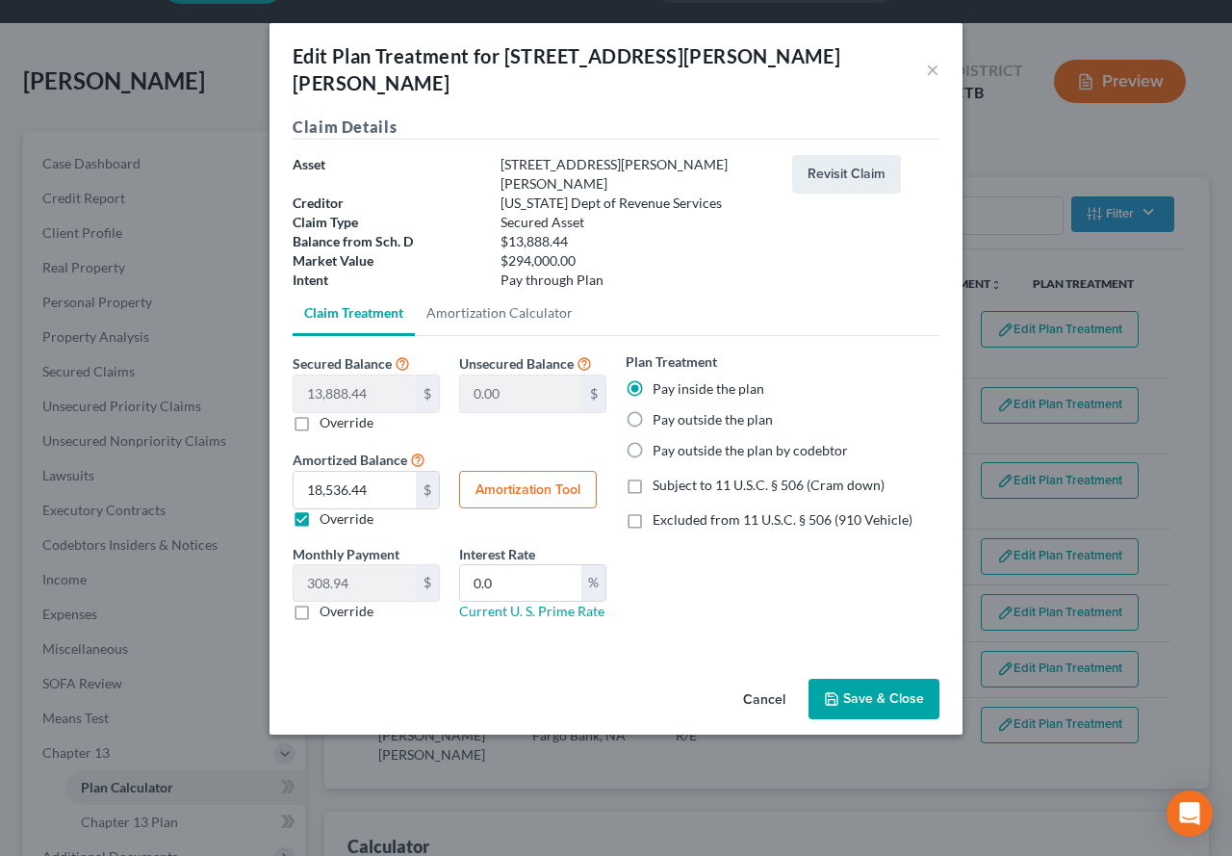
click at [509, 471] on button "Amortization Tool" at bounding box center [528, 490] width 138 height 38
type input "13,888.44"
type input "0.0"
type input "60"
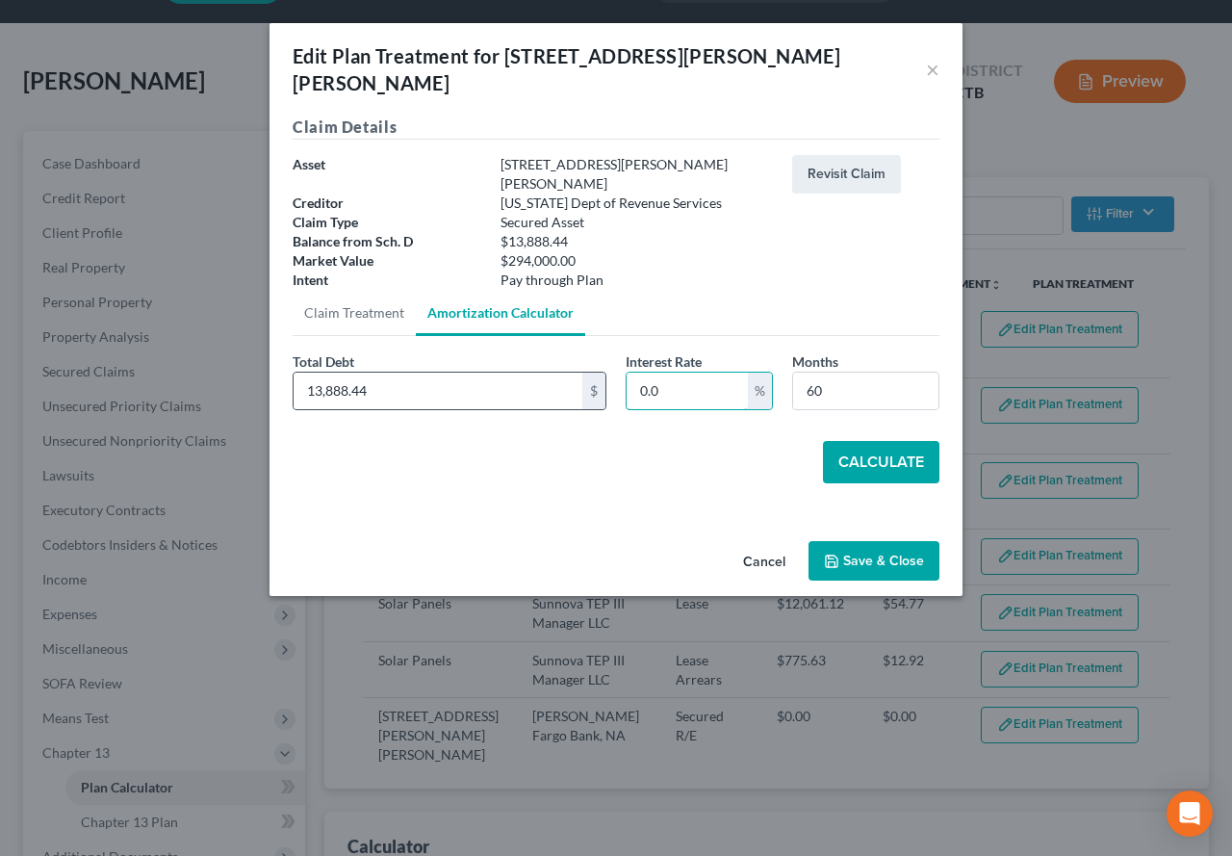
drag, startPoint x: 676, startPoint y: 357, endPoint x: 605, endPoint y: 348, distance: 70.8
click at [605, 351] on div "Total Debt 13,888.44 $ Interest Rate 0.0 % Months 60" at bounding box center [616, 388] width 666 height 74
type input "12.0"
click at [870, 441] on button "Calculate" at bounding box center [881, 462] width 116 height 42
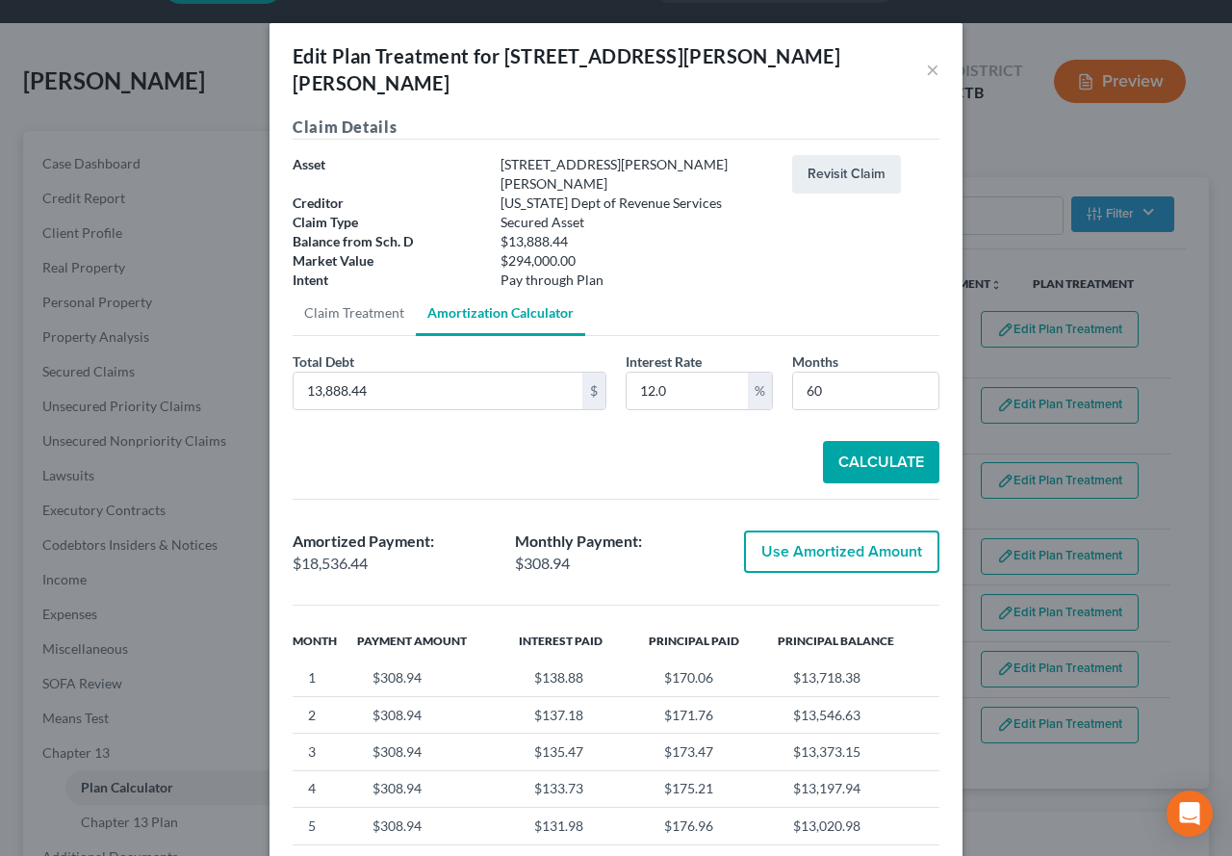
click at [787, 530] on button "Use Amortized Amount" at bounding box center [841, 551] width 195 height 42
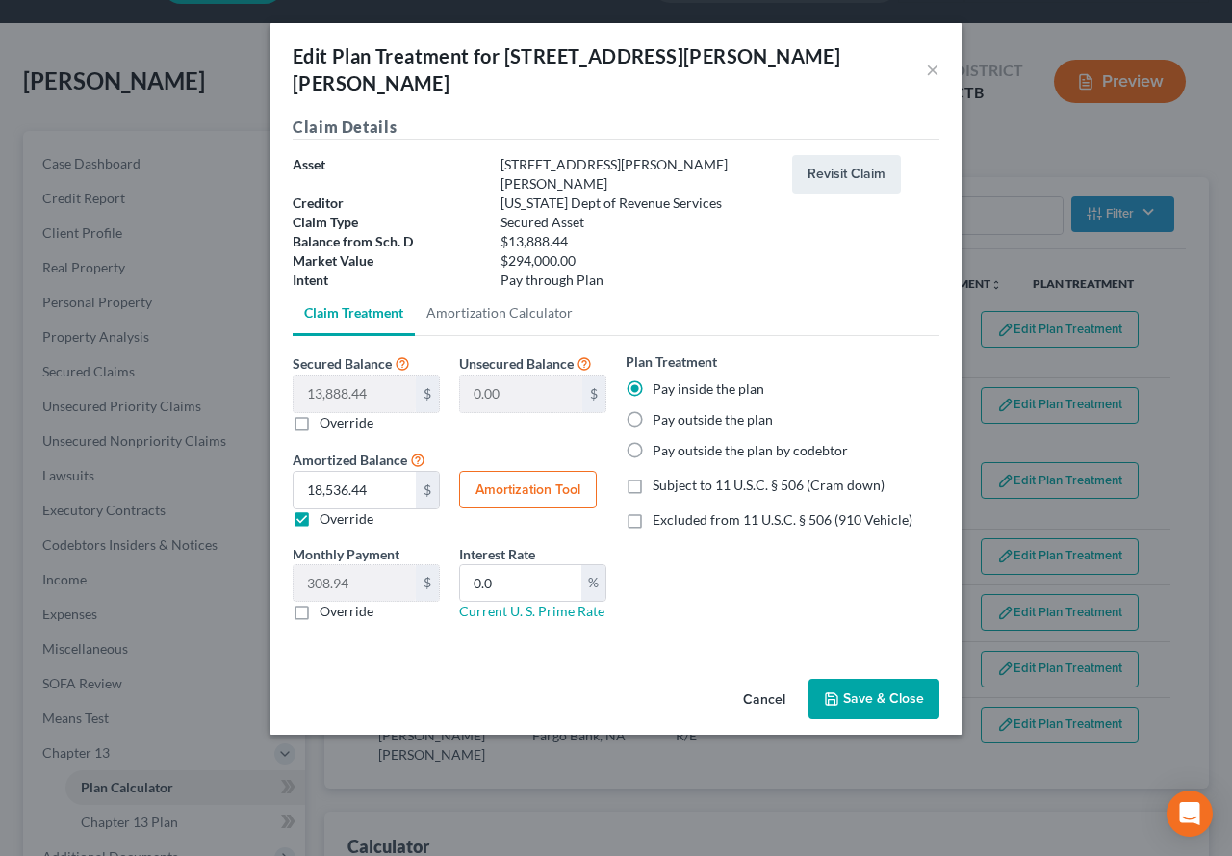
click at [869, 679] on button "Save & Close" at bounding box center [873, 699] width 131 height 40
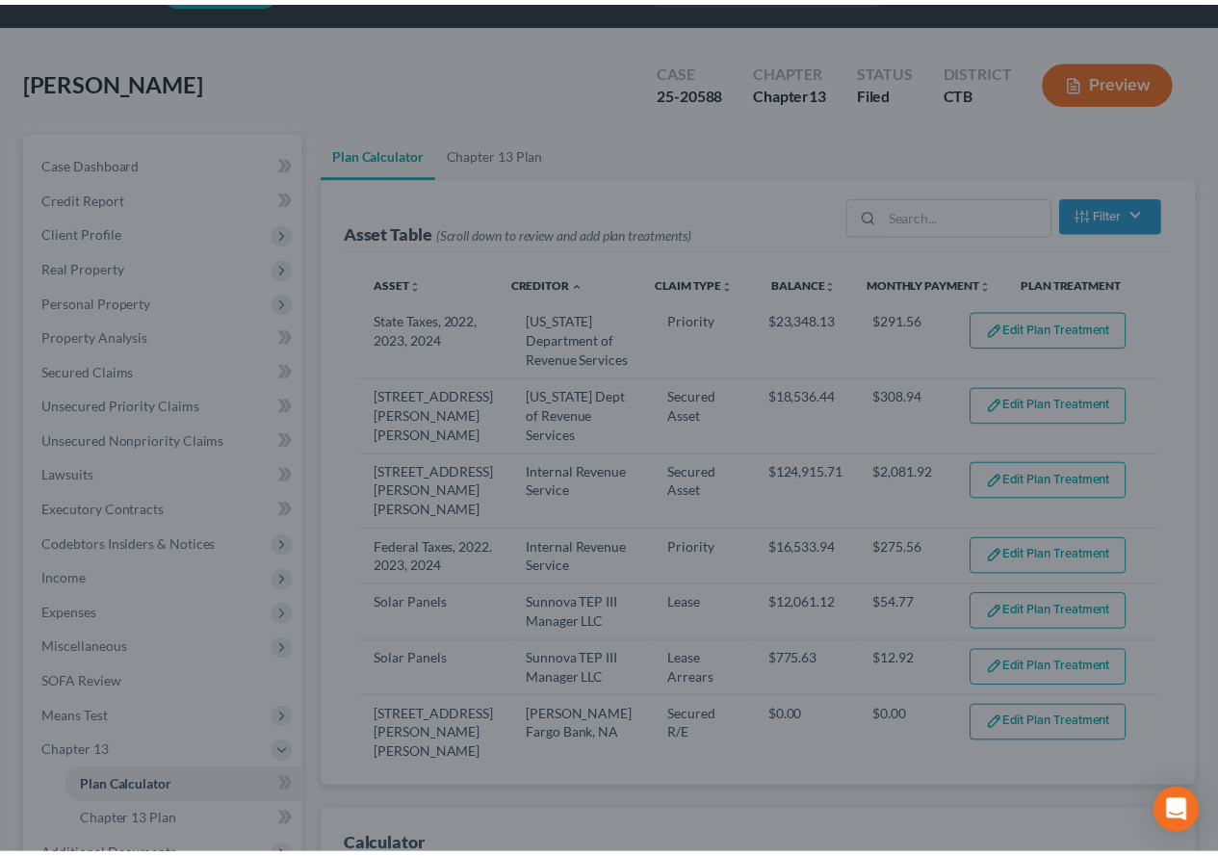
scroll to position [71, 0]
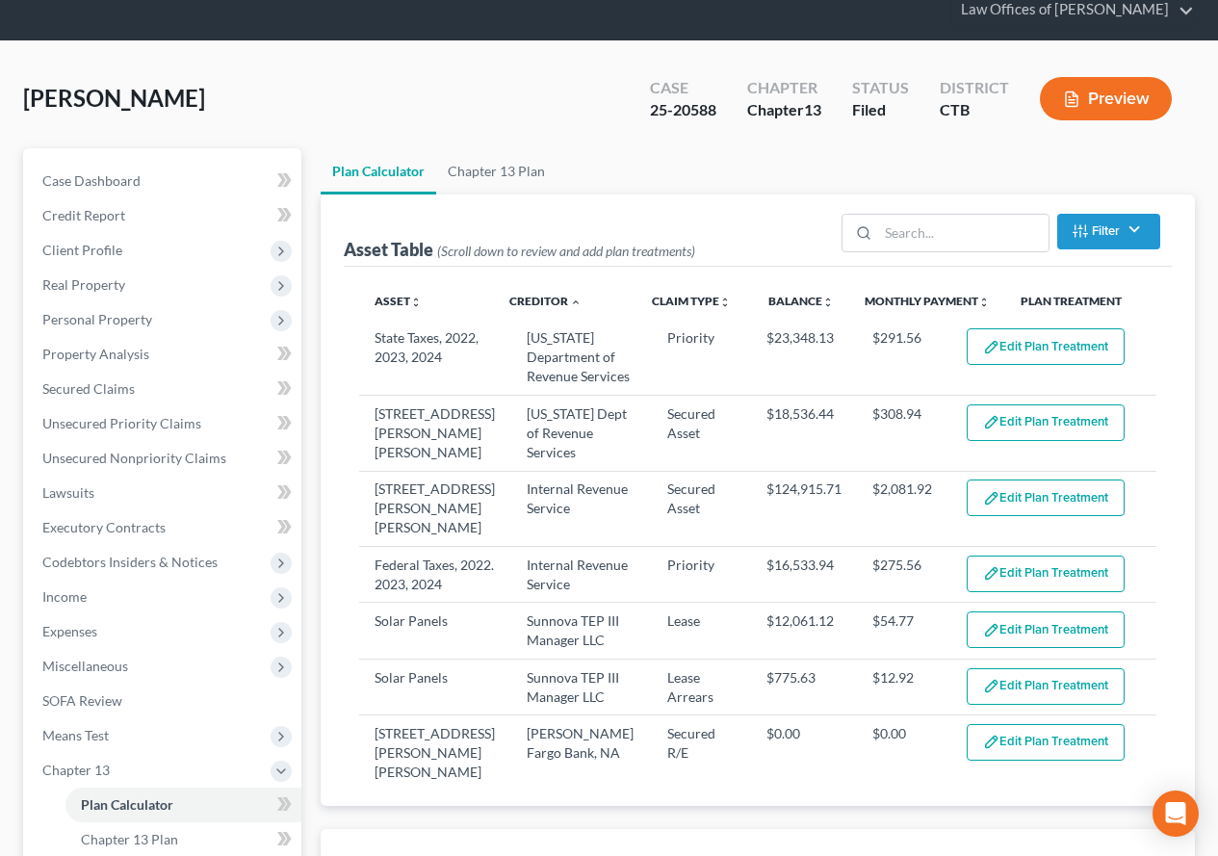
select select "59"
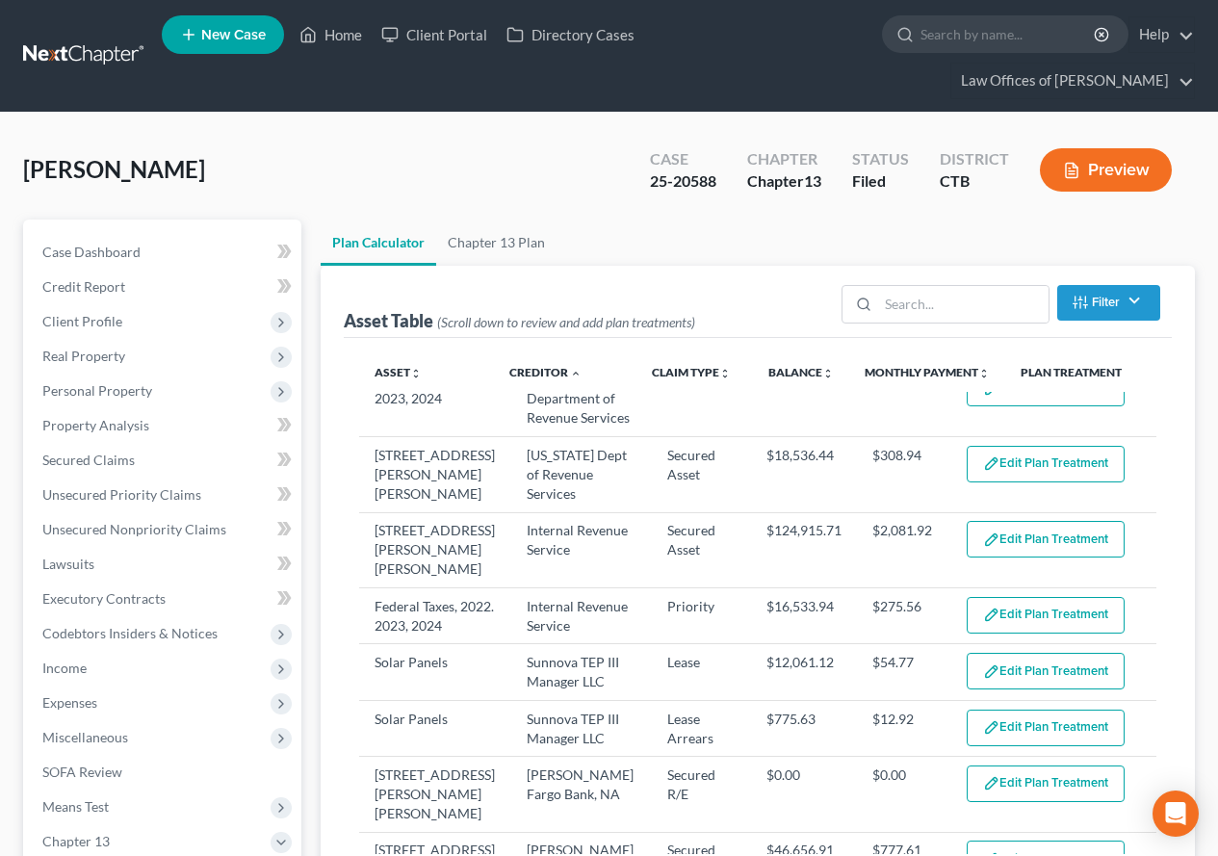
scroll to position [0, 0]
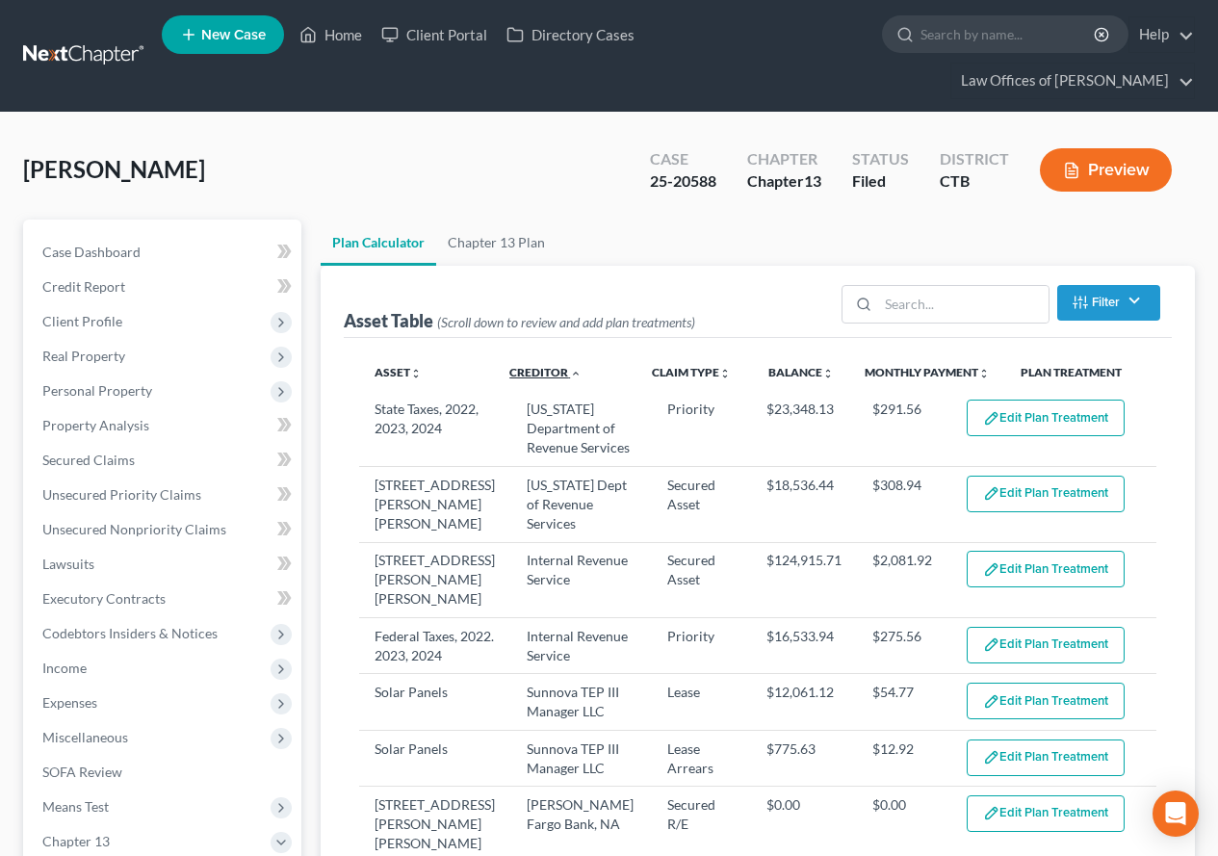
click at [531, 372] on link "Creditor unfold_more expand_more expand_less" at bounding box center [545, 372] width 72 height 14
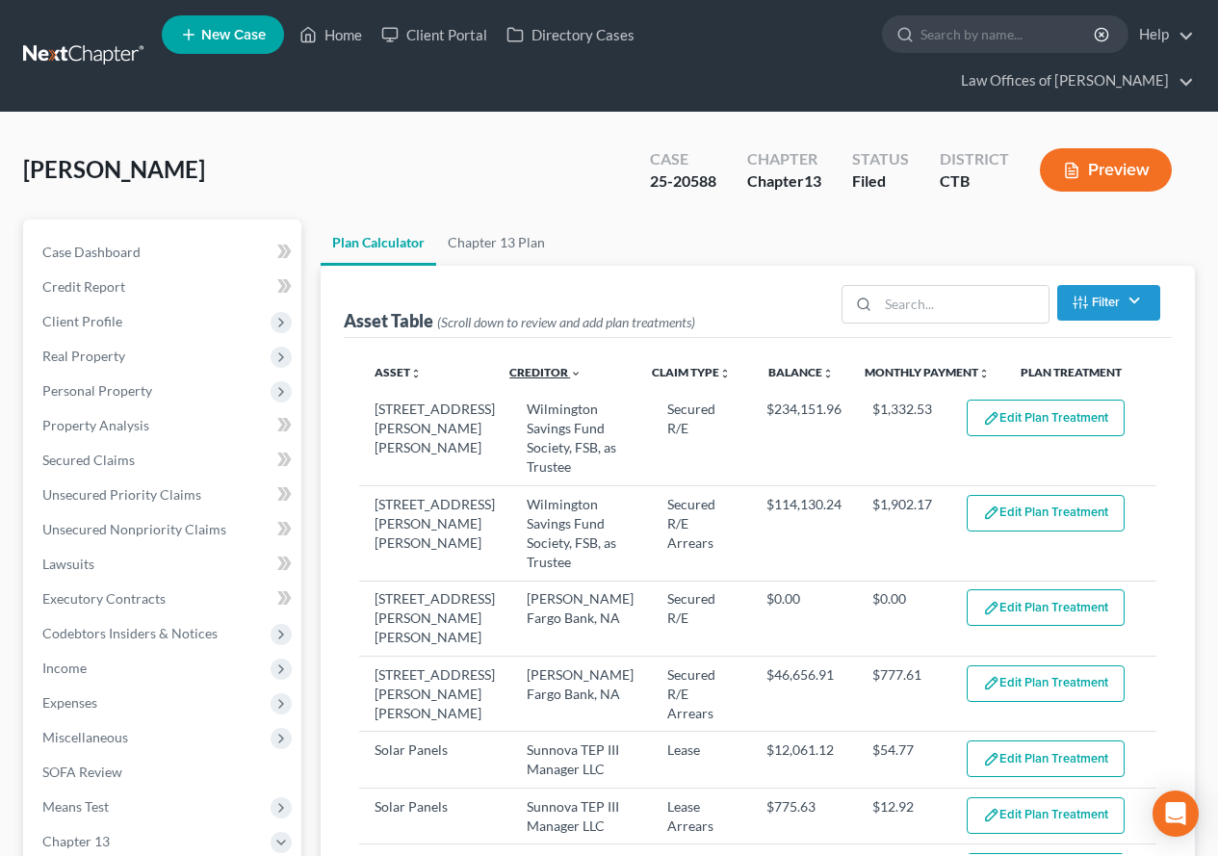
click at [531, 372] on link "Creditor unfold_more expand_more expand_less" at bounding box center [545, 372] width 72 height 14
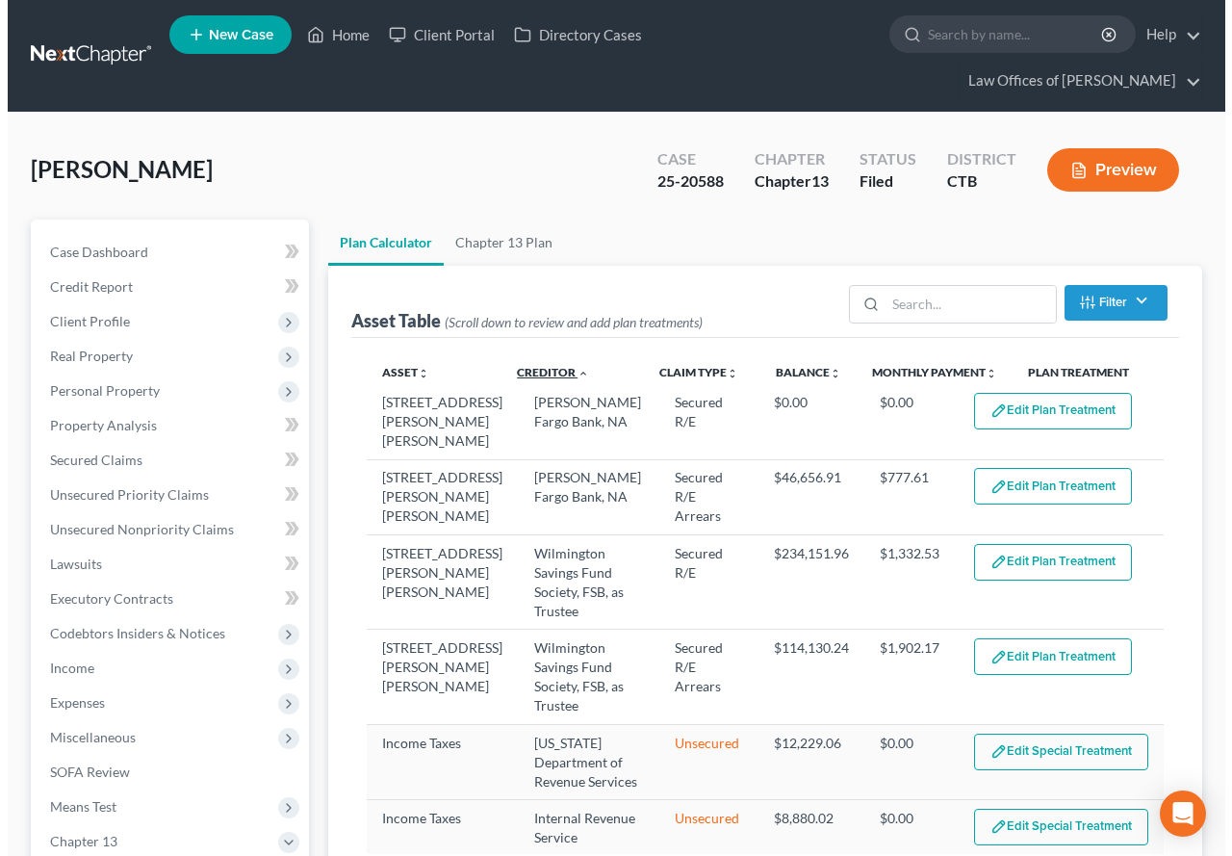
scroll to position [420, 0]
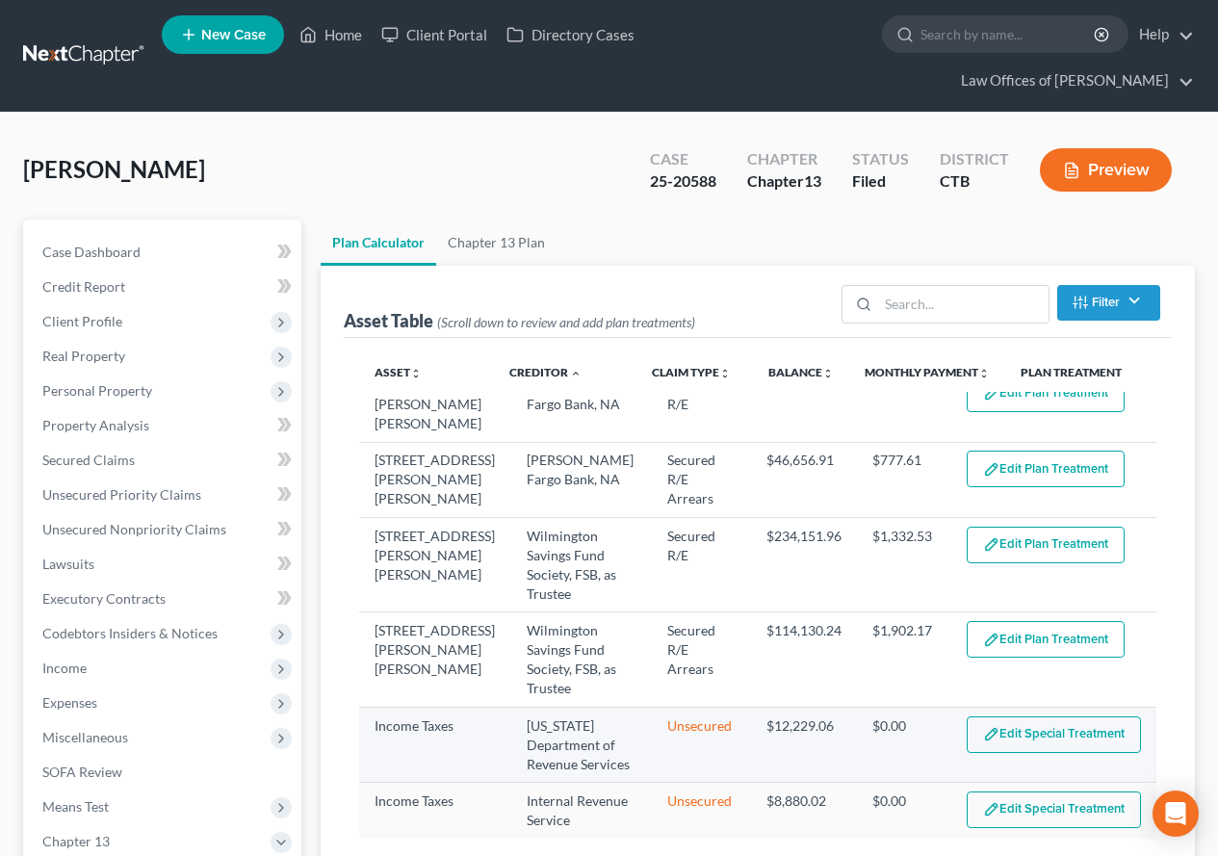
click at [1021, 719] on button "Edit Special Treatment" at bounding box center [1053, 734] width 174 height 37
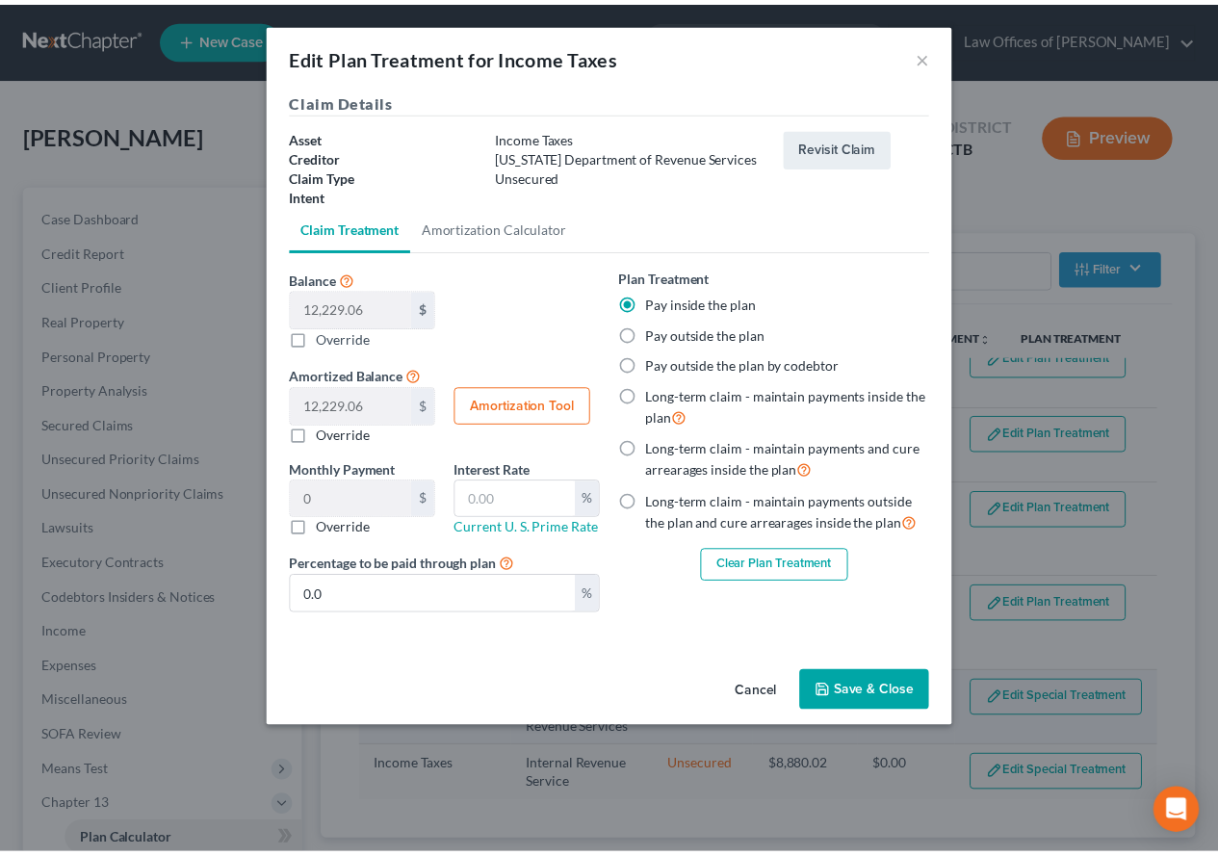
scroll to position [381, 0]
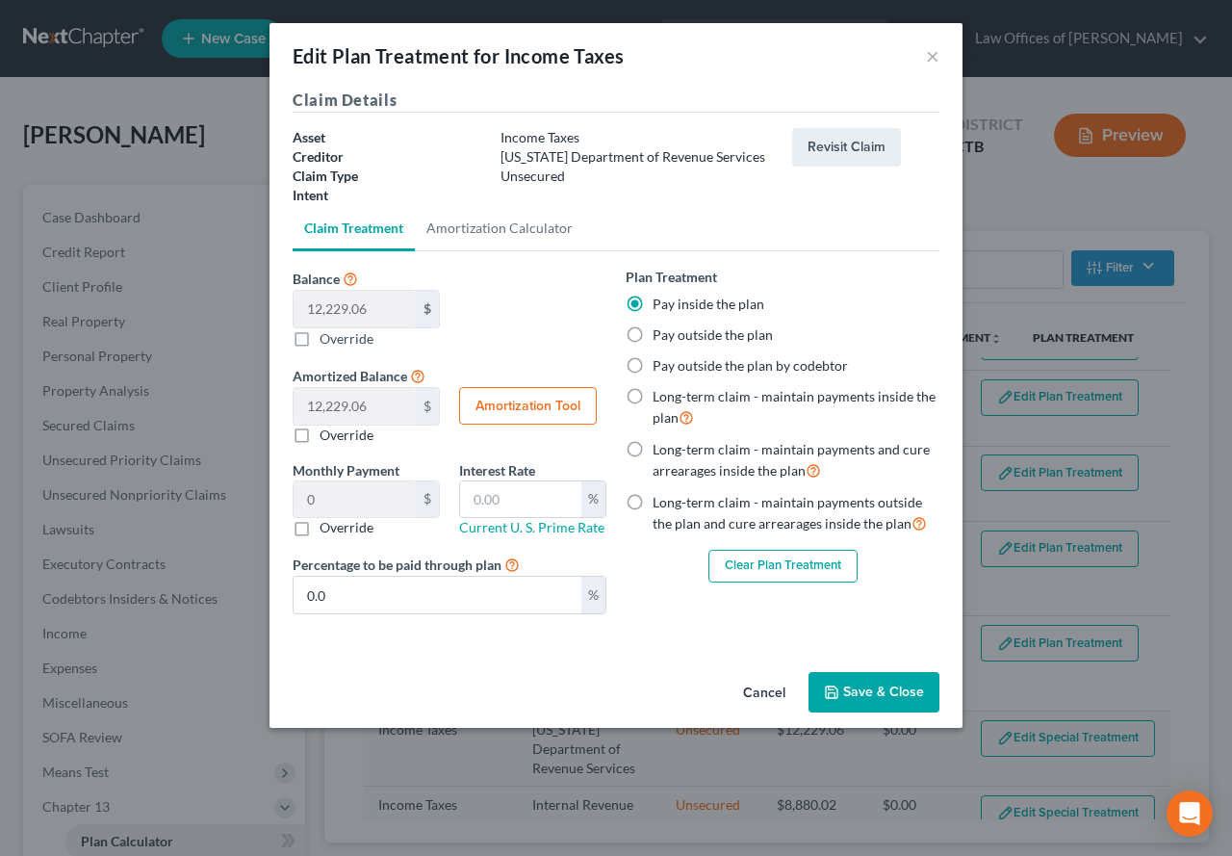
click at [848, 689] on button "Save & Close" at bounding box center [873, 692] width 131 height 40
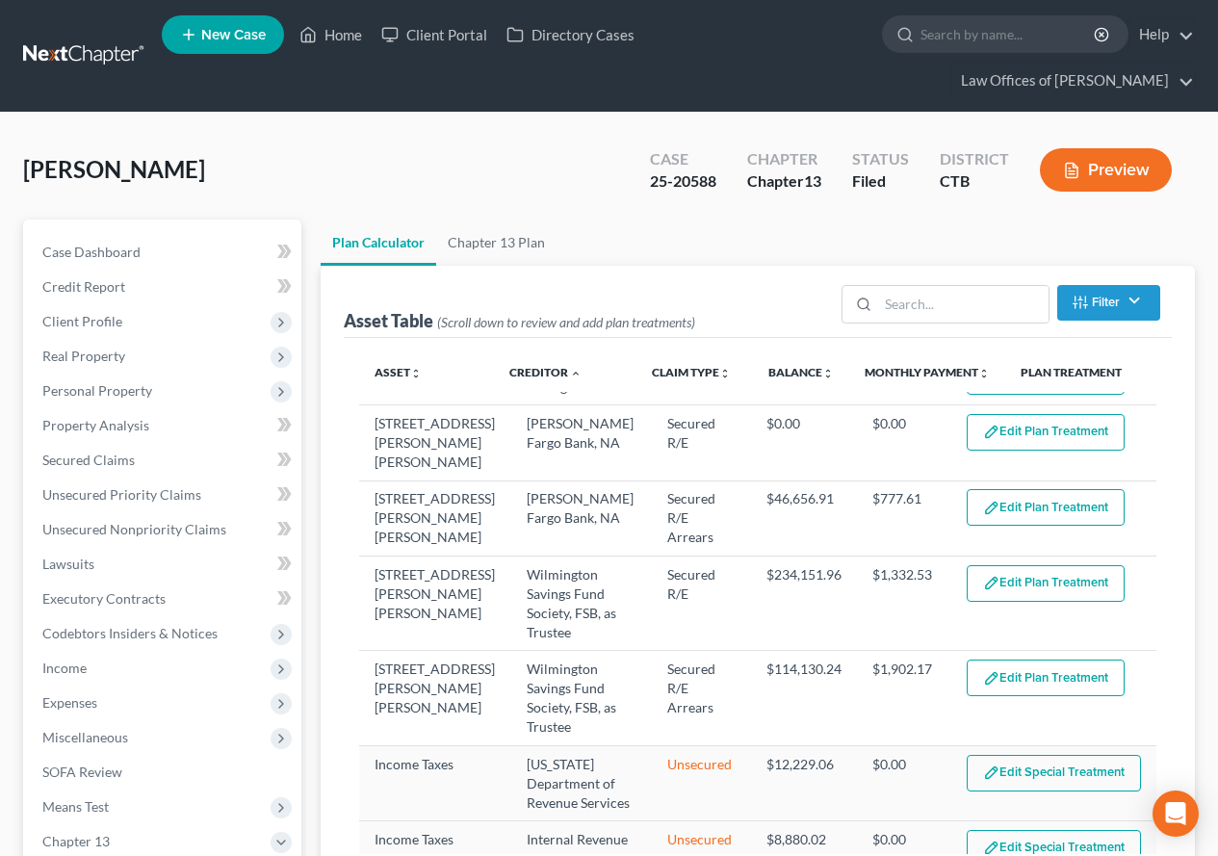
select select "59"
click at [528, 372] on link "Creditor unfold_more expand_more expand_less" at bounding box center [545, 372] width 72 height 14
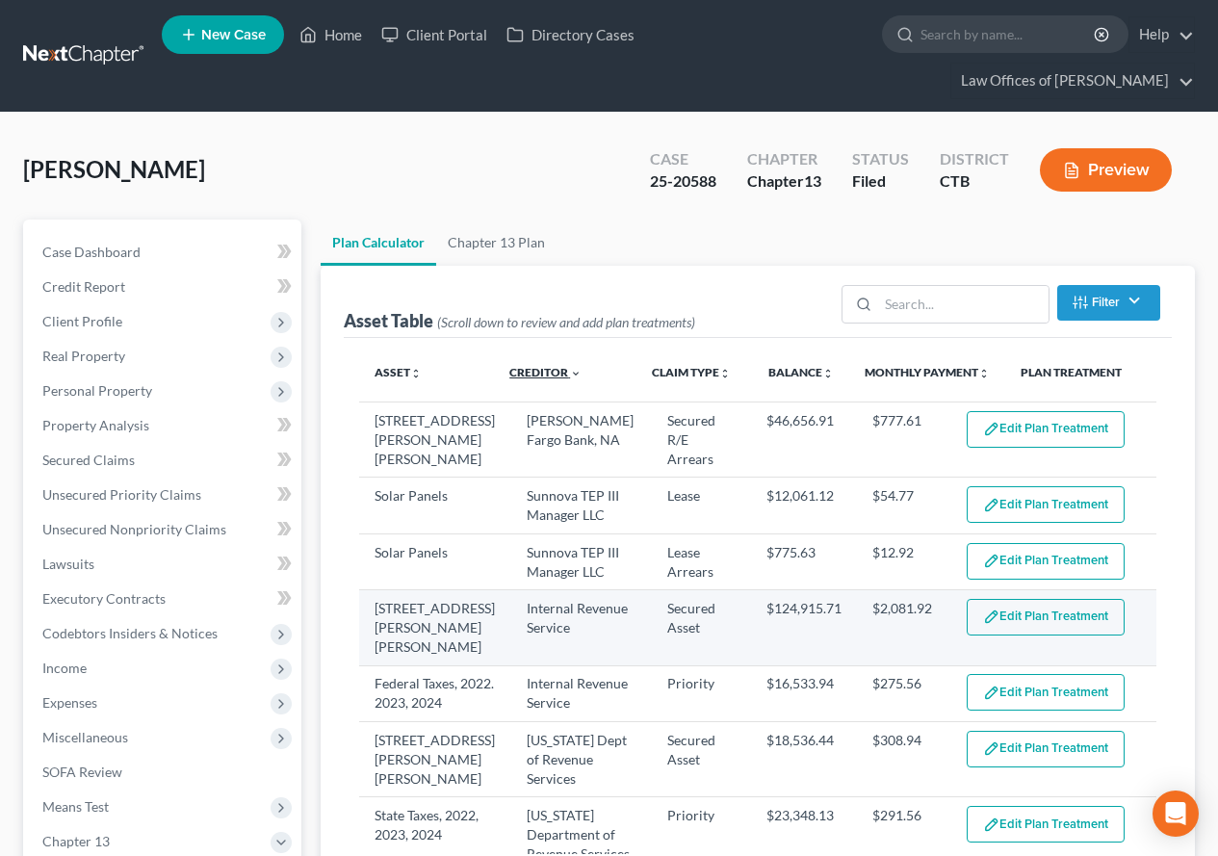
scroll to position [289, 0]
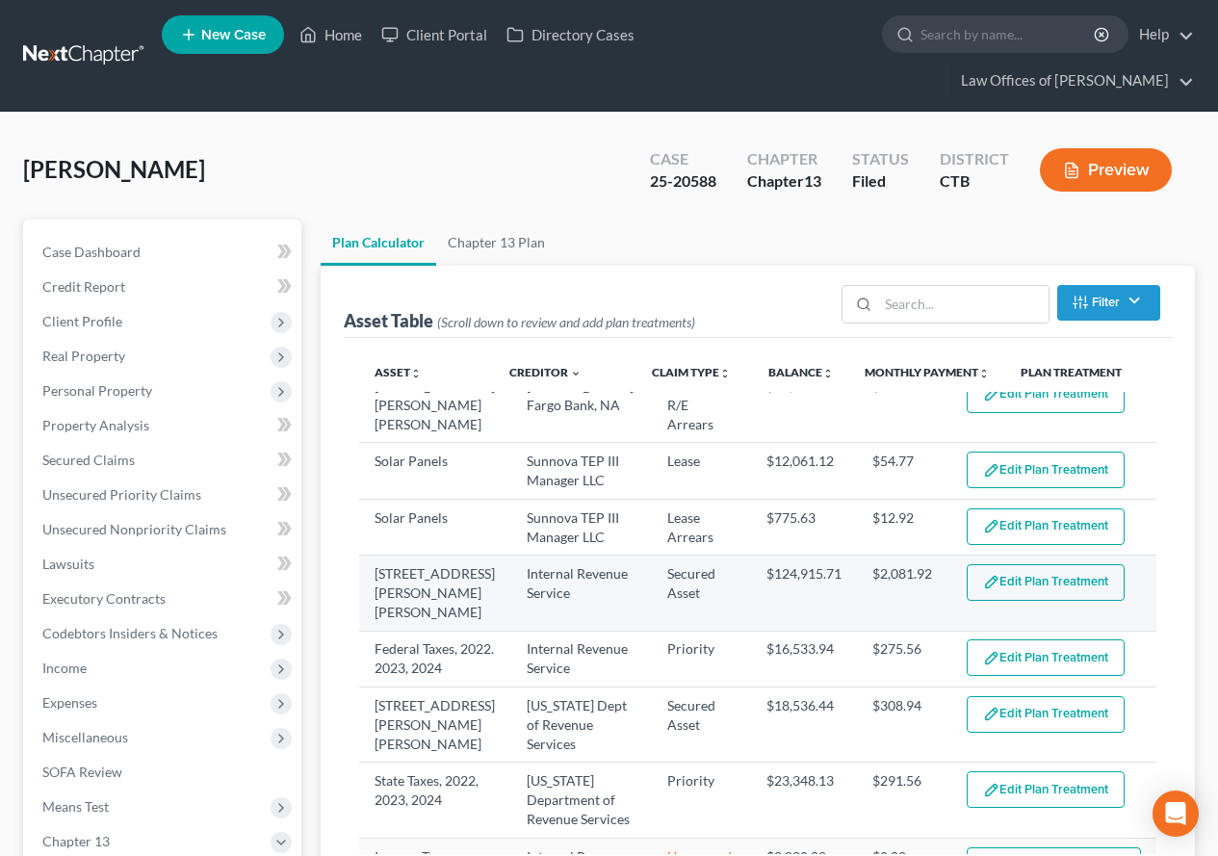
click at [1057, 564] on button "Edit Plan Treatment" at bounding box center [1045, 582] width 158 height 37
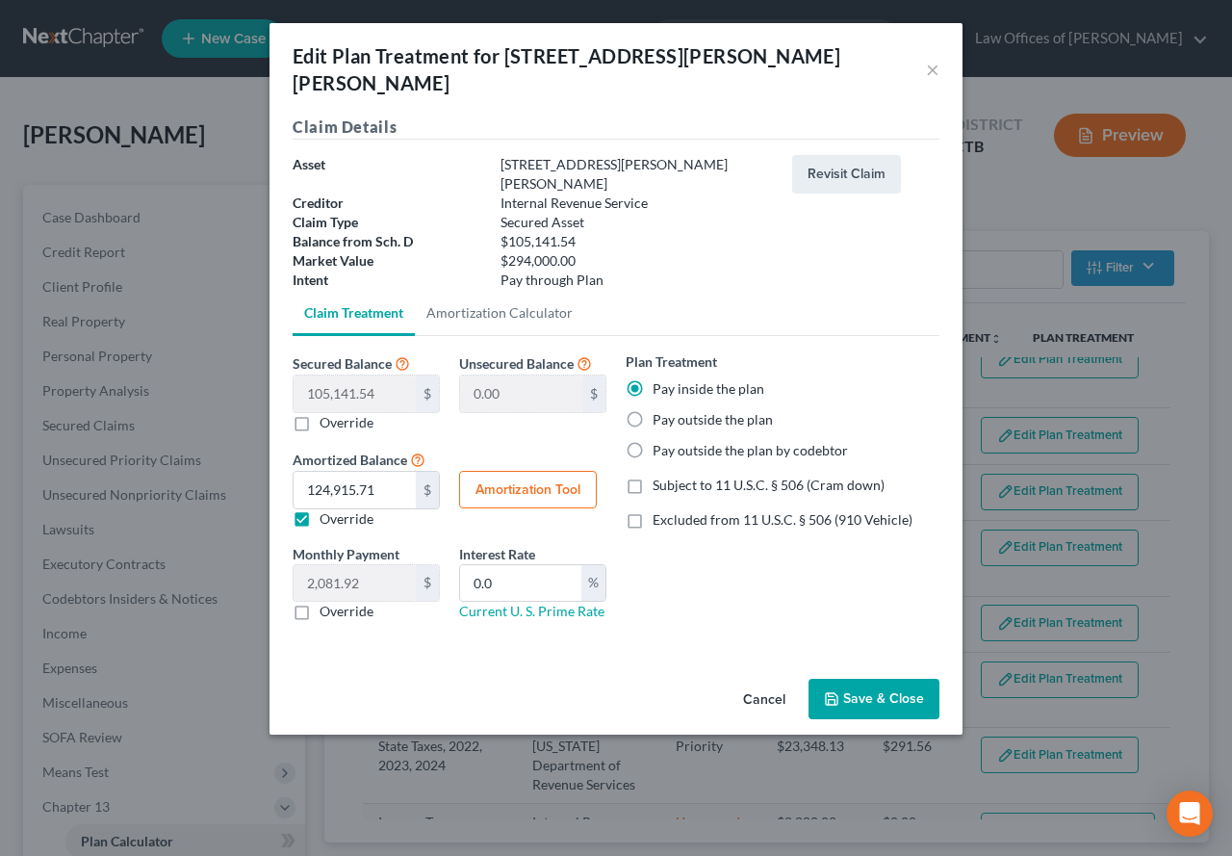
click at [555, 471] on button "Amortization Tool" at bounding box center [528, 490] width 138 height 38
type input "105,141.54"
type input "0.0"
type input "60"
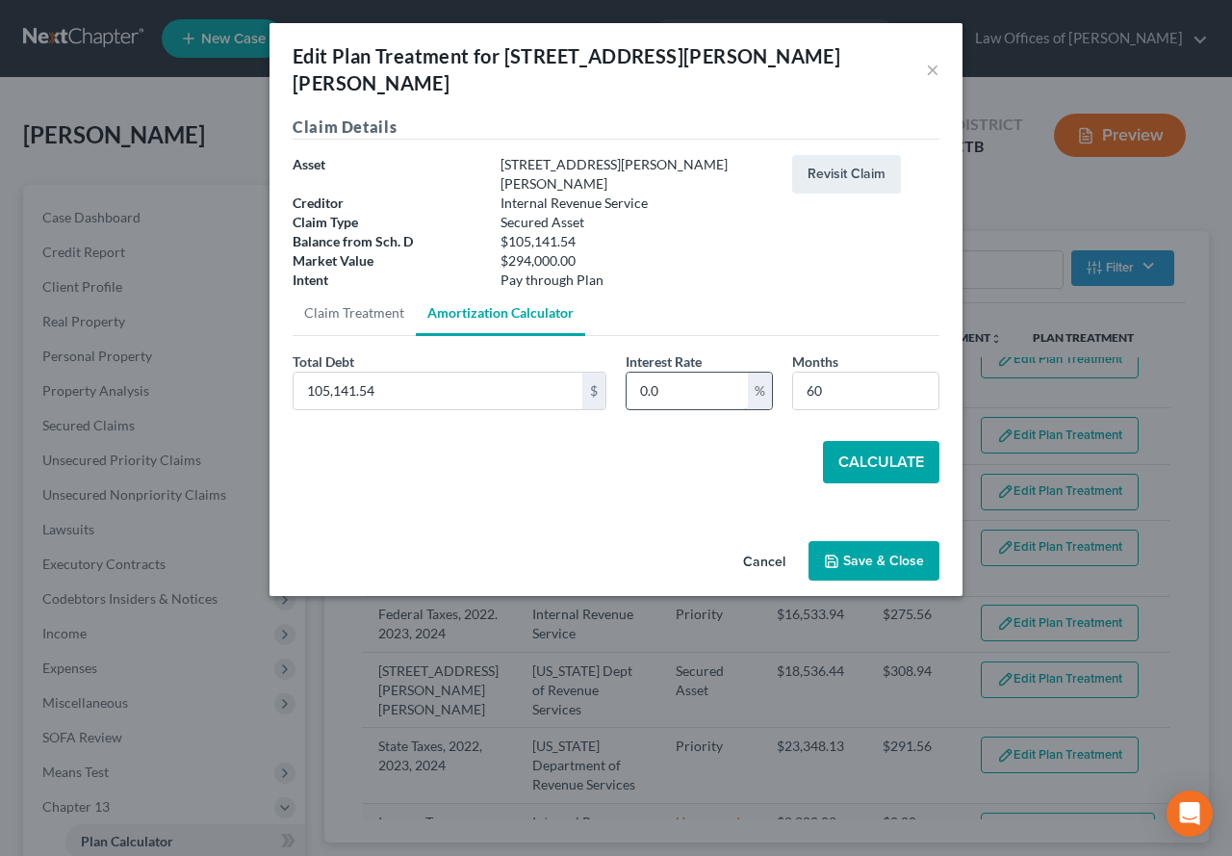
drag, startPoint x: 698, startPoint y: 332, endPoint x: 634, endPoint y: 332, distance: 63.5
click at [634, 372] on input "0.0" at bounding box center [687, 390] width 121 height 37
type input "7"
click at [852, 441] on button "Calculate" at bounding box center [881, 462] width 116 height 42
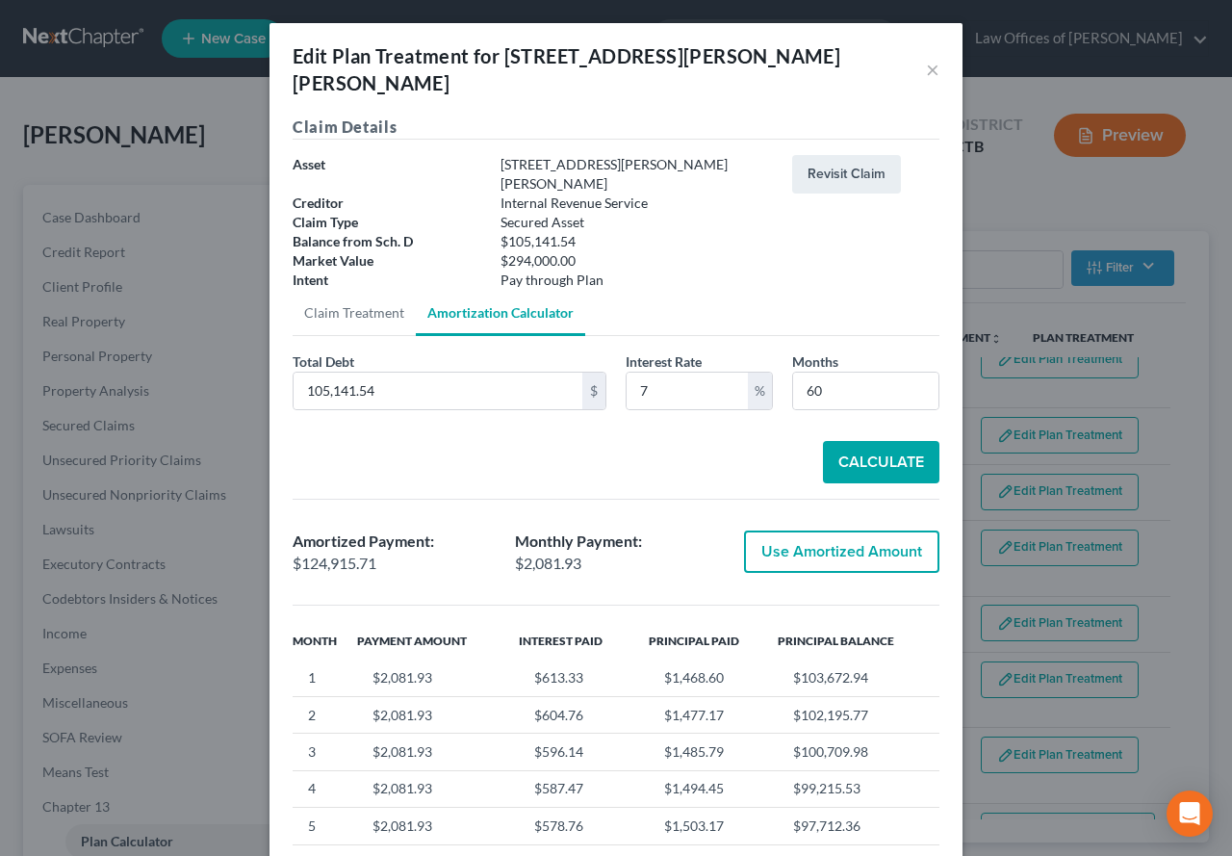
click at [820, 530] on button "Use Amortized Amount" at bounding box center [841, 551] width 195 height 42
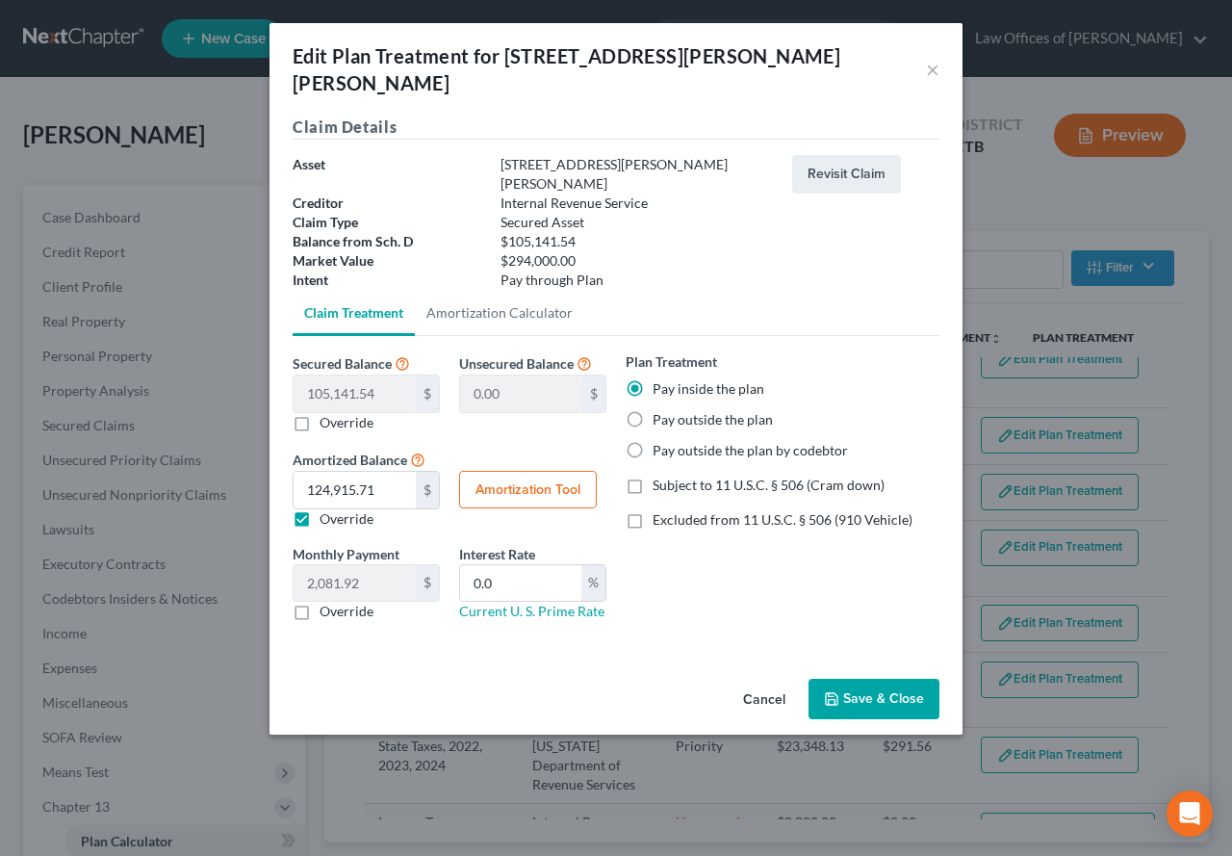
click at [881, 679] on button "Save & Close" at bounding box center [873, 699] width 131 height 40
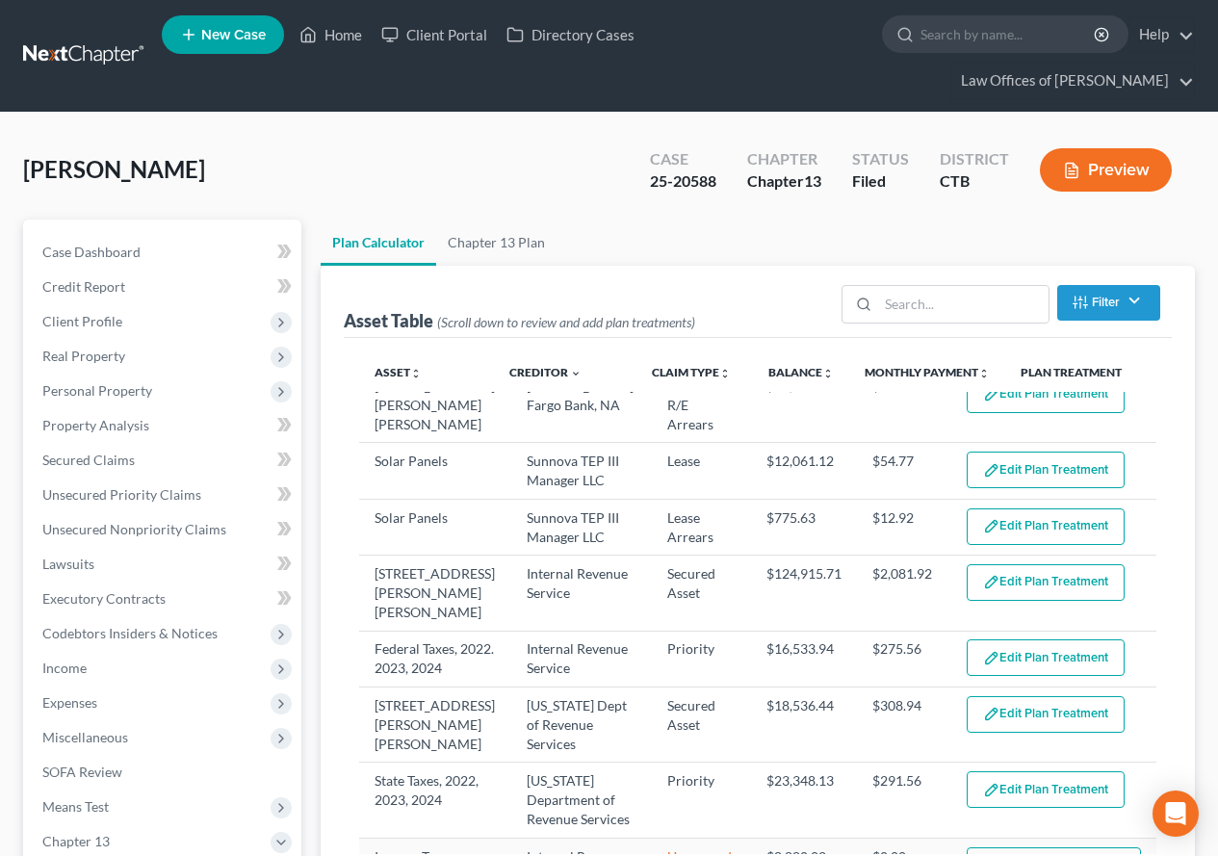
select select "59"
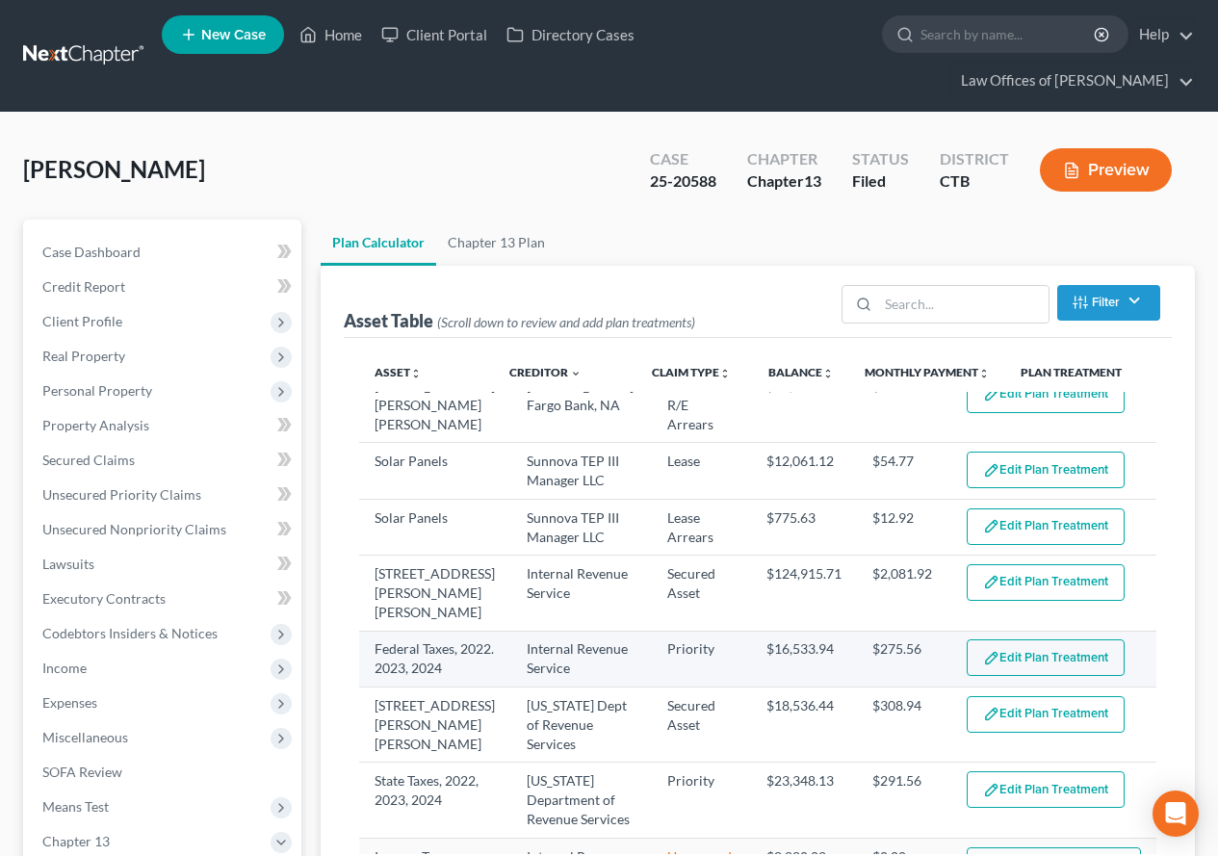
click at [1007, 639] on button "Edit Plan Treatment" at bounding box center [1045, 657] width 158 height 37
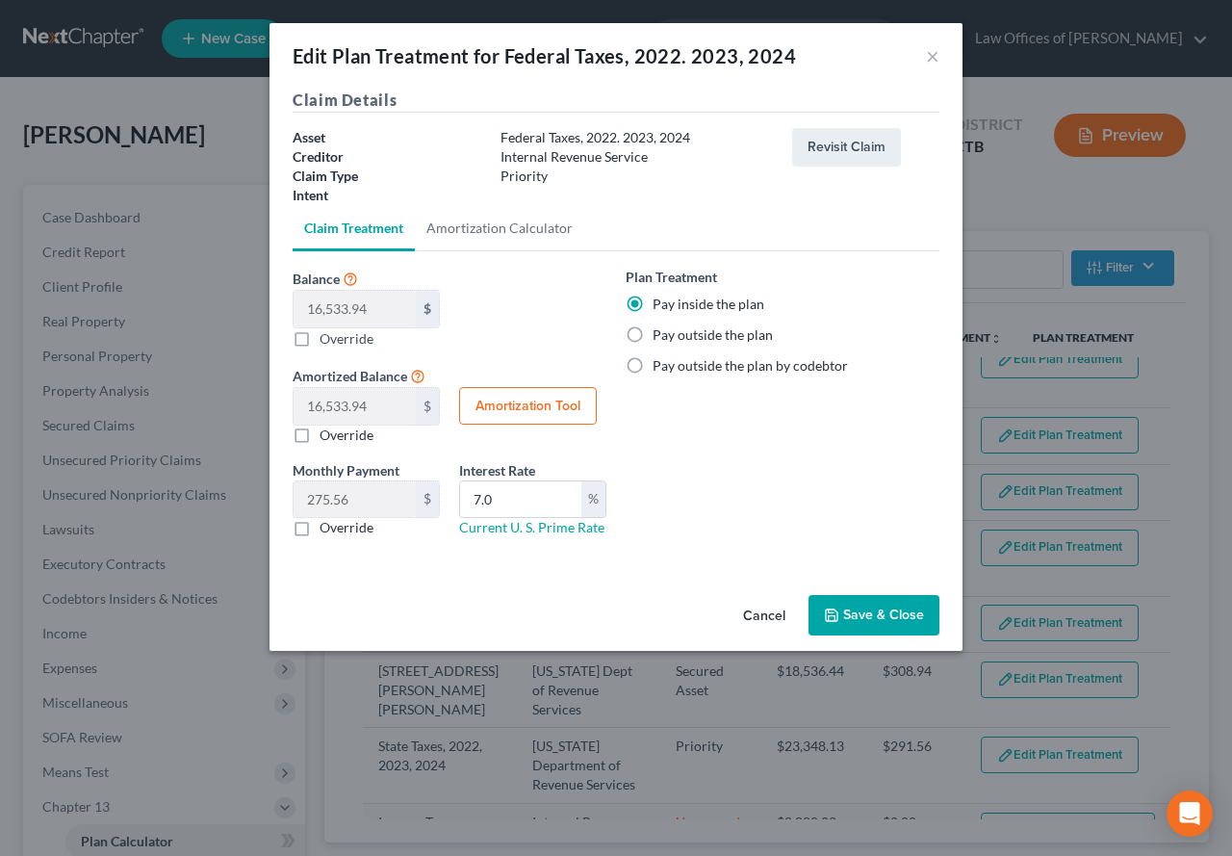
click at [508, 412] on button "Amortization Tool" at bounding box center [528, 406] width 138 height 38
type input "16,533.94"
type input "7.0"
type input "60"
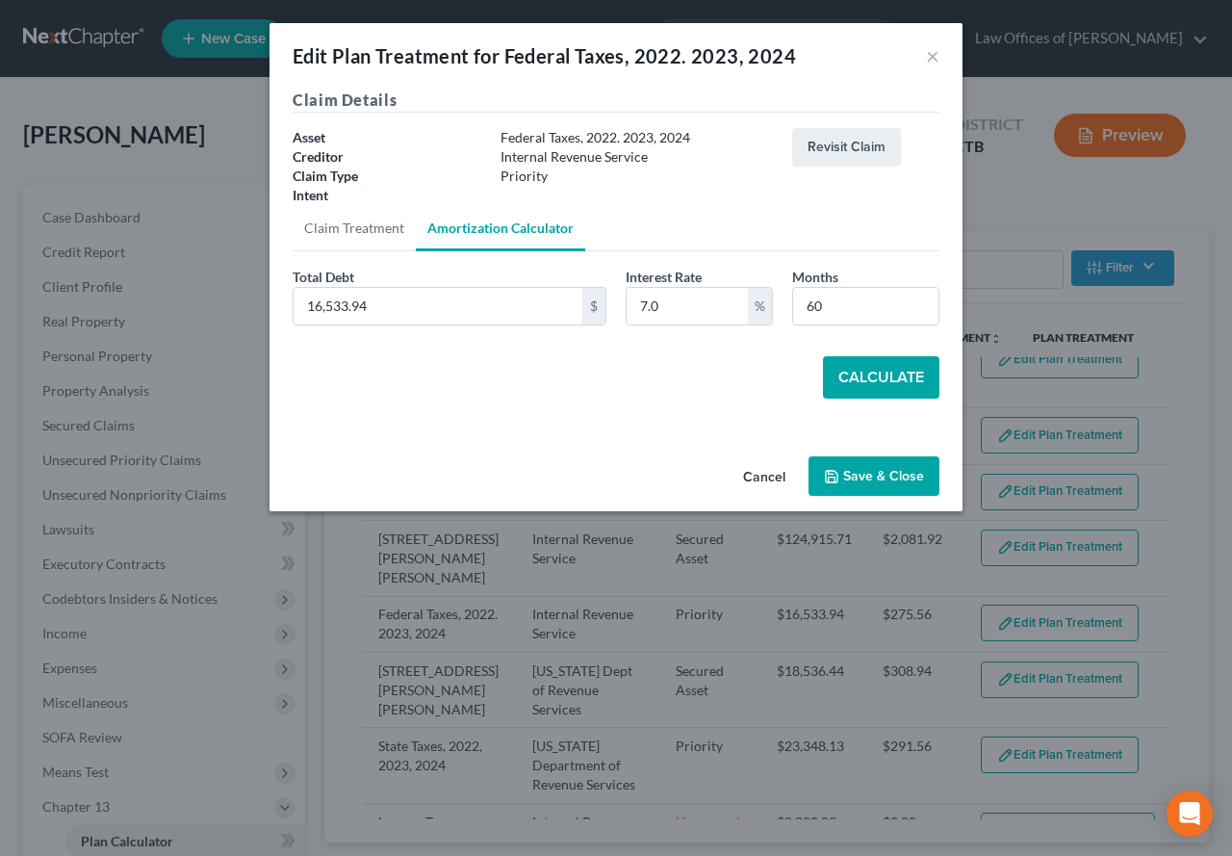
click at [842, 363] on button "Calculate" at bounding box center [881, 377] width 116 height 42
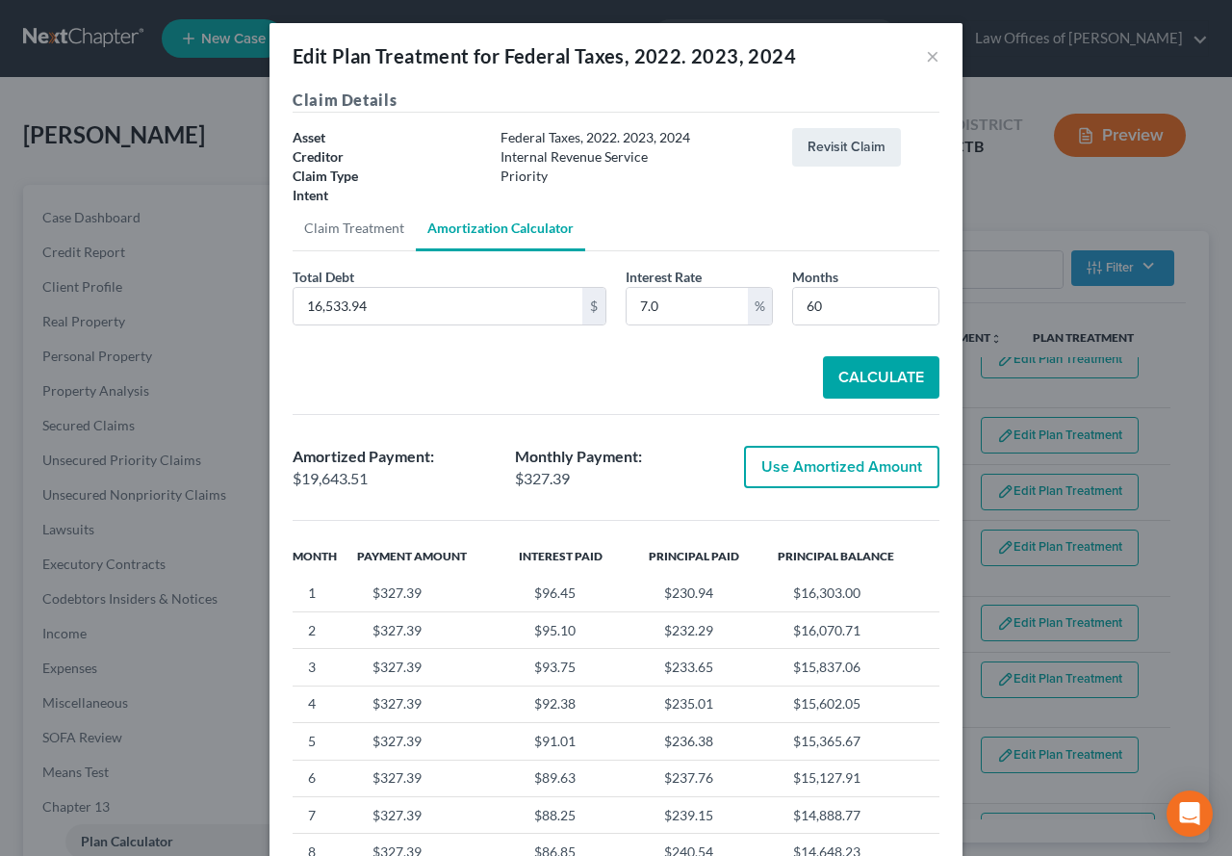
click at [828, 470] on button "Use Amortized Amount" at bounding box center [841, 467] width 195 height 42
type input "19,643.50"
checkbox input "true"
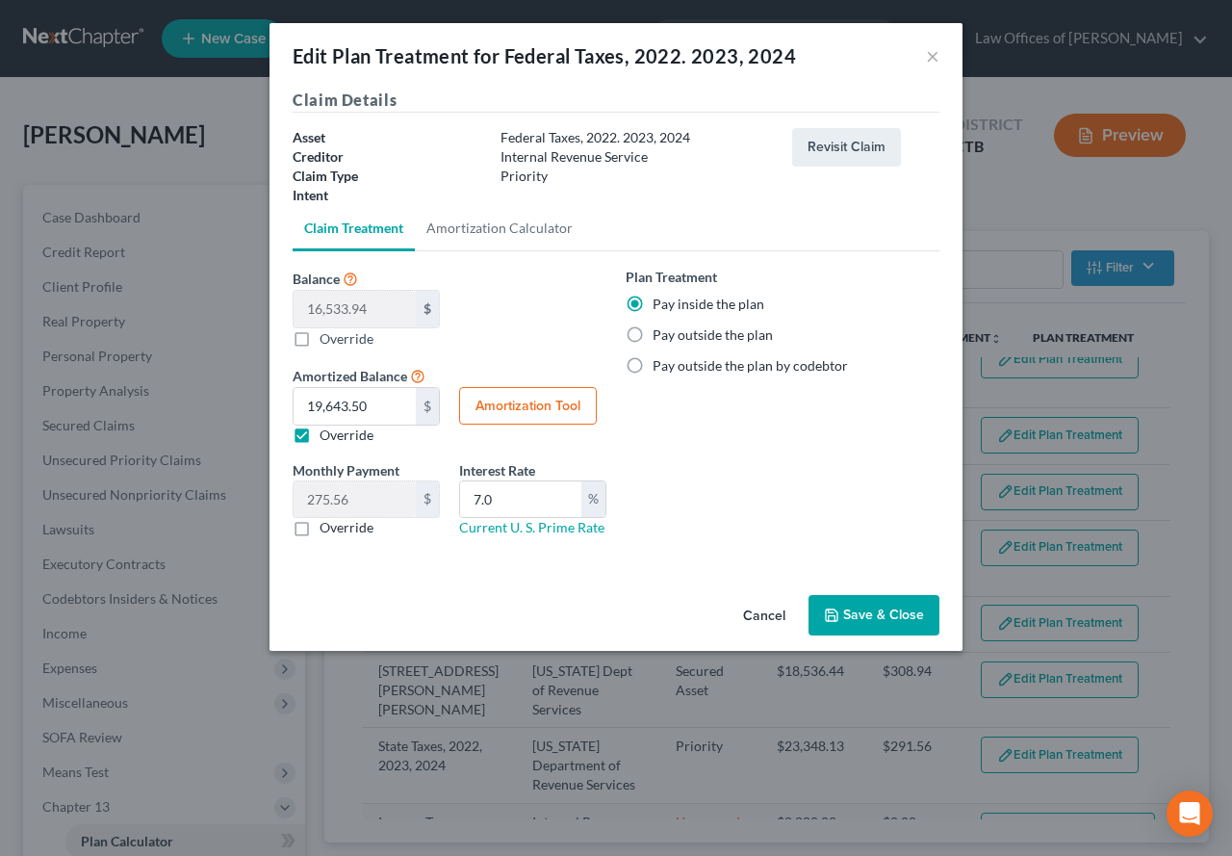
click at [863, 622] on button "Save & Close" at bounding box center [873, 615] width 131 height 40
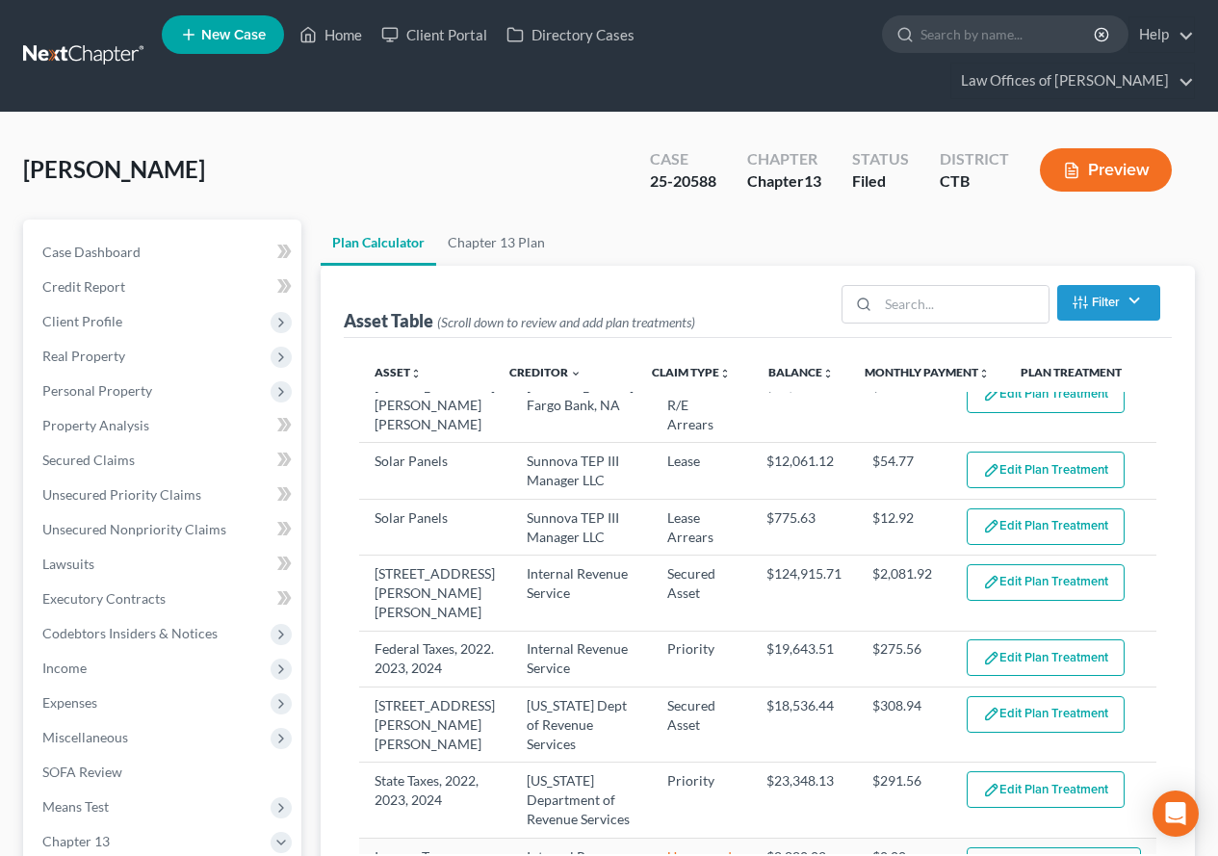
select select "59"
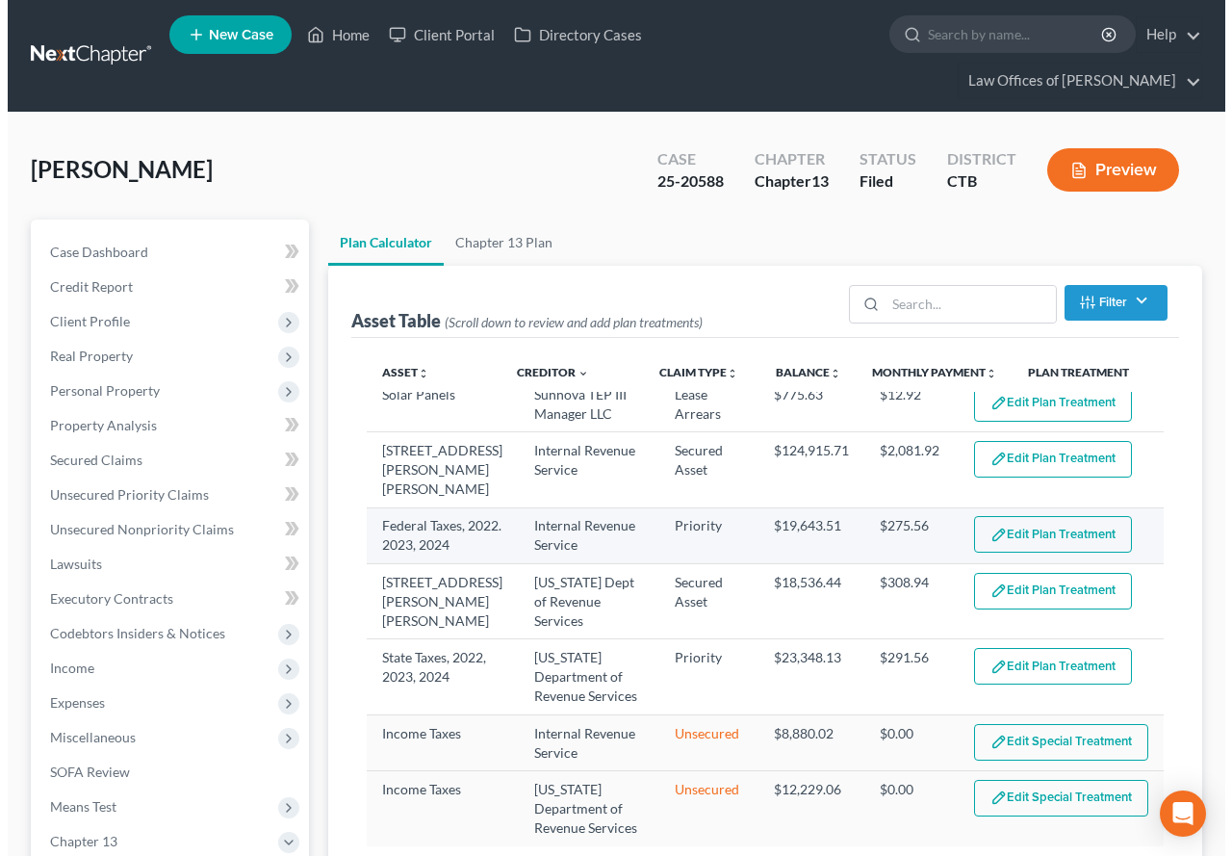
scroll to position [420, 0]
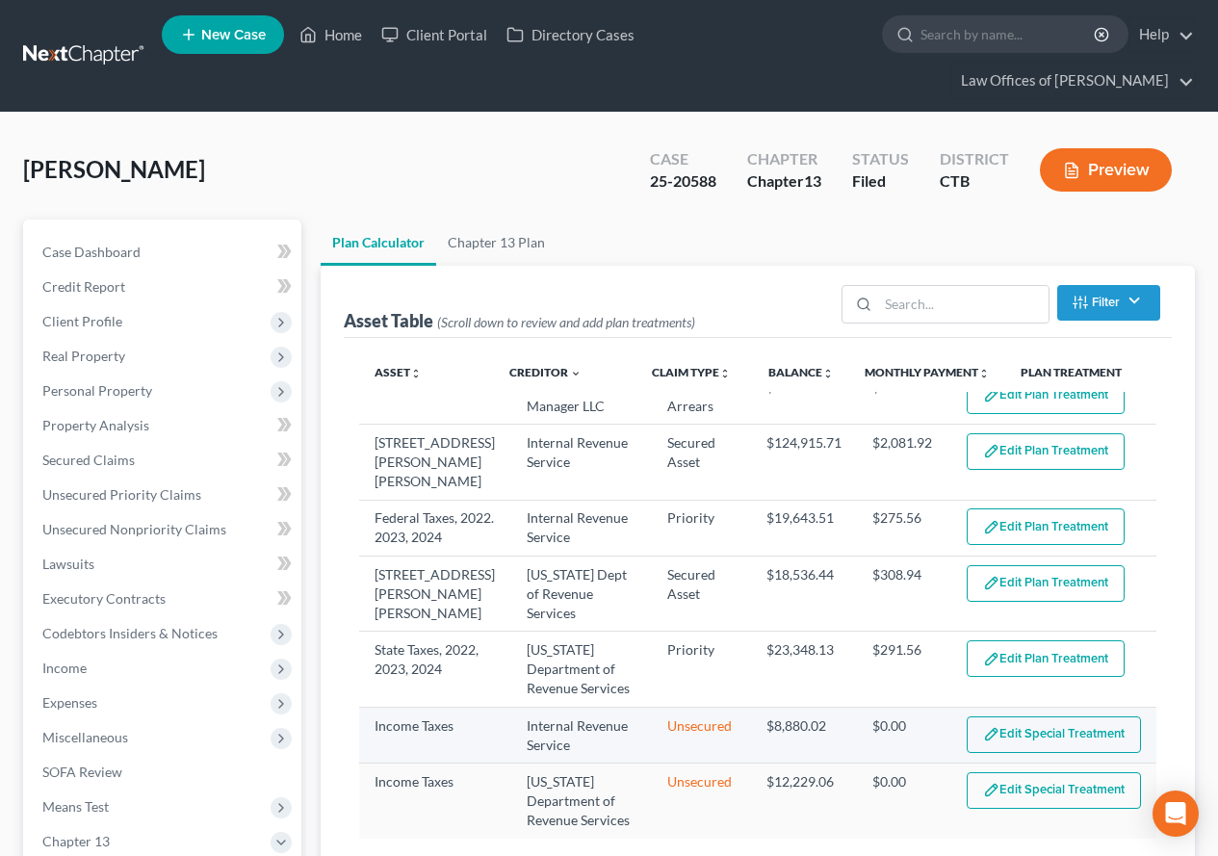
click at [1067, 719] on button "Edit Special Treatment" at bounding box center [1053, 734] width 174 height 37
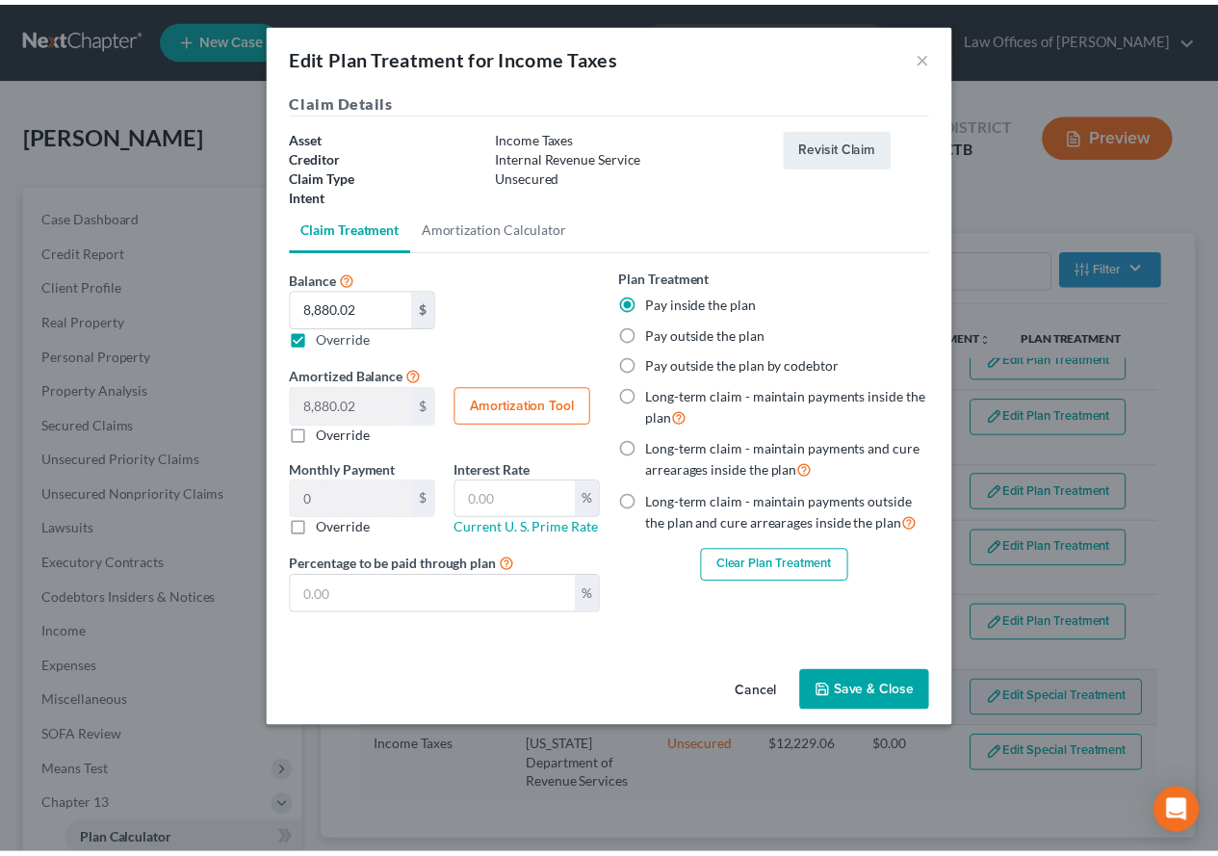
scroll to position [381, 0]
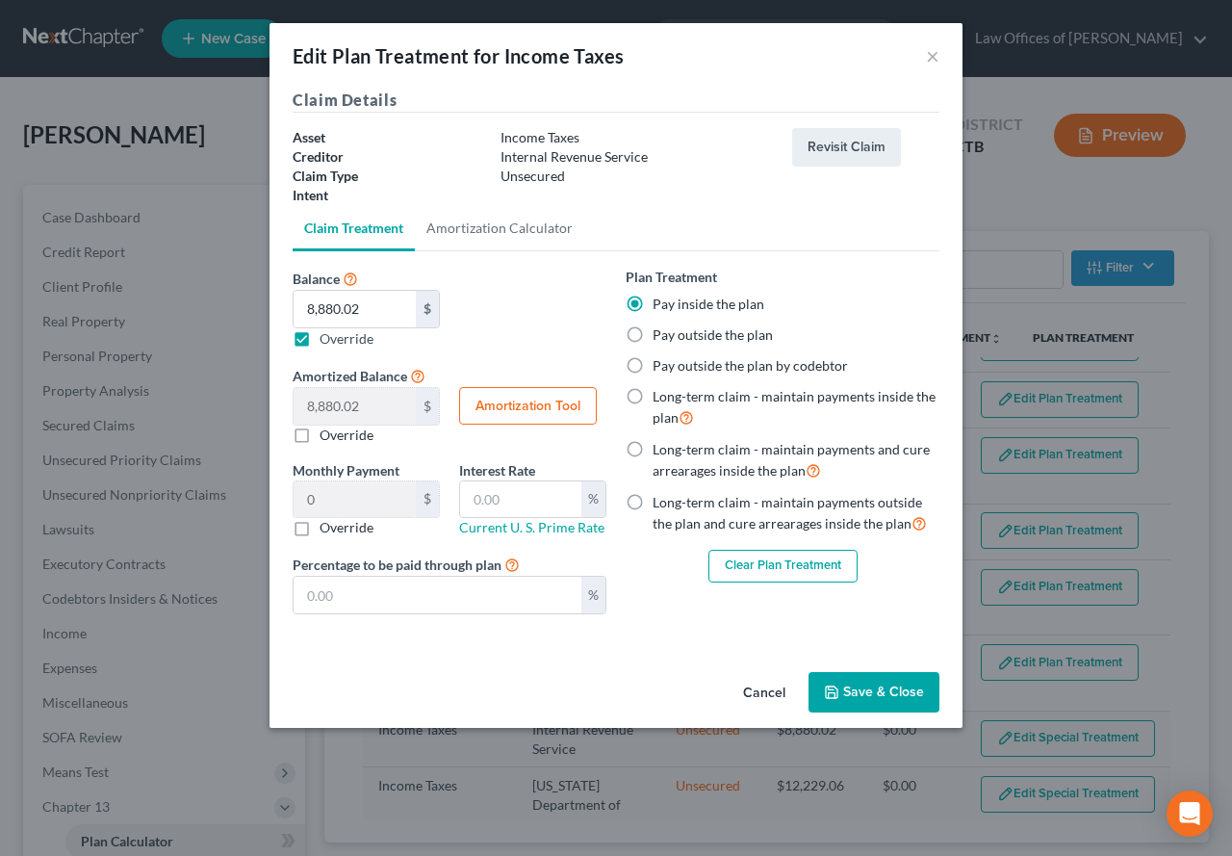
click at [320, 342] on label "Override" at bounding box center [347, 338] width 54 height 20
click at [327, 341] on input "Balance 8,880.02 $ 8,880.02 $ Override" at bounding box center [333, 334] width 13 height 13
checkbox input "false"
click at [859, 701] on button "Save & Close" at bounding box center [873, 692] width 131 height 40
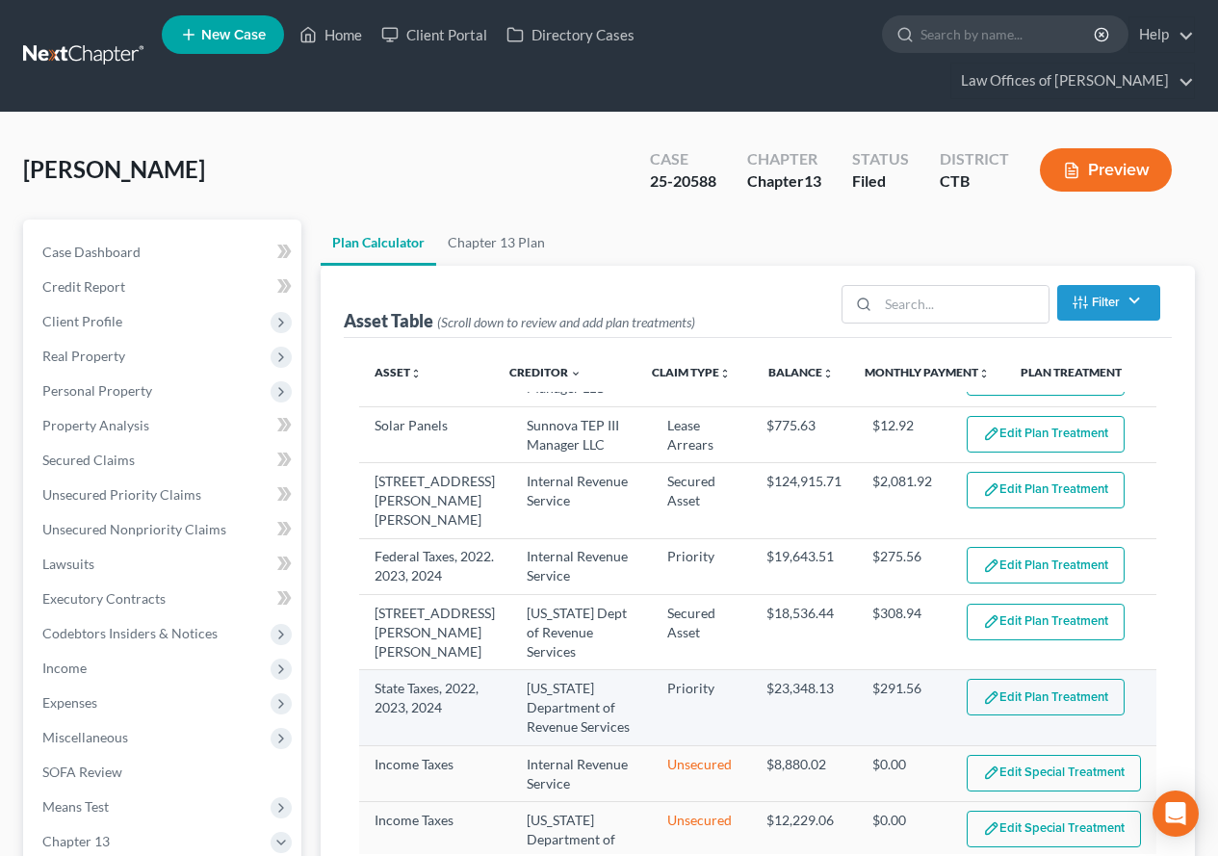
select select "59"
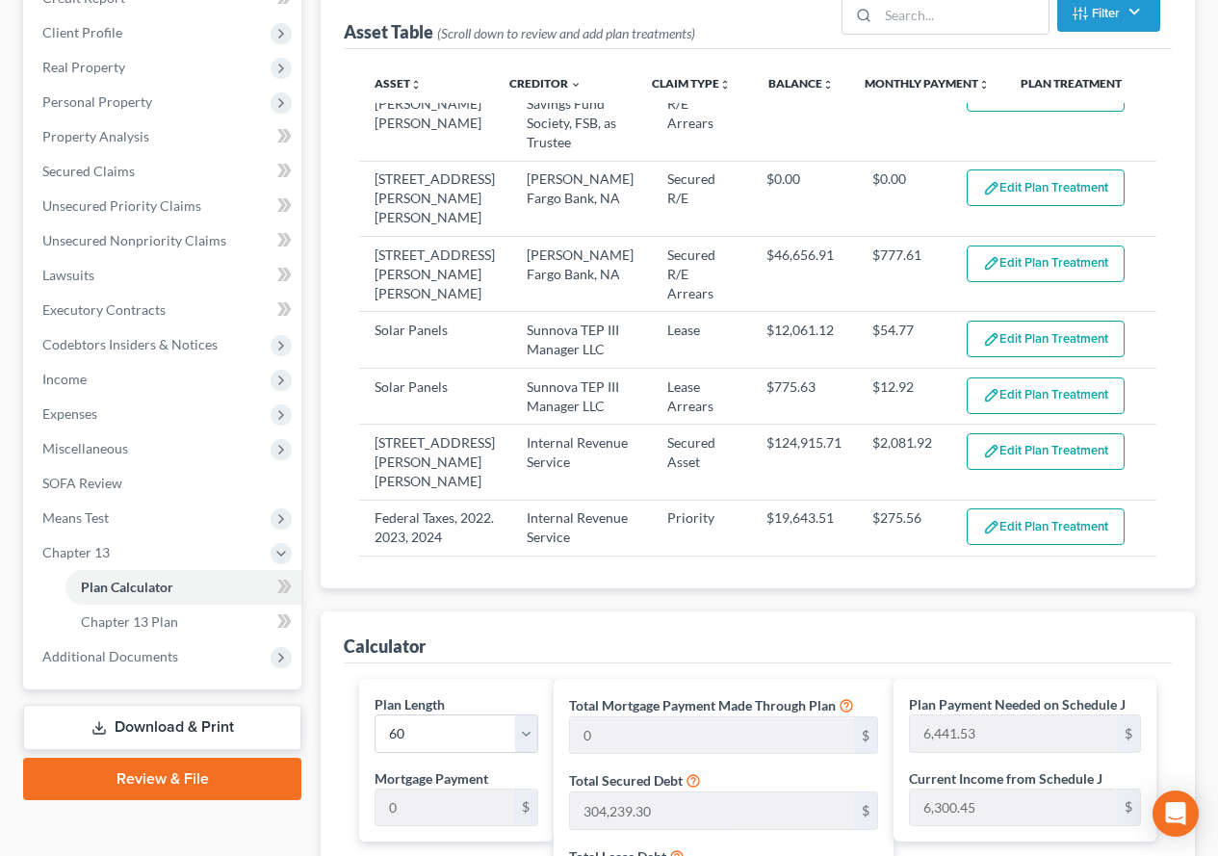
scroll to position [35, 0]
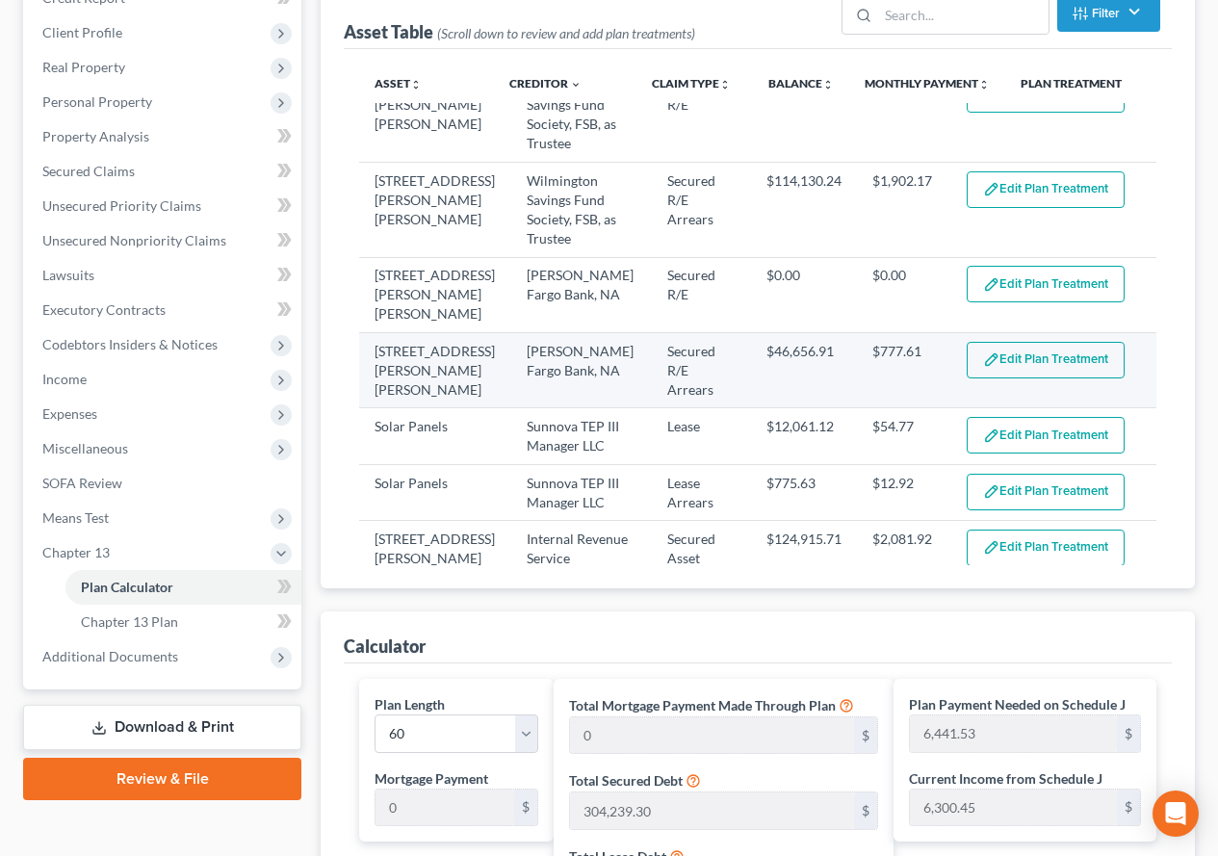
click at [993, 342] on button "Edit Plan Treatment" at bounding box center [1045, 360] width 158 height 37
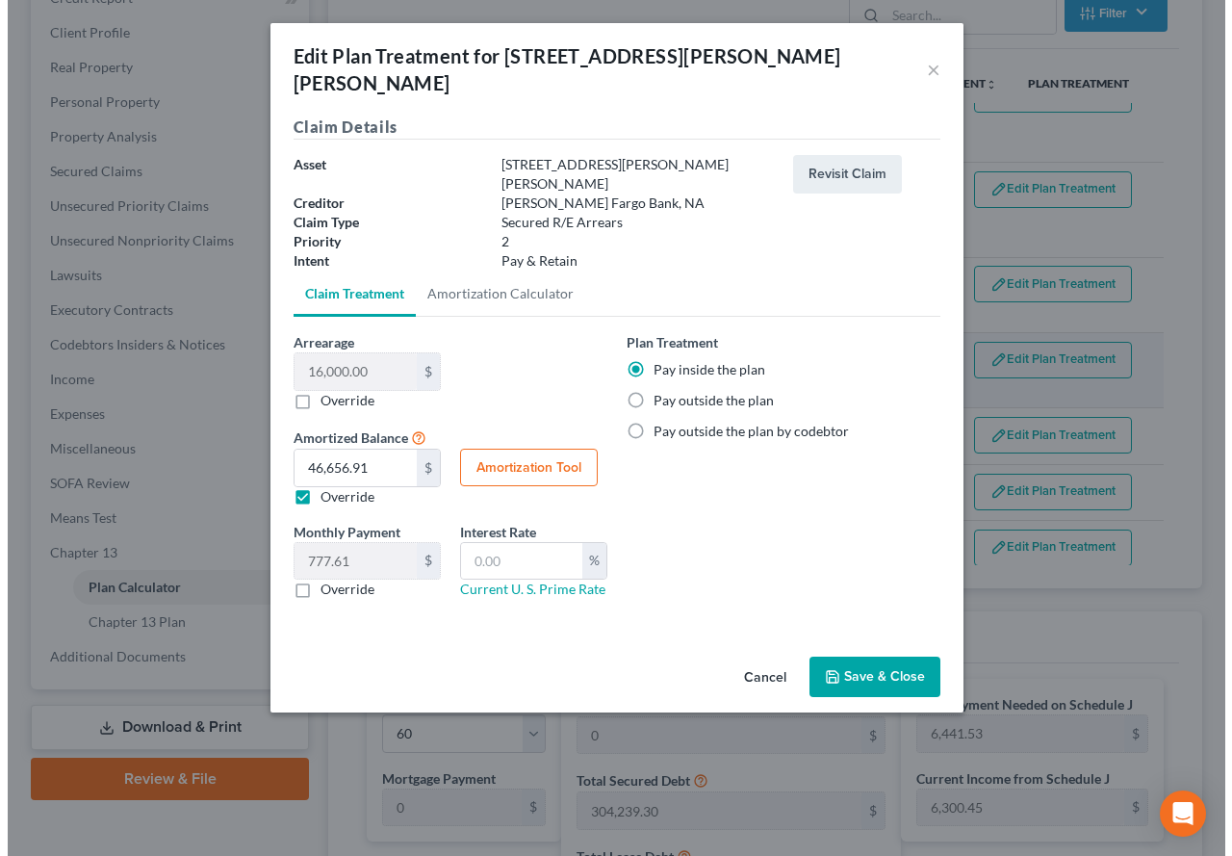
scroll to position [254, 0]
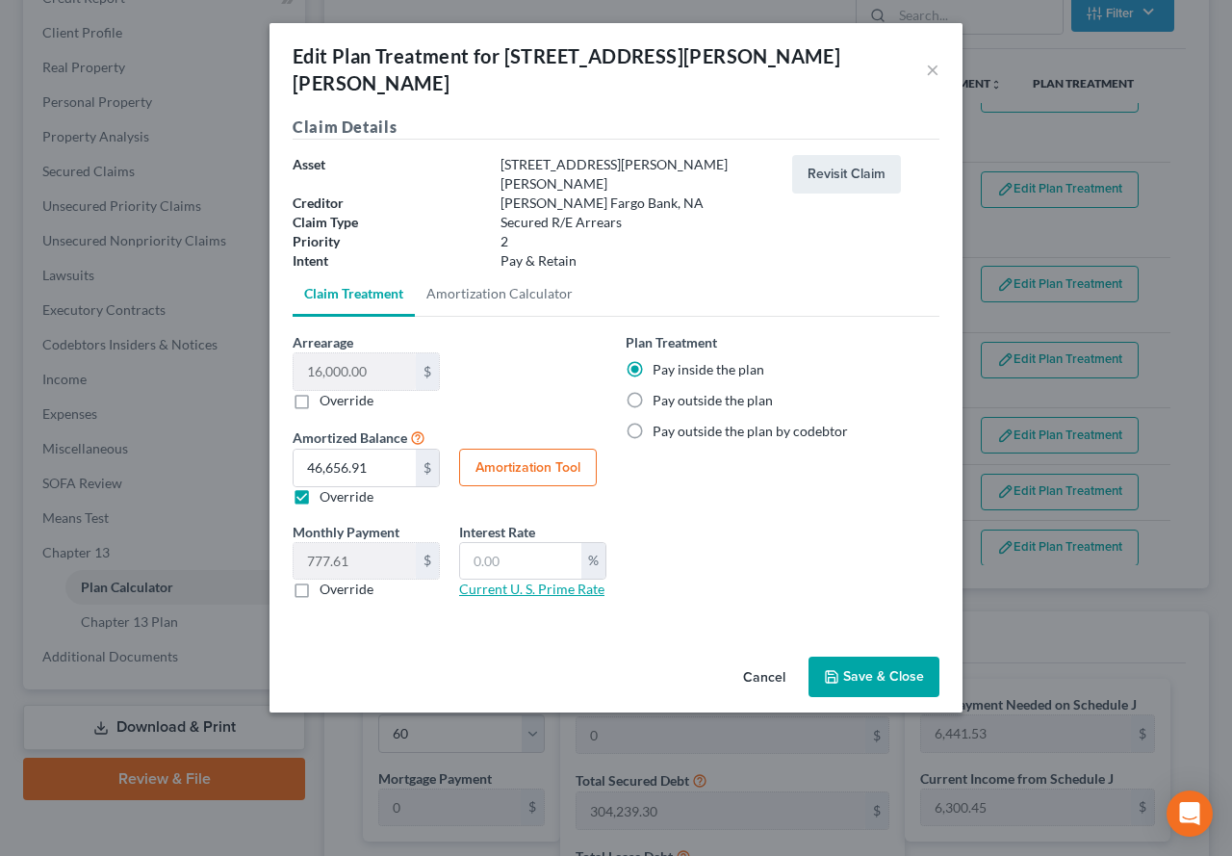
click at [497, 580] on link "Current U. S. Prime Rate" at bounding box center [531, 588] width 145 height 16
click at [525, 543] on input "text" at bounding box center [520, 561] width 121 height 37
type input "7.25"
click at [538, 449] on button "Amortization Tool" at bounding box center [528, 468] width 138 height 38
type input "16,000.00"
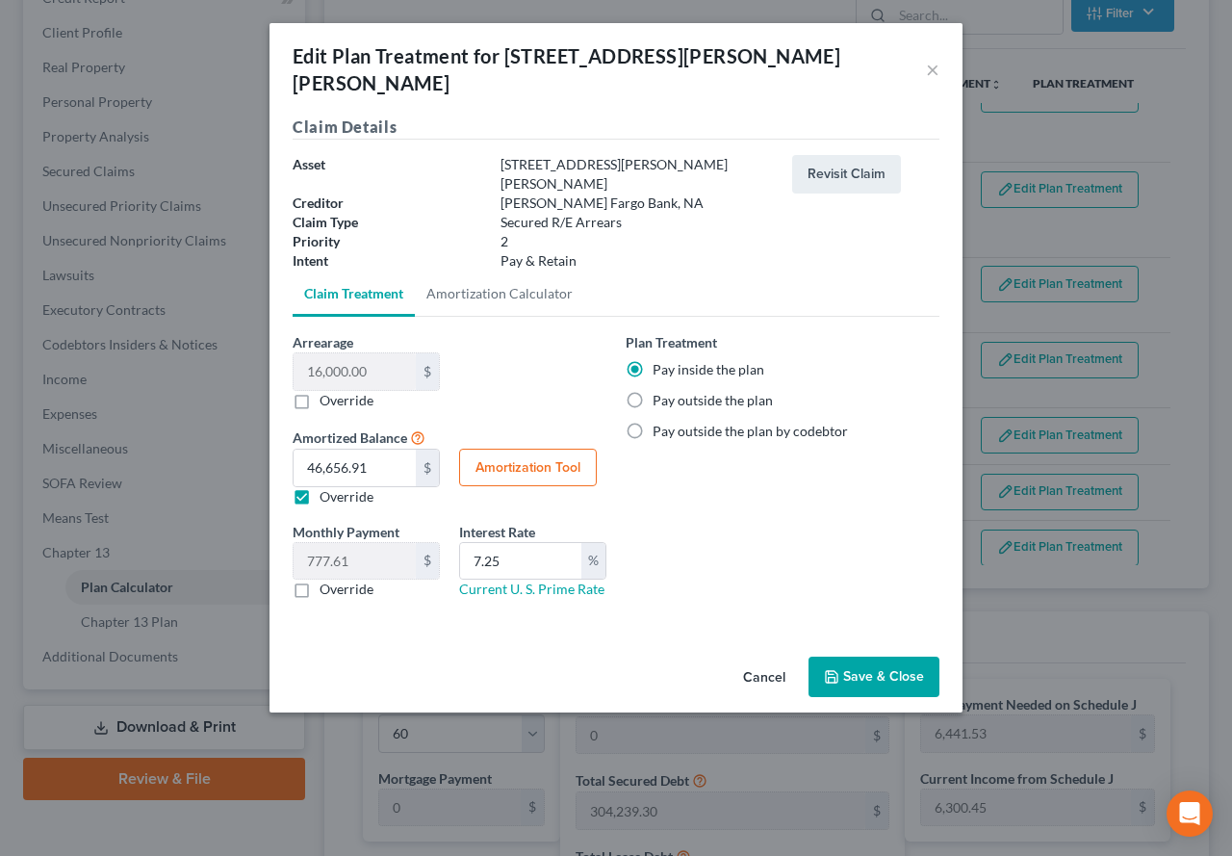
type input "7.25"
type input "60"
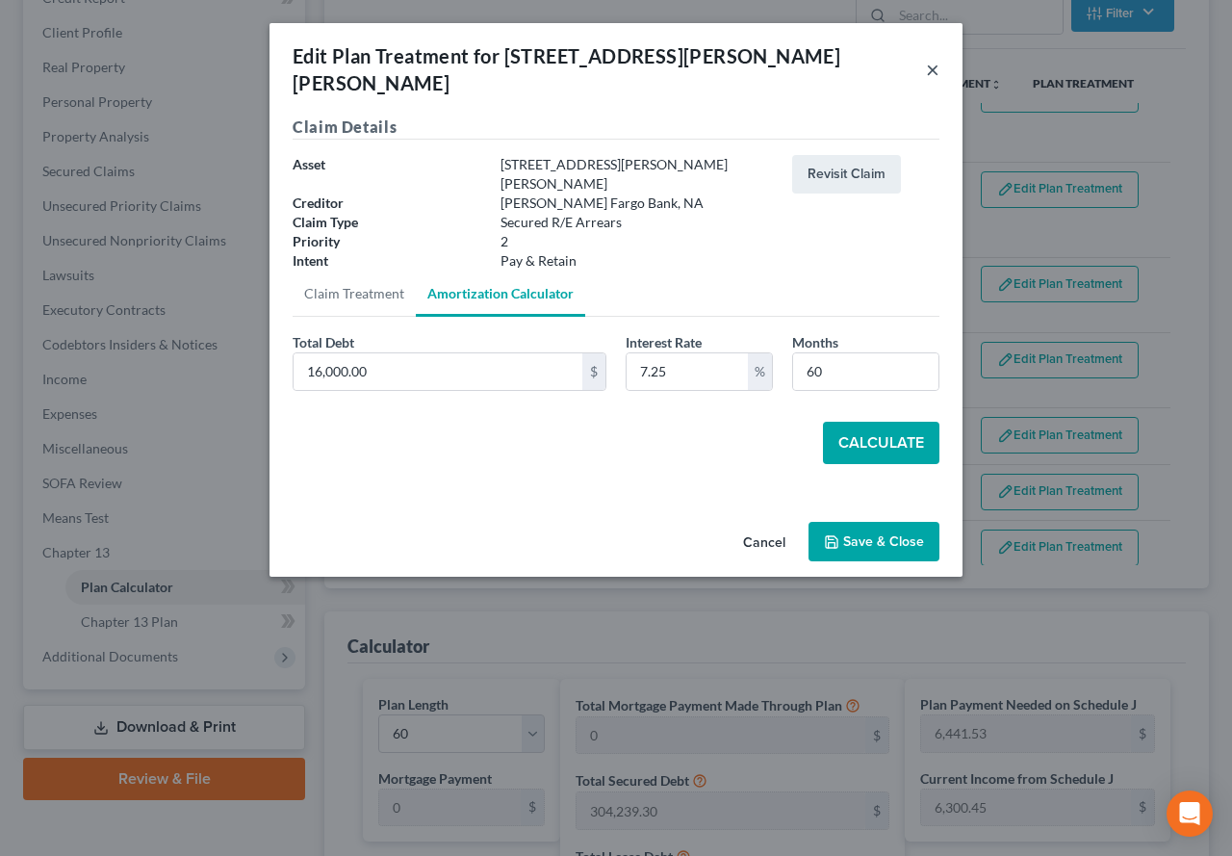
click at [930, 58] on button "×" at bounding box center [932, 69] width 13 height 23
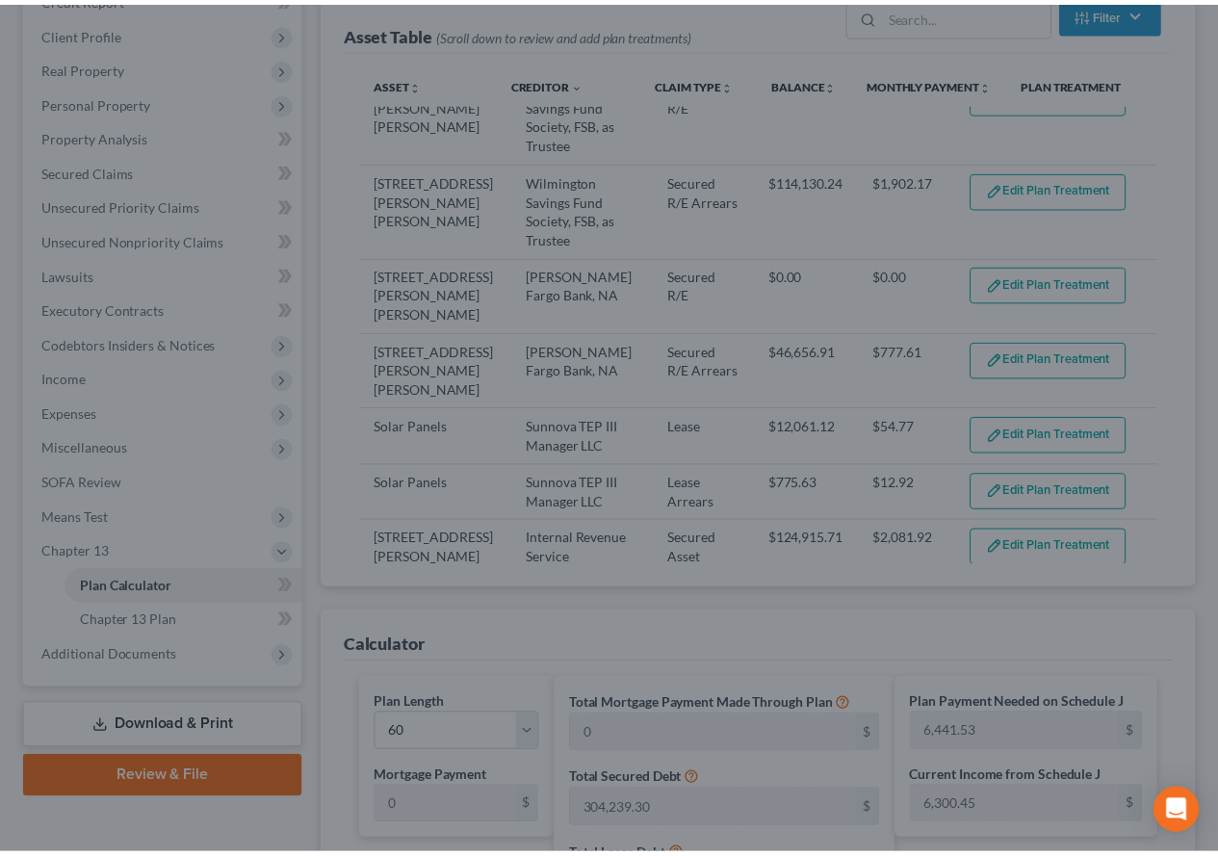
scroll to position [289, 0]
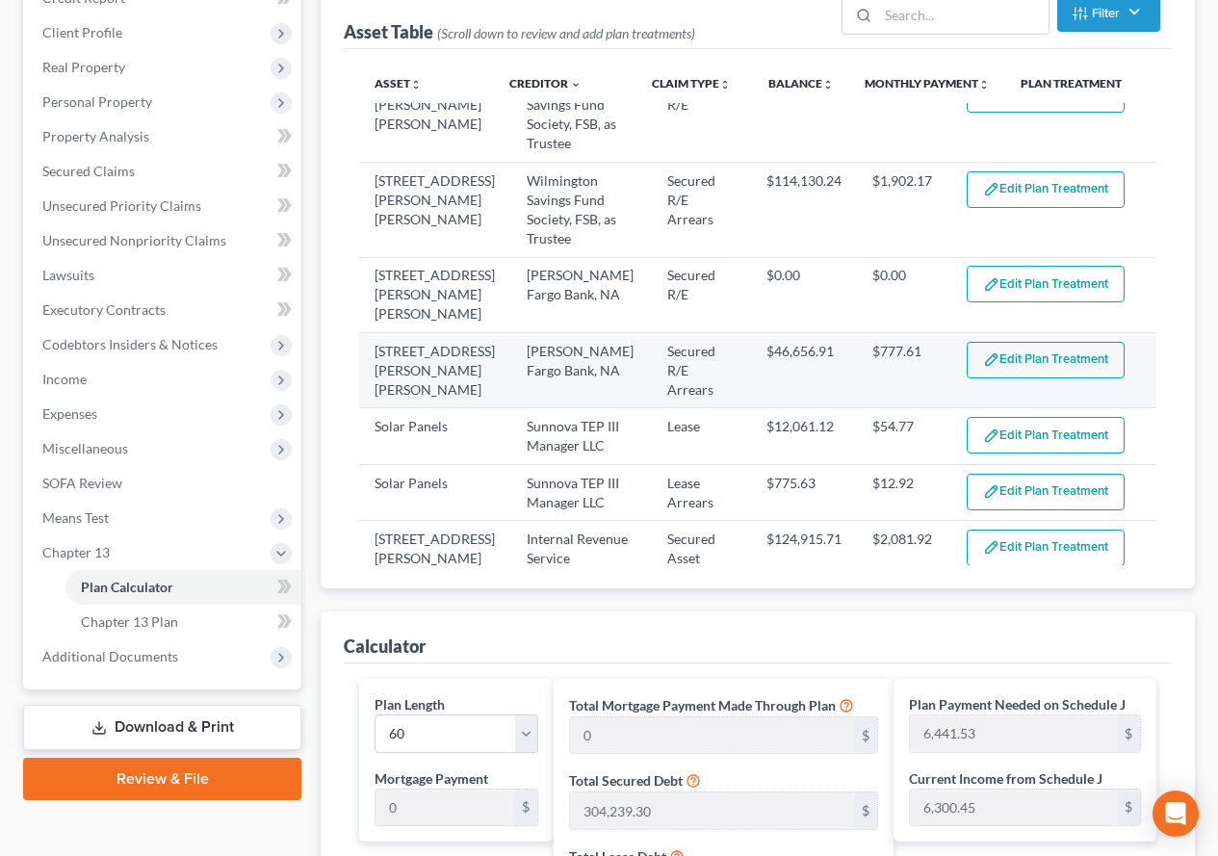
click at [997, 342] on button "Edit Plan Treatment" at bounding box center [1045, 360] width 158 height 37
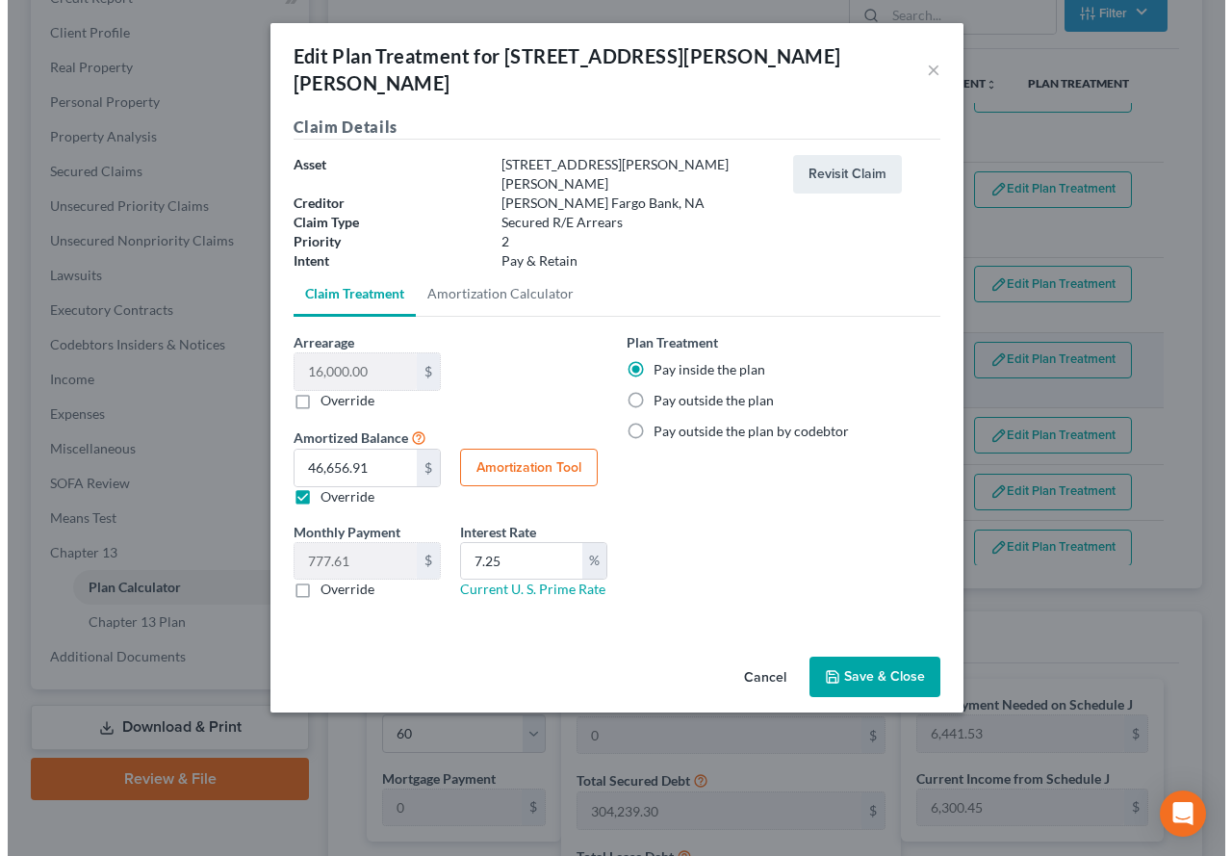
scroll to position [254, 0]
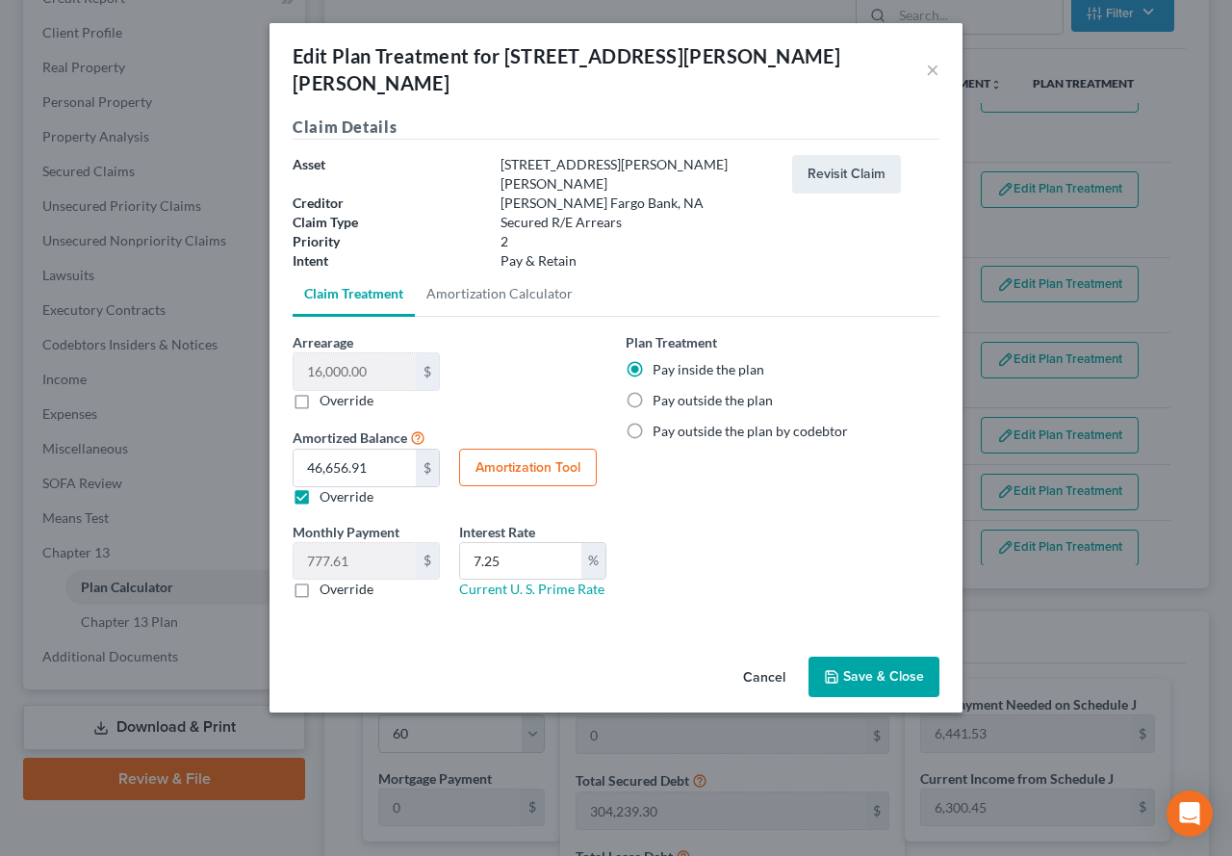
click at [320, 391] on label "Override" at bounding box center [347, 400] width 54 height 19
click at [327, 391] on input "Override" at bounding box center [333, 397] width 13 height 13
checkbox input "true"
click at [341, 353] on input "0.00" at bounding box center [355, 371] width 122 height 37
type input "4,6656"
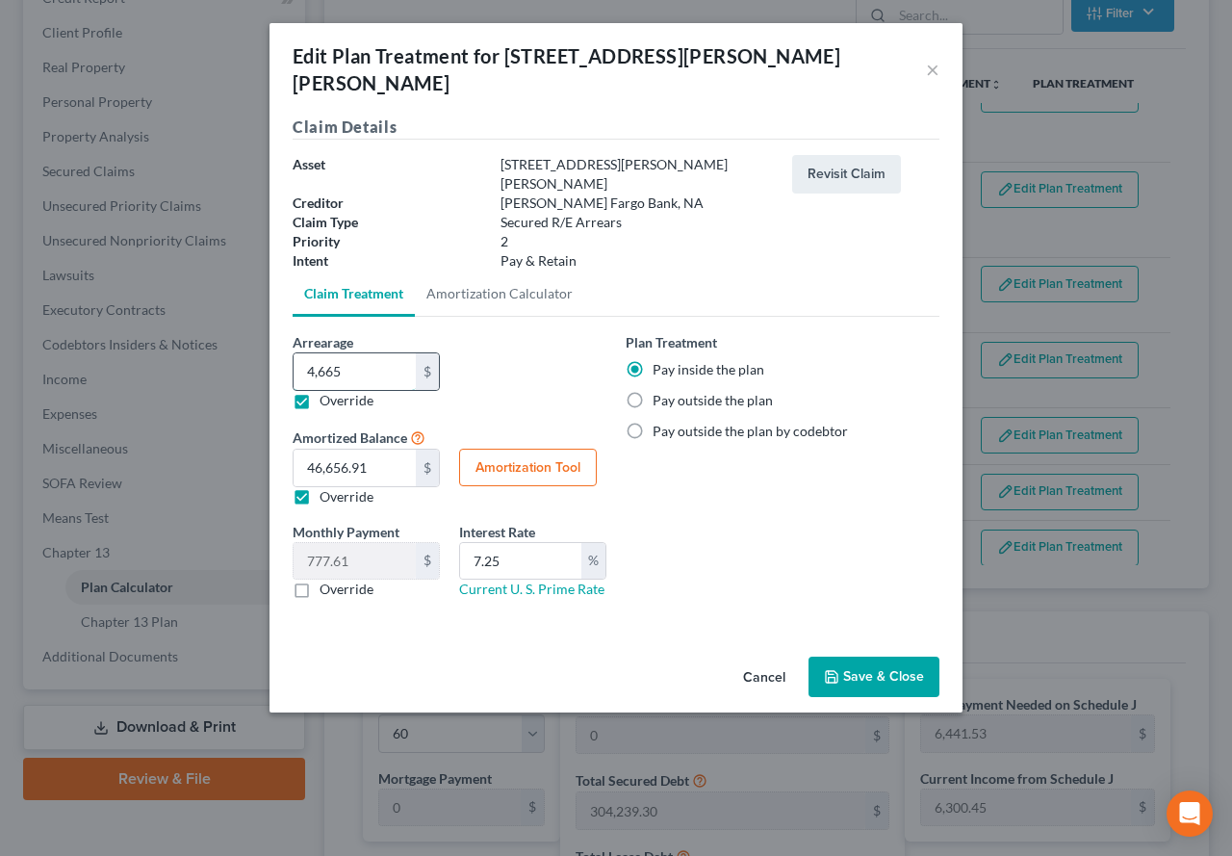
type input "46,656.00"
type input "46,656.9"
type input "46,656.90"
type input "46,656.91"
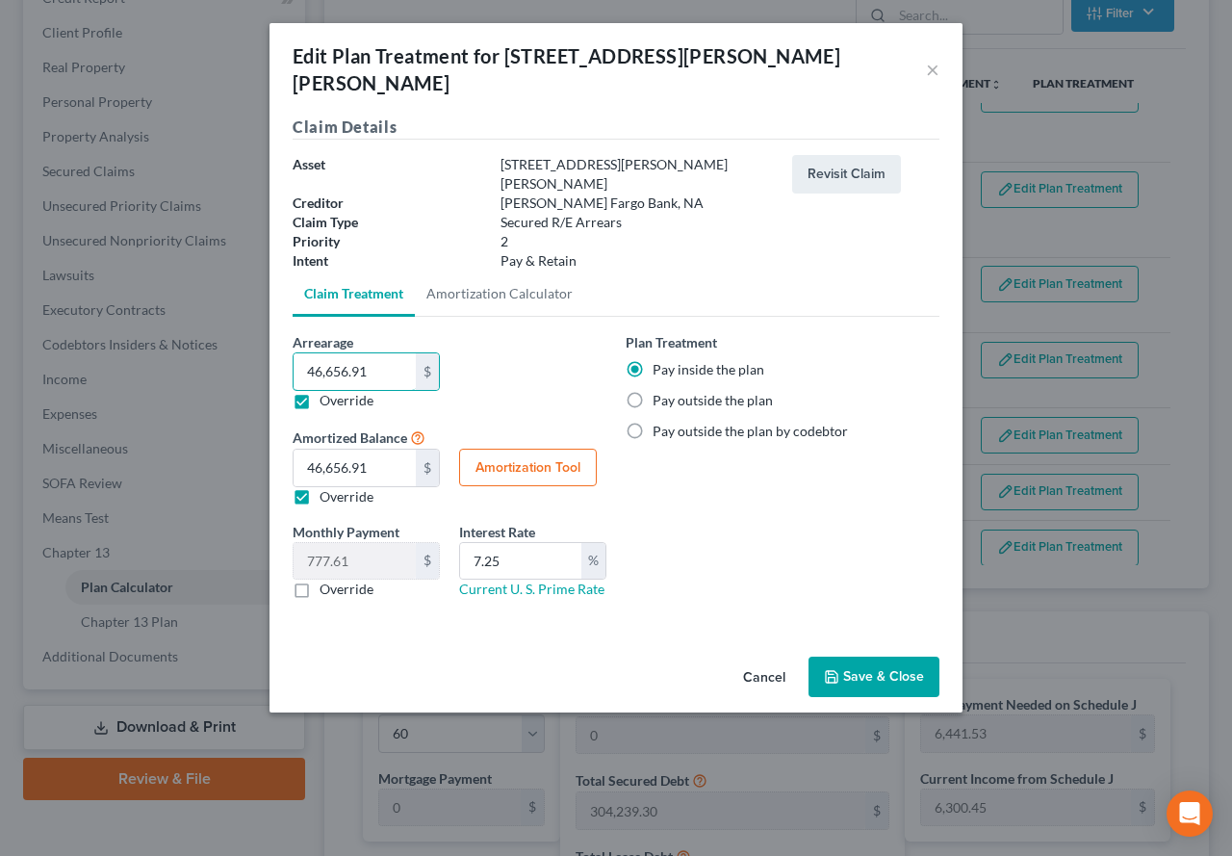
type input "46,656.91"
click at [320, 487] on label "Override" at bounding box center [347, 496] width 54 height 19
click at [327, 487] on input "Override" at bounding box center [333, 493] width 13 height 13
checkbox input "false"
click at [511, 449] on button "Amortization Tool" at bounding box center [528, 468] width 138 height 38
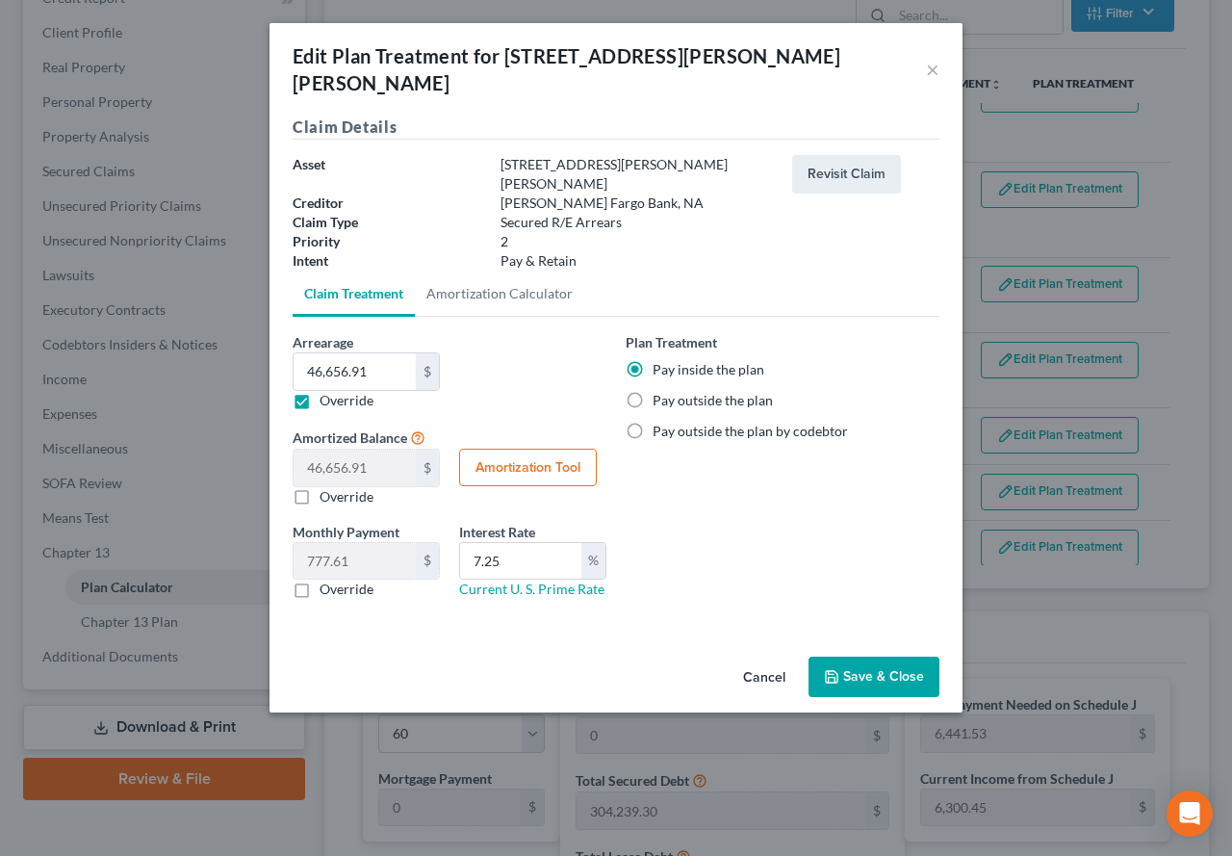
type input "46,656.91"
type input "7.25"
type input "60"
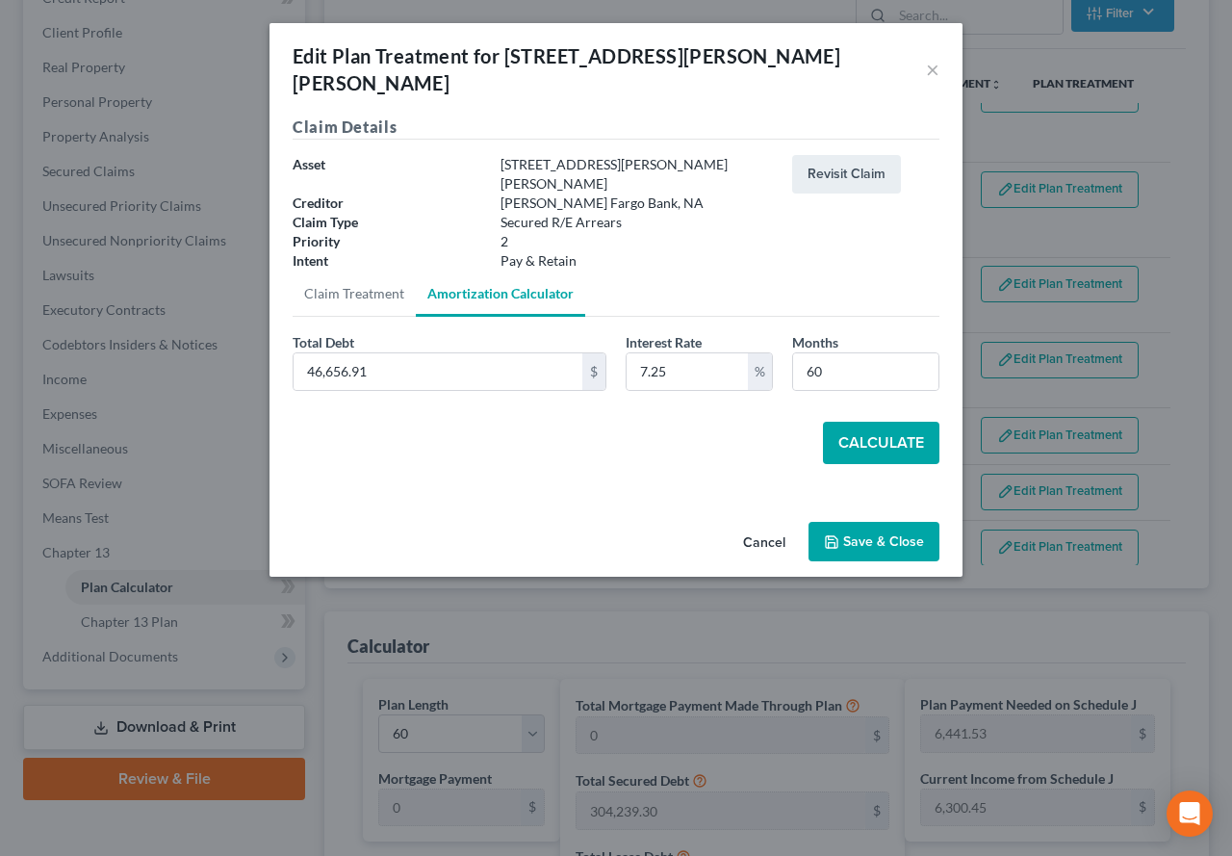
click at [896, 422] on button "Calculate" at bounding box center [881, 443] width 116 height 42
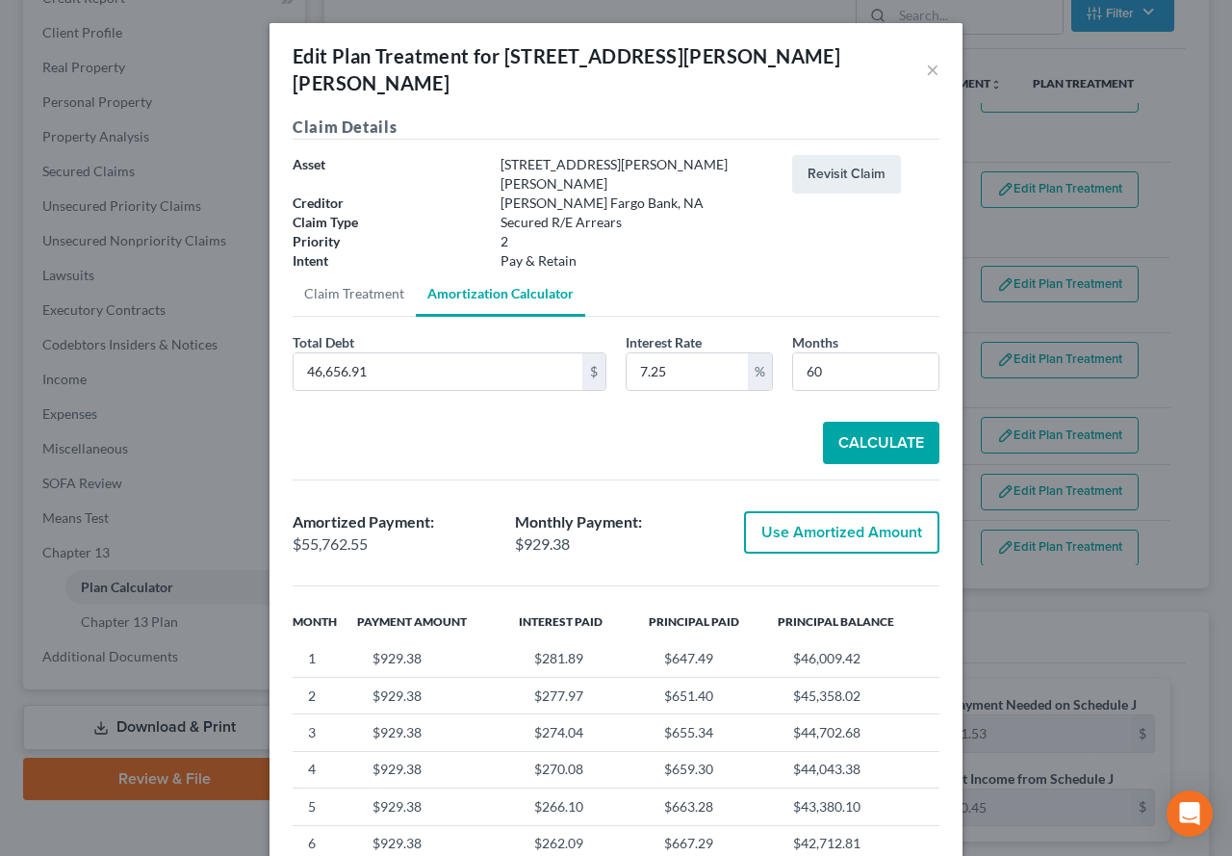
click at [837, 511] on button "Use Amortized Amount" at bounding box center [841, 532] width 195 height 42
type input "55,762.55"
checkbox input "true"
type input "929.37"
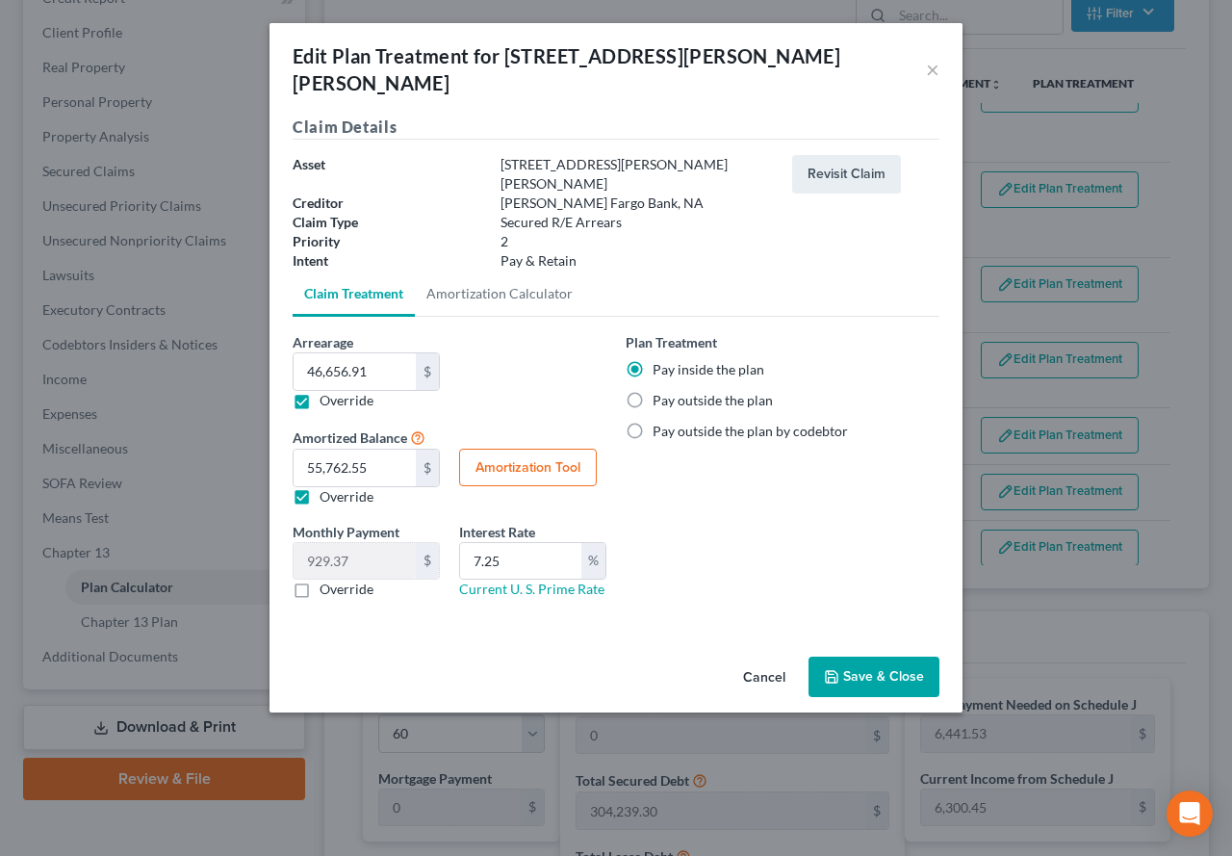
click at [878, 656] on button "Save & Close" at bounding box center [873, 676] width 131 height 40
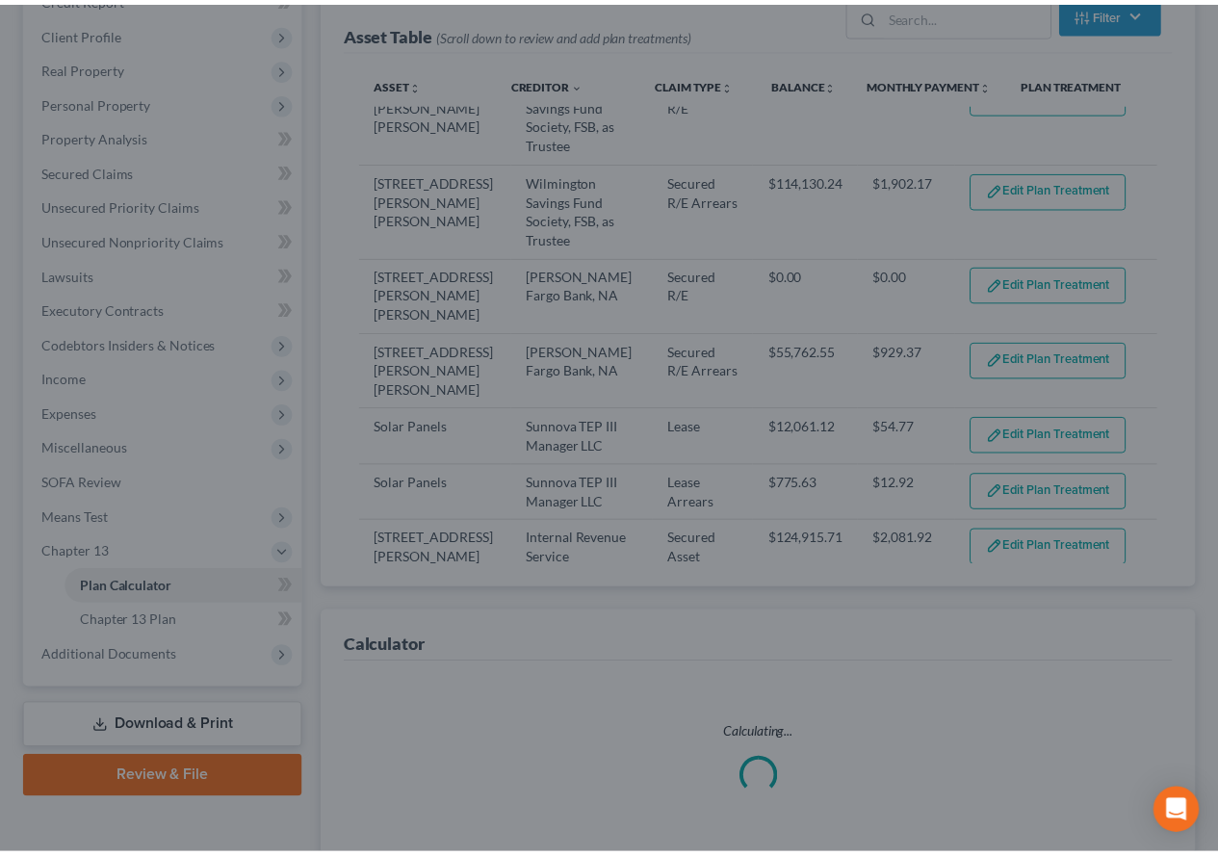
scroll to position [289, 0]
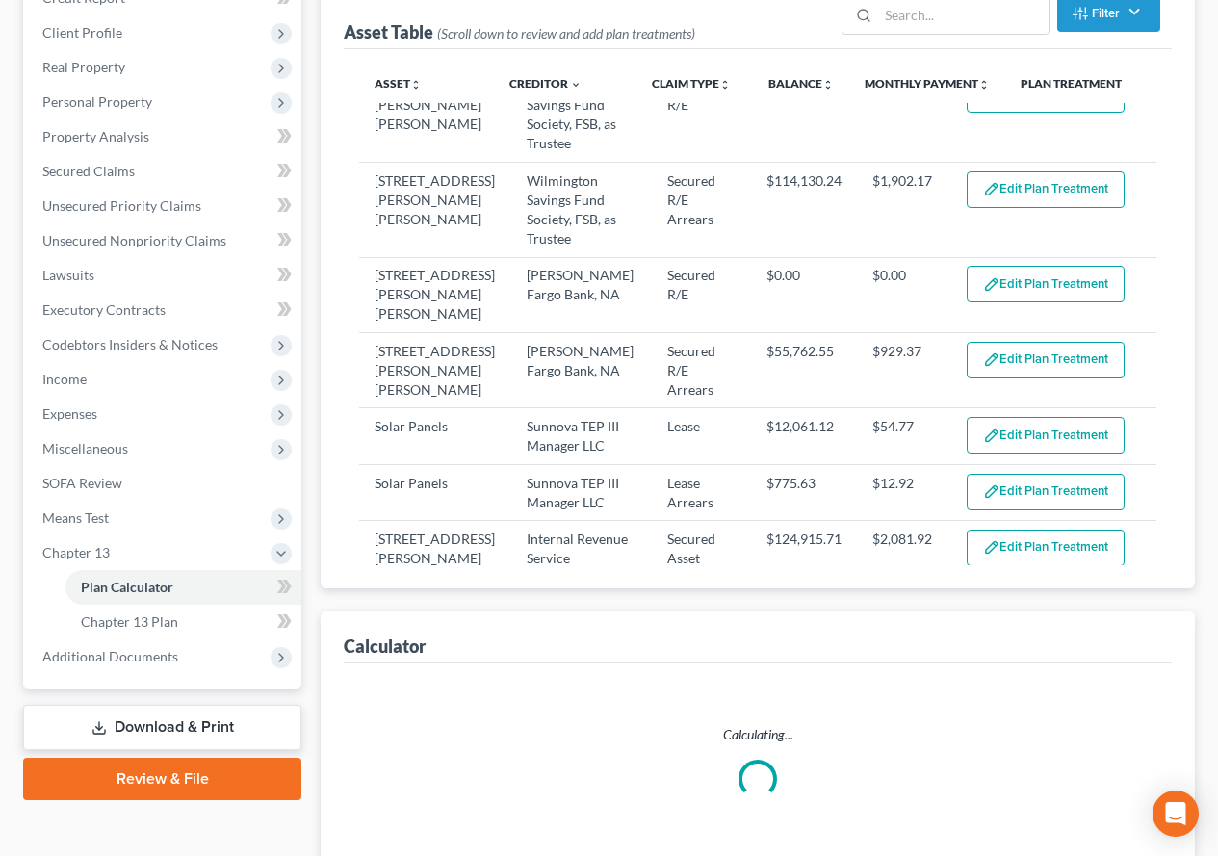
select select "59"
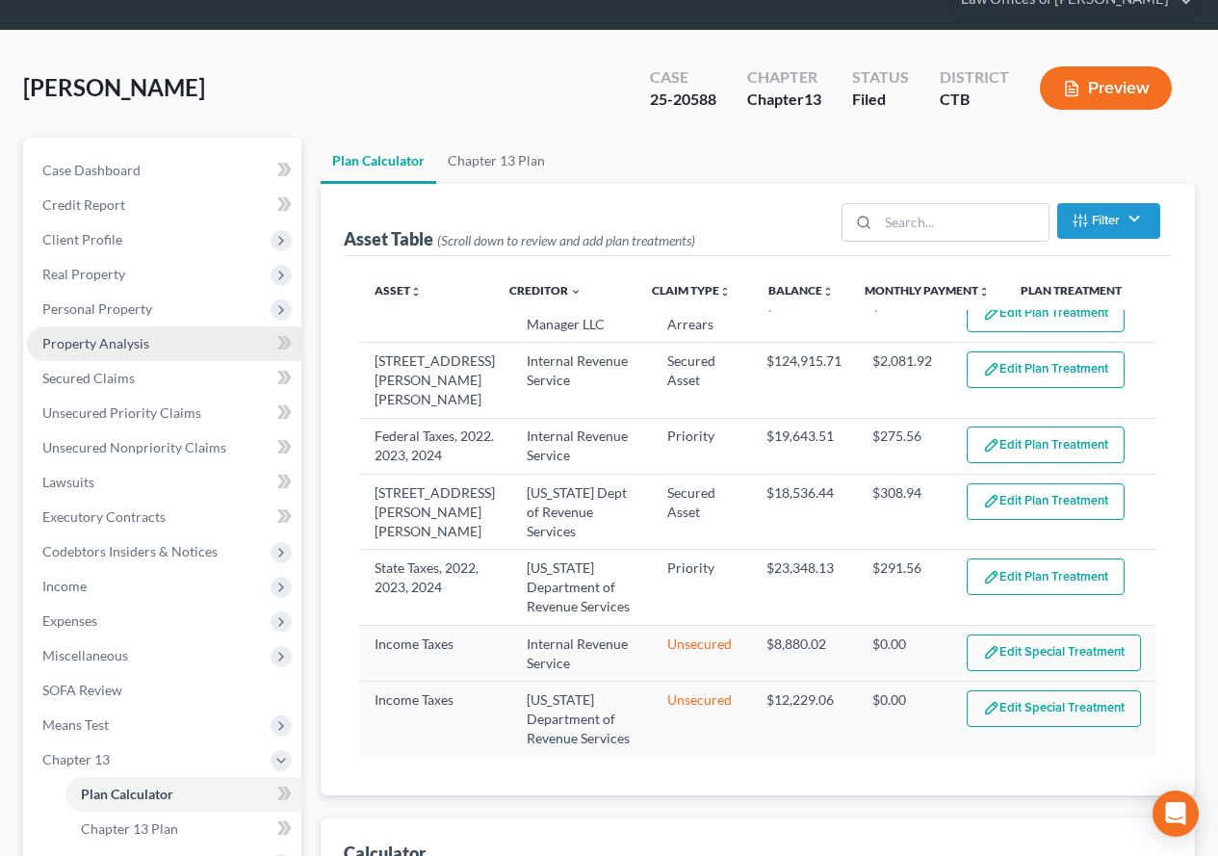
scroll to position [0, 0]
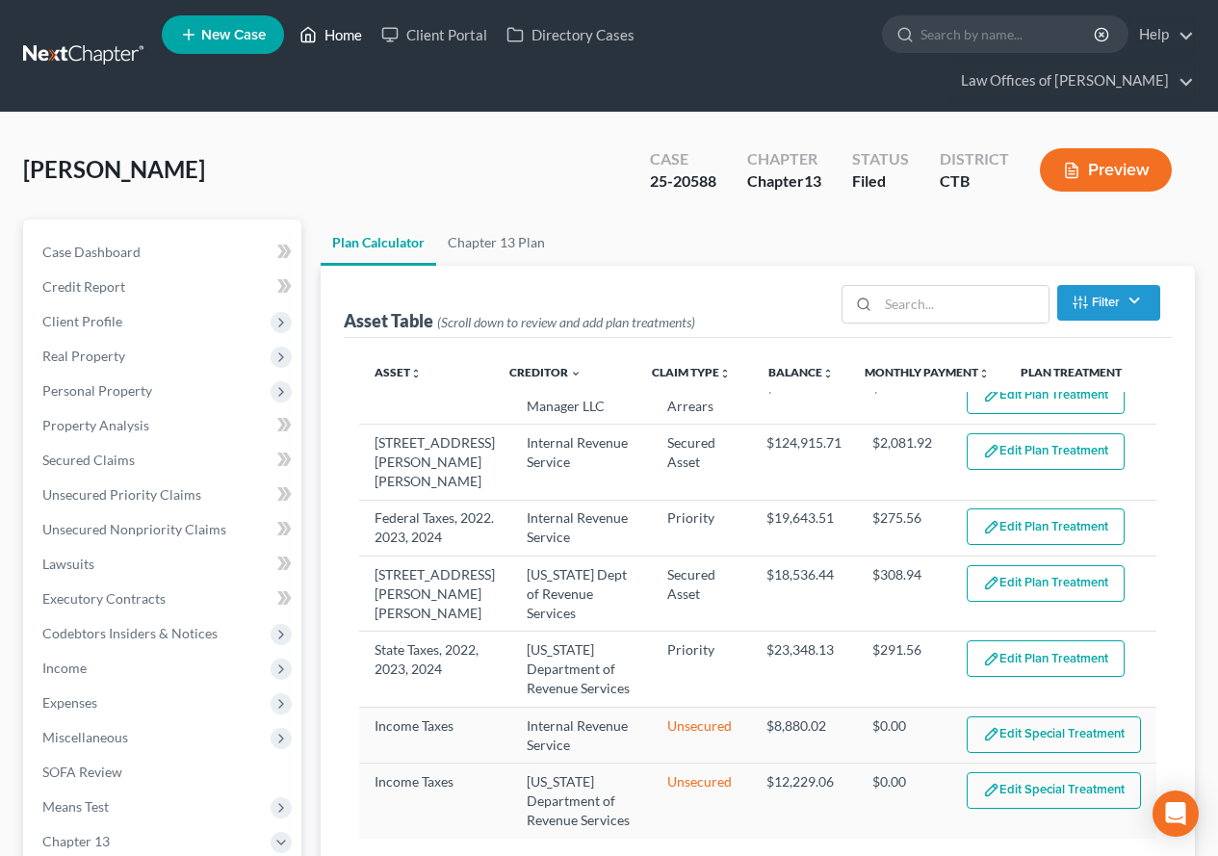
click at [337, 33] on link "Home" at bounding box center [331, 34] width 82 height 35
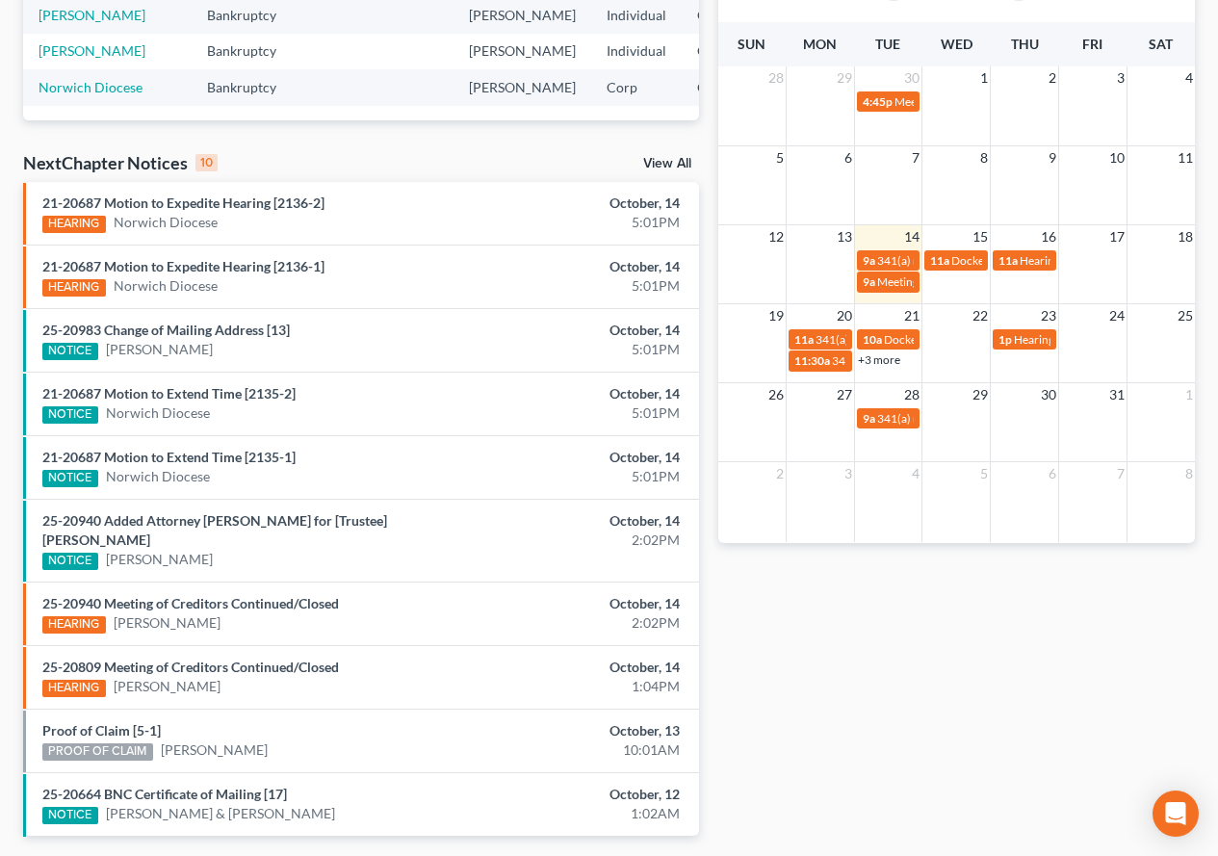
scroll to position [391, 0]
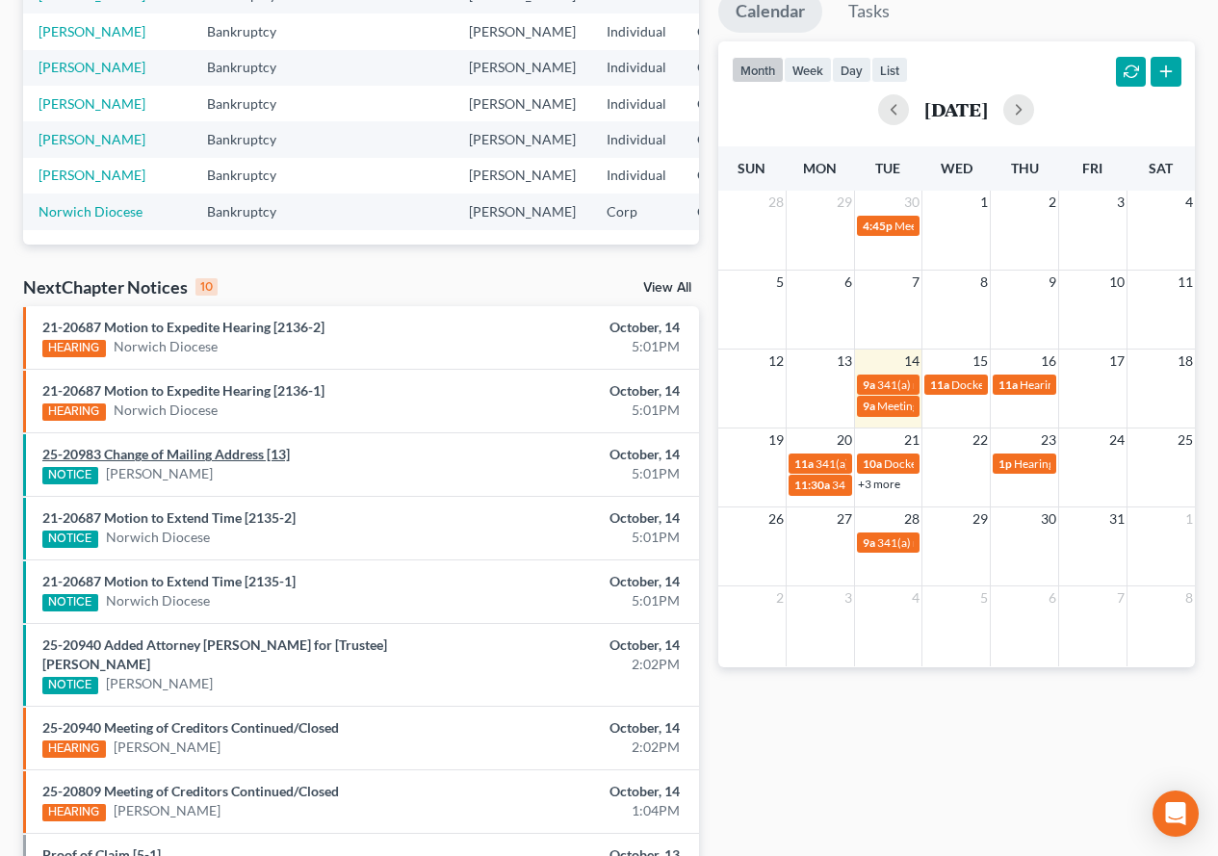
click at [76, 451] on link "25-20983 Change of Mailing Address [13]" at bounding box center [165, 454] width 247 height 16
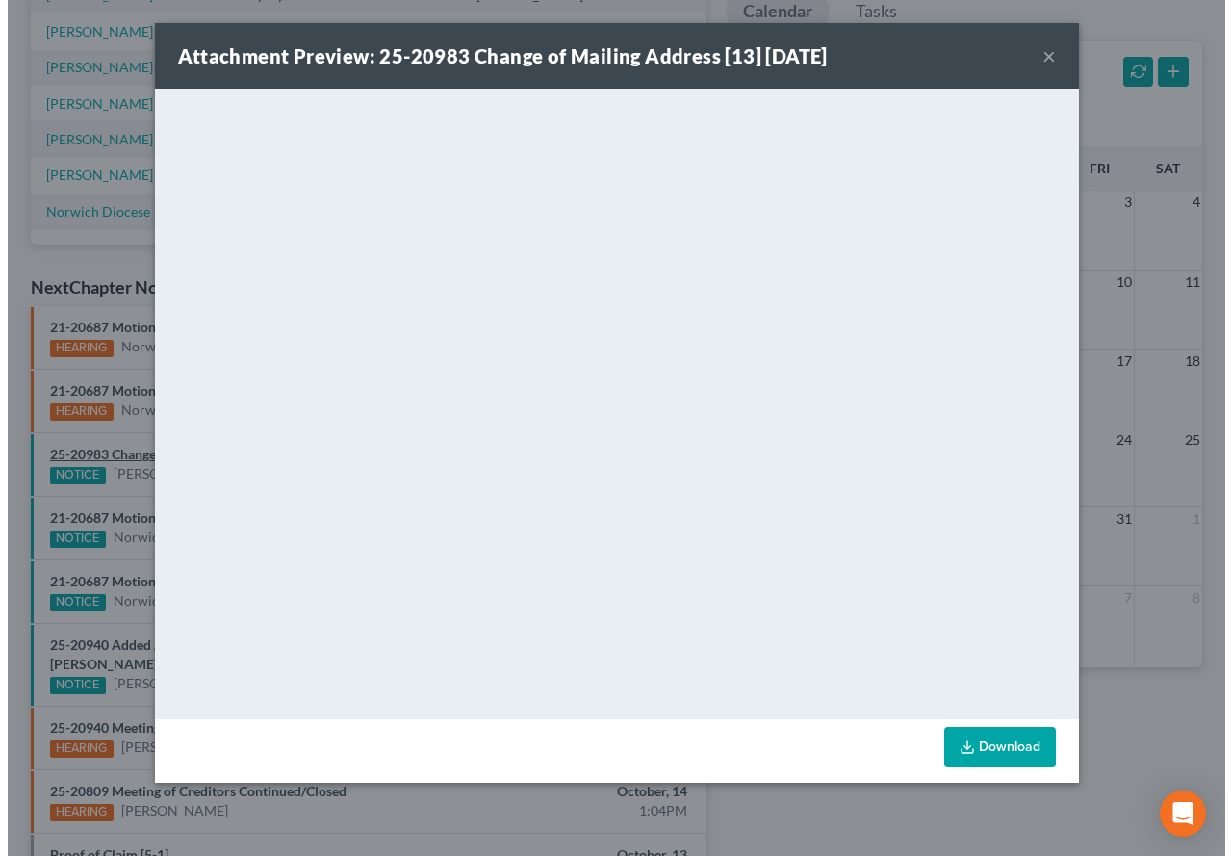
scroll to position [356, 0]
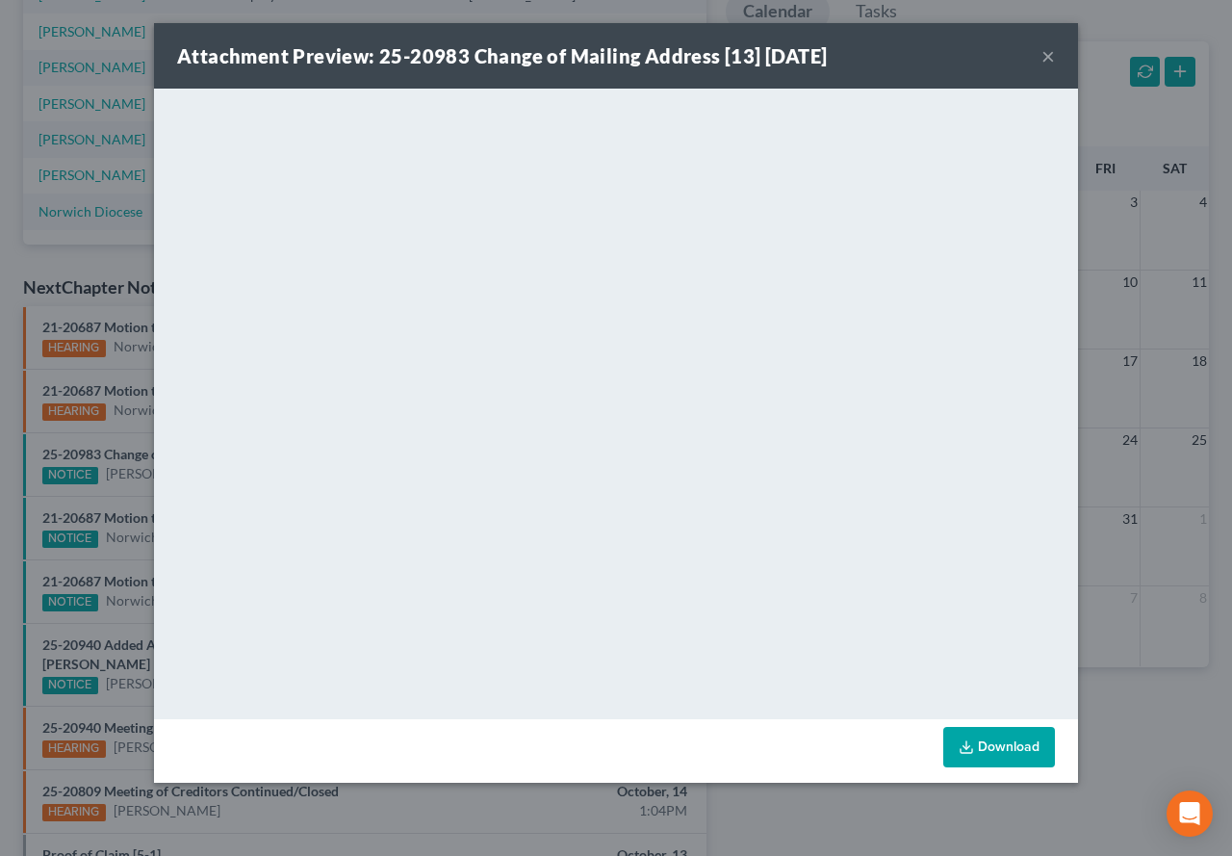
click at [1048, 58] on button "×" at bounding box center [1047, 55] width 13 height 23
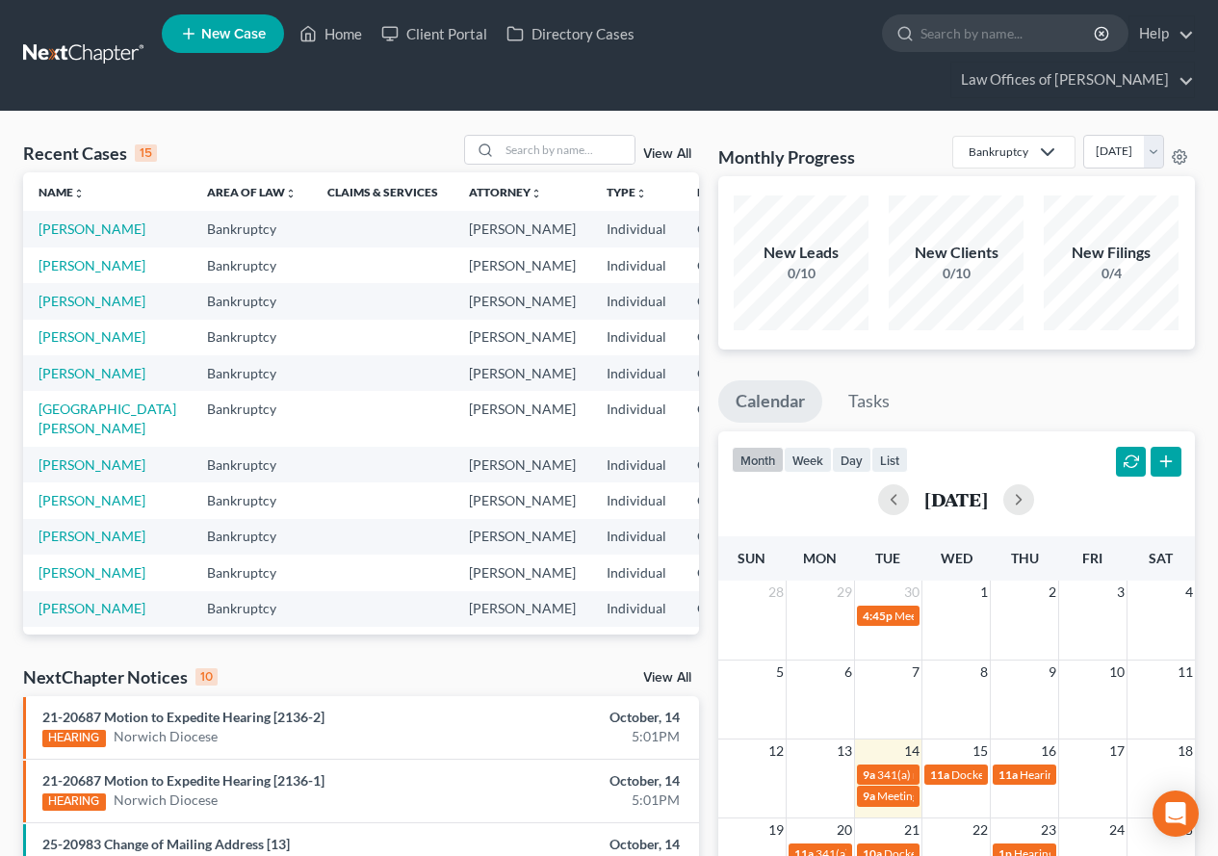
scroll to position [0, 0]
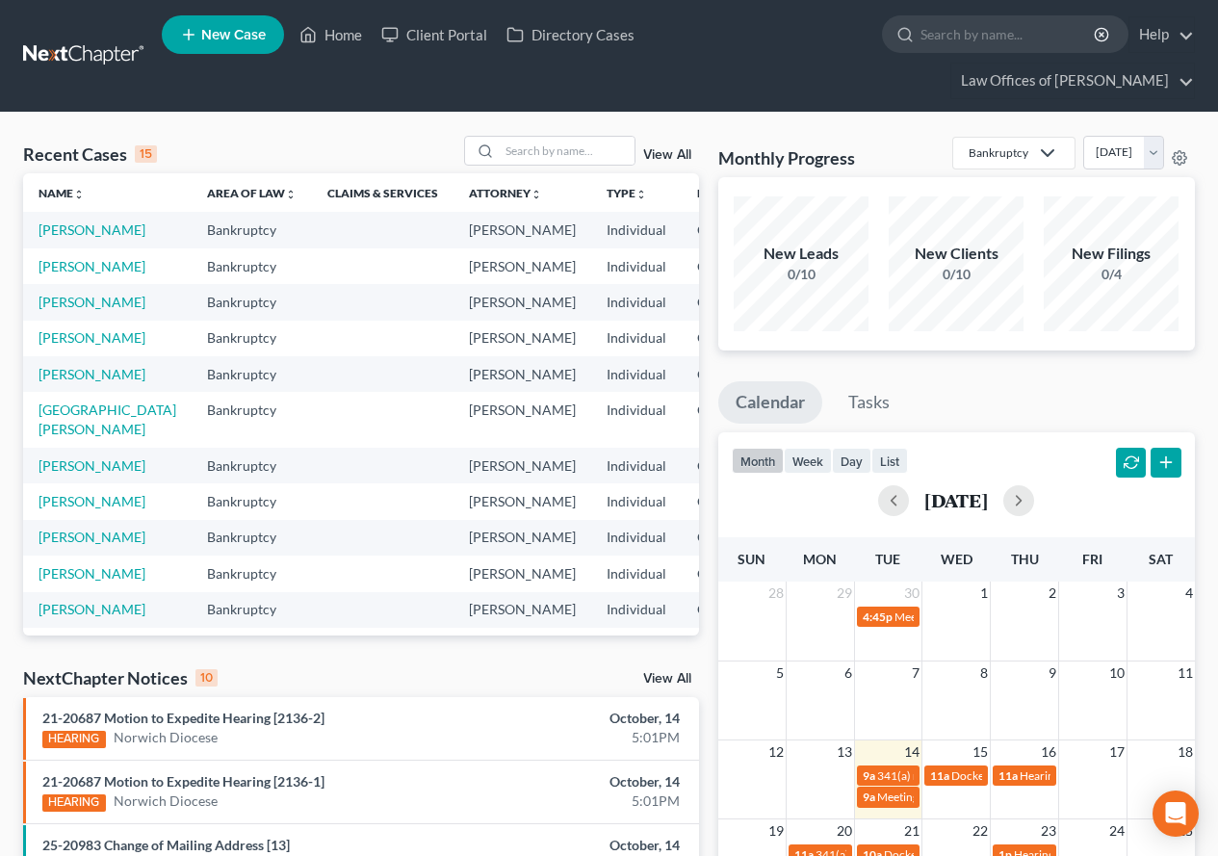
click at [297, 146] on div "Recent Cases 15 View All" at bounding box center [361, 155] width 676 height 38
